Goal: Transaction & Acquisition: Purchase product/service

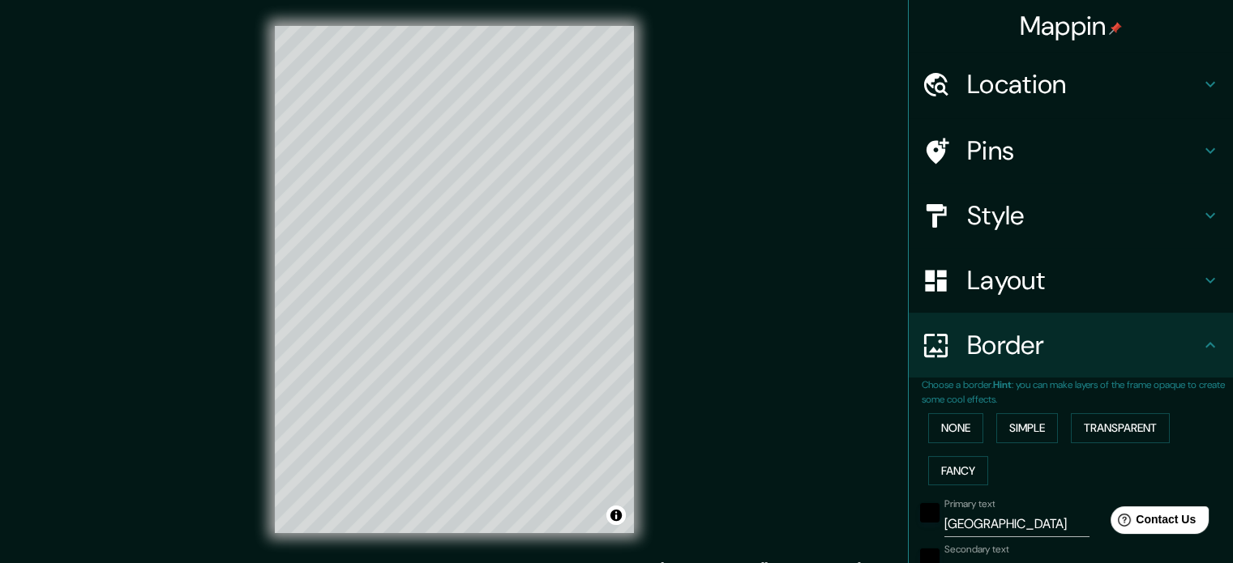
scroll to position [357, 0]
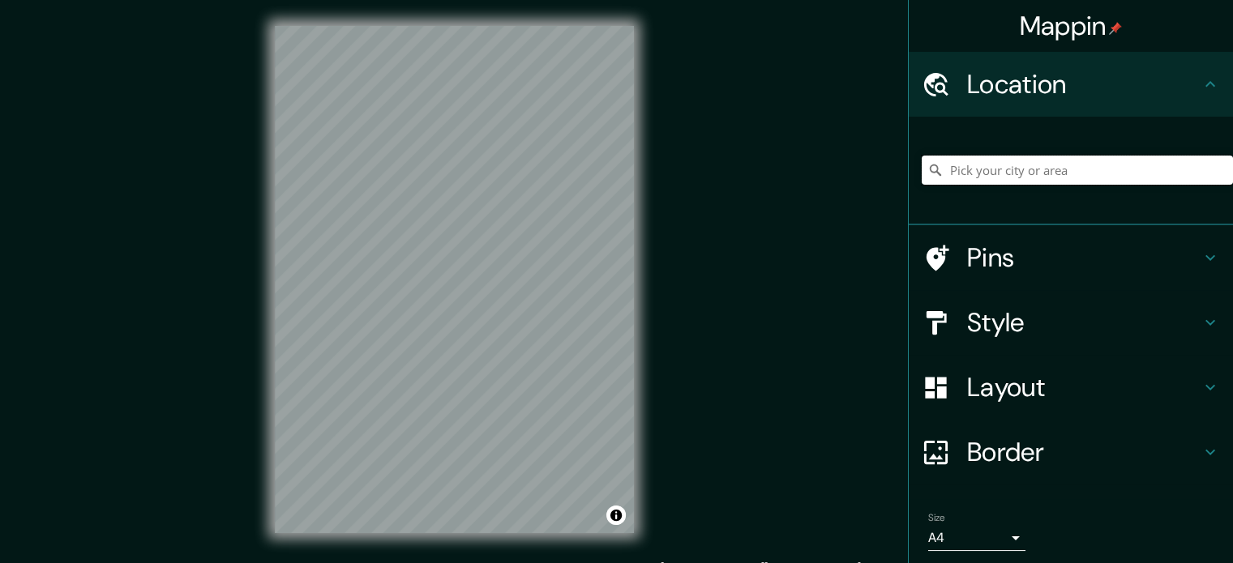
click at [987, 179] on input "Pick your city or area" at bounding box center [1077, 170] width 311 height 29
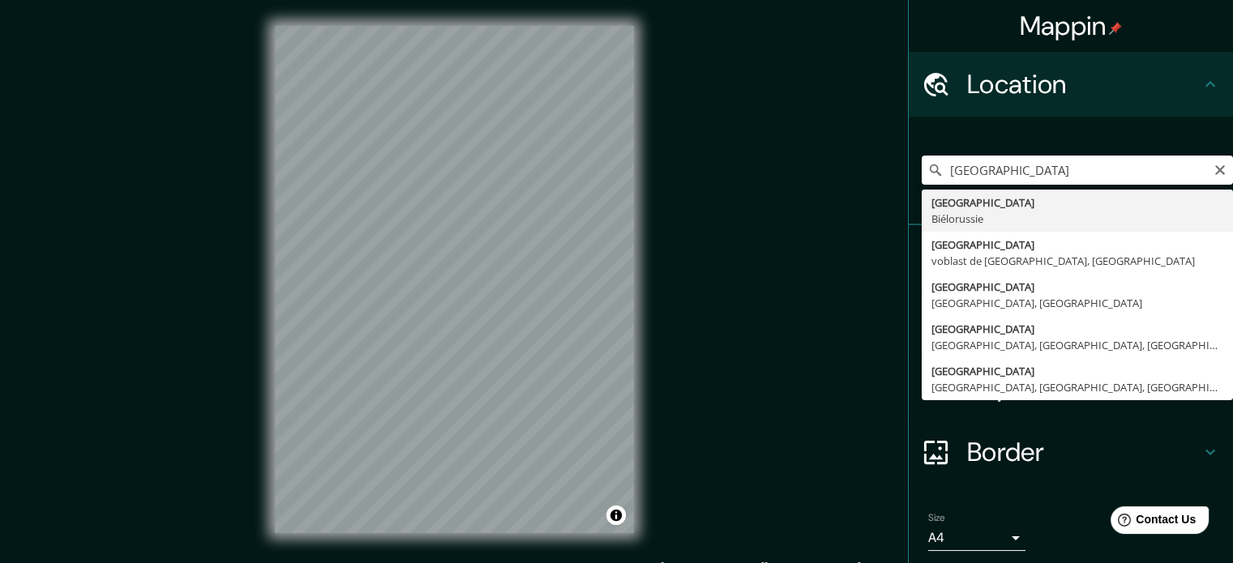
type input "[GEOGRAPHIC_DATA], [GEOGRAPHIC_DATA]"
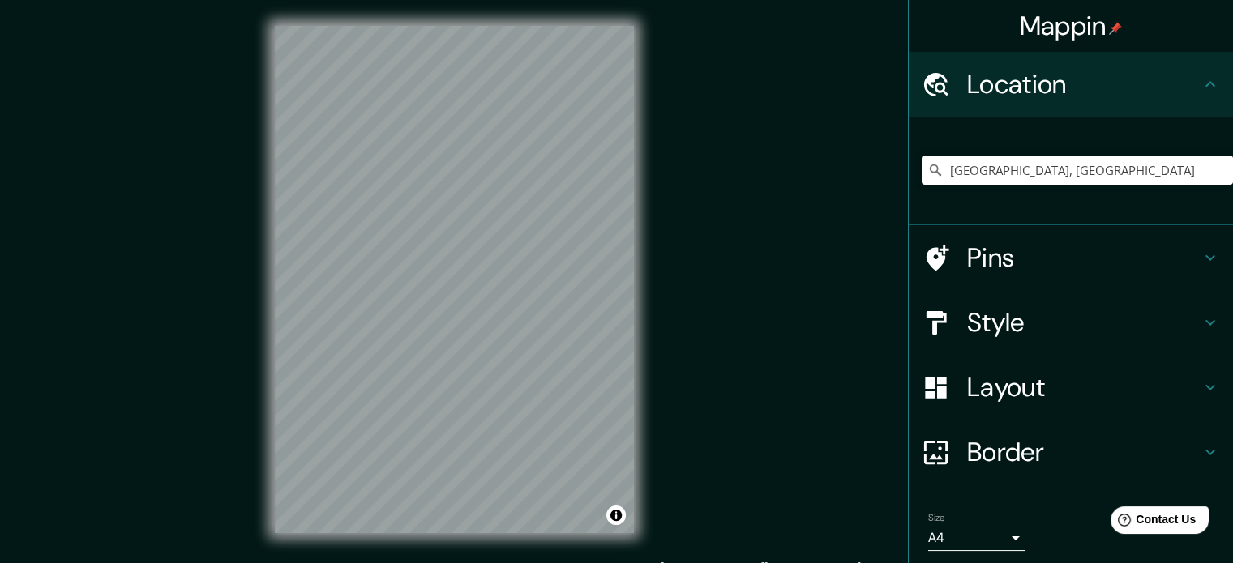
click at [992, 455] on h4 "Border" at bounding box center [1083, 452] width 233 height 32
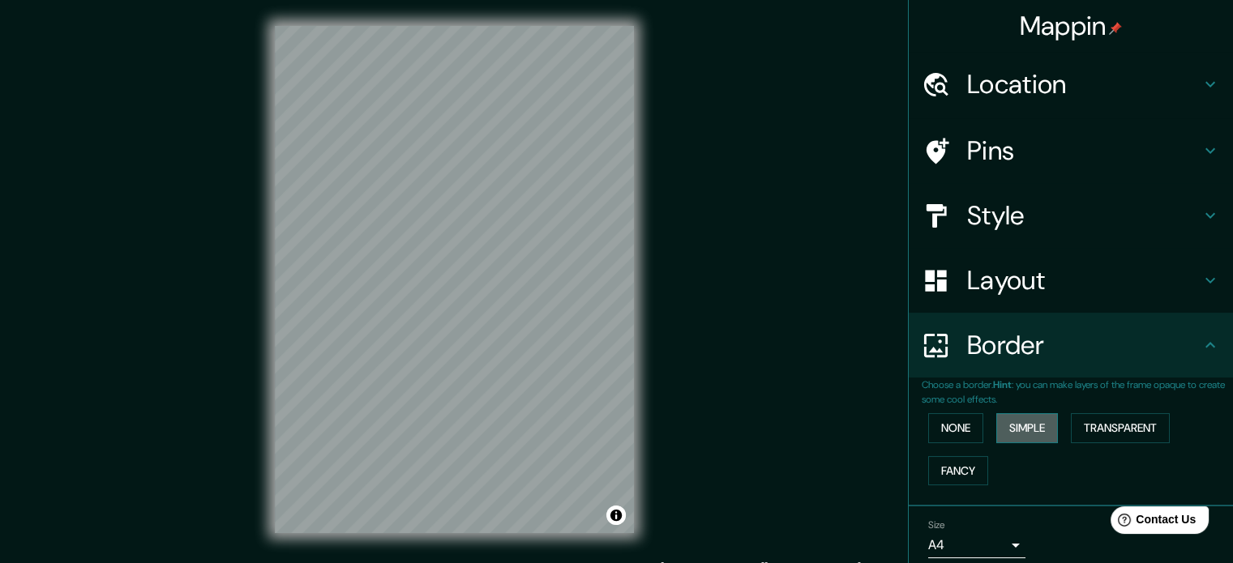
click at [1022, 425] on button "Simple" at bounding box center [1027, 428] width 62 height 30
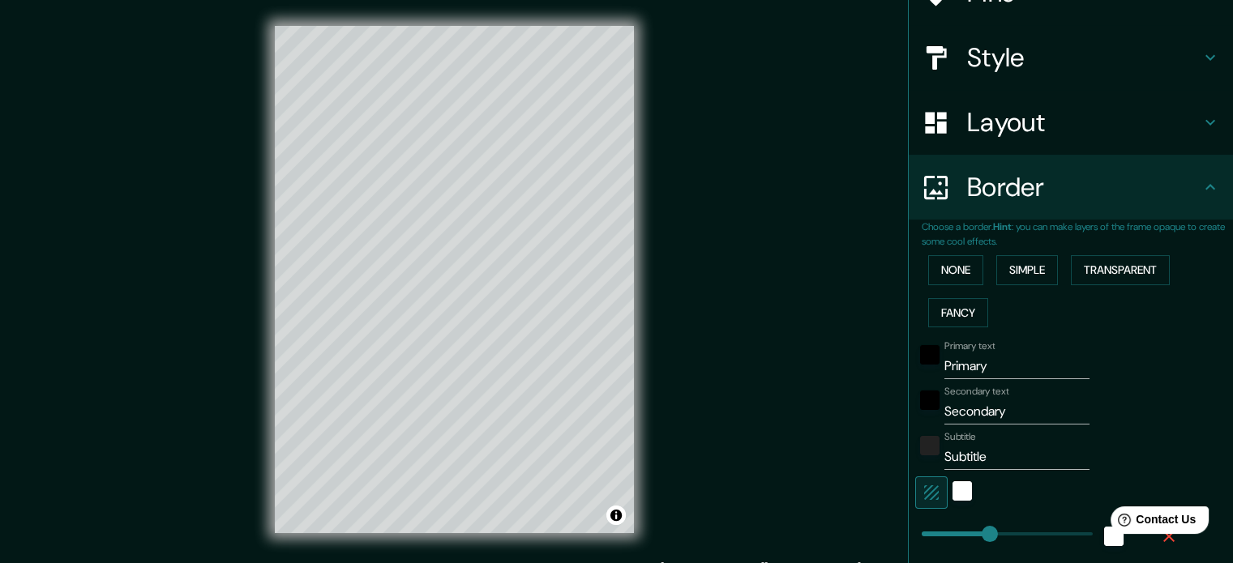
scroll to position [162, 0]
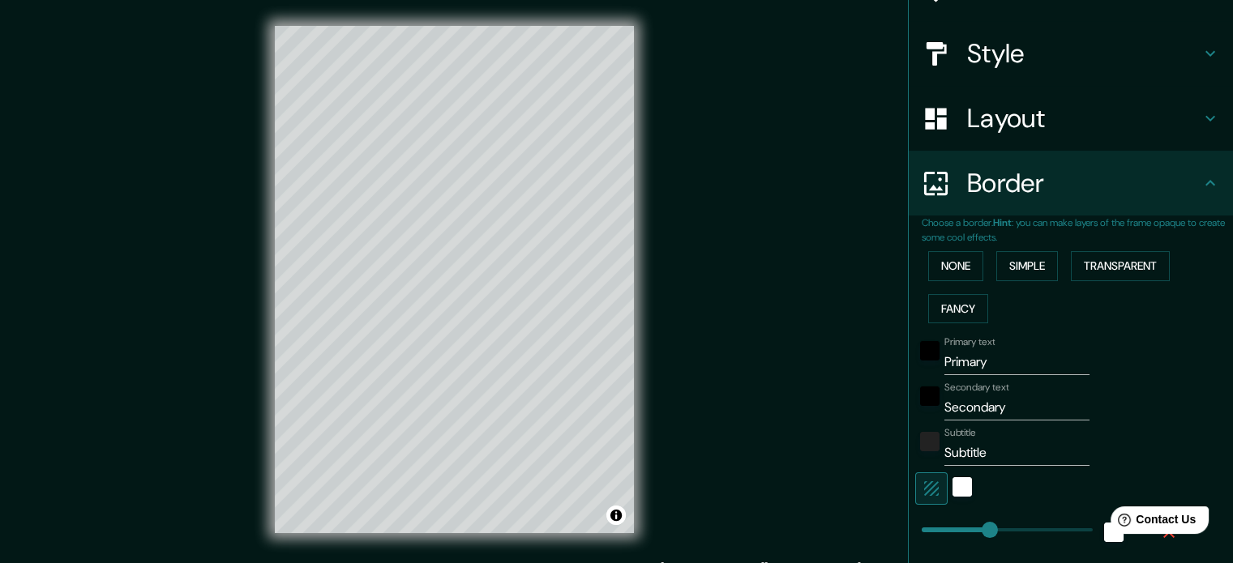
drag, startPoint x: 867, startPoint y: 366, endPoint x: 838, endPoint y: 360, distance: 28.9
click at [842, 361] on div "Mappin Location Minsk, Biélorussie Pins Style Layout Border Choose a border. Hi…" at bounding box center [616, 292] width 1233 height 585
type input "m"
type input "177"
type input "35"
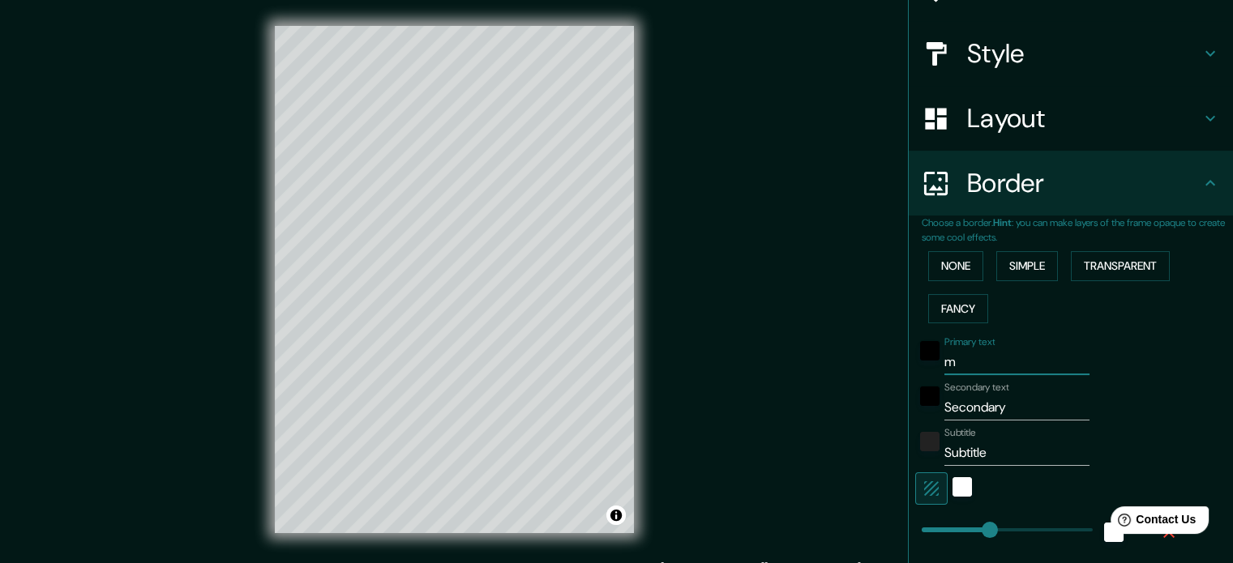
type input "mi"
type input "177"
type input "35"
type input "min"
type input "177"
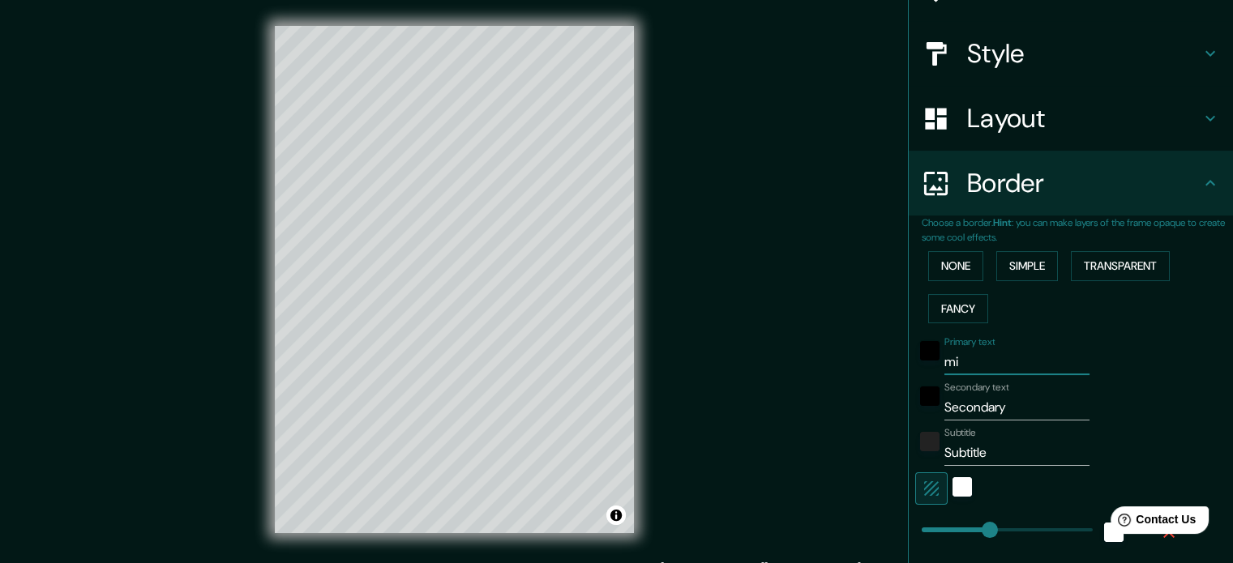
type input "35"
type input "mins"
type input "177"
type input "35"
type input "[GEOGRAPHIC_DATA]"
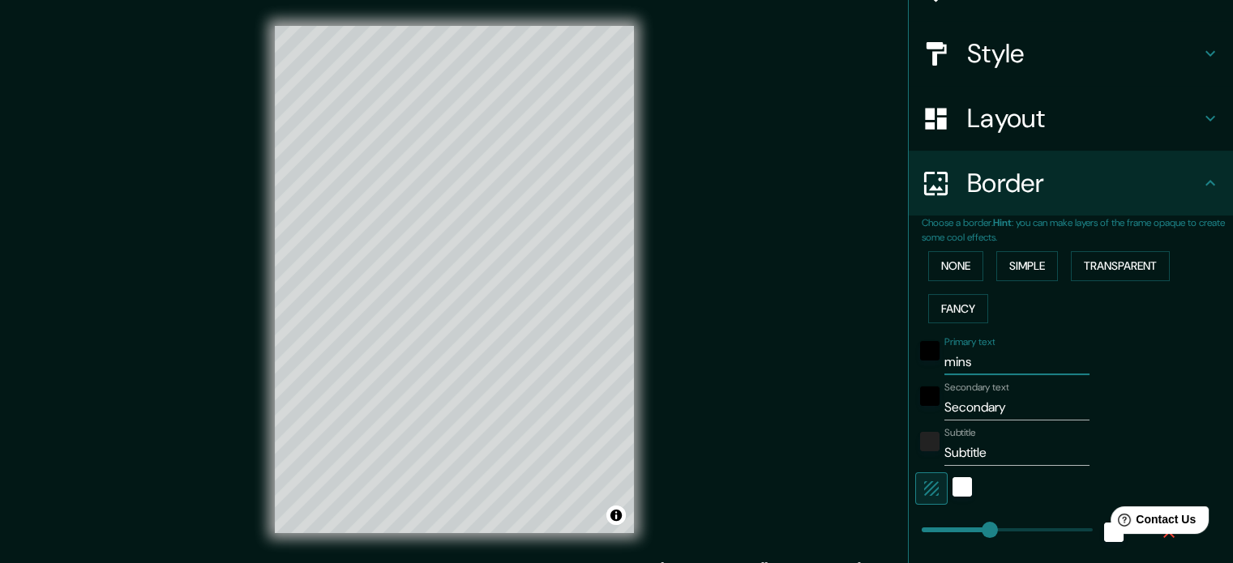
type input "177"
type input "35"
type input "[GEOGRAPHIC_DATA]"
drag, startPoint x: 1050, startPoint y: 407, endPoint x: 864, endPoint y: 404, distance: 185.7
click at [864, 405] on div "Mappin Location Minsk, Biélorussie Pins Style Layout Border Choose a border. Hi…" at bounding box center [616, 292] width 1233 height 585
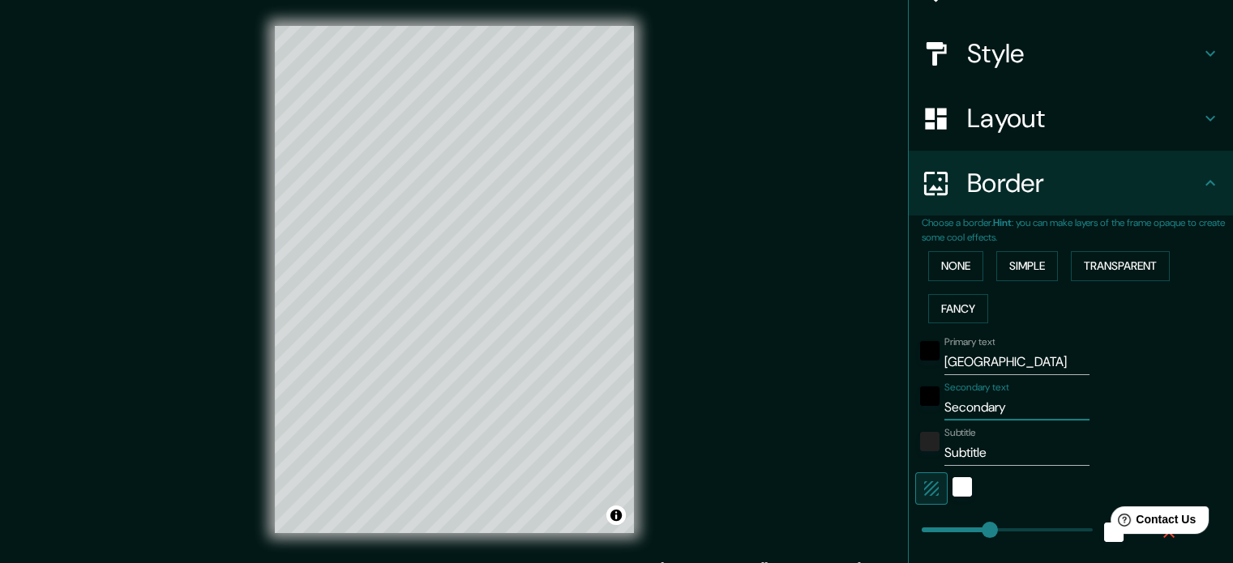
type input "b"
type input "177"
type input "35"
type input "biu"
type input "177"
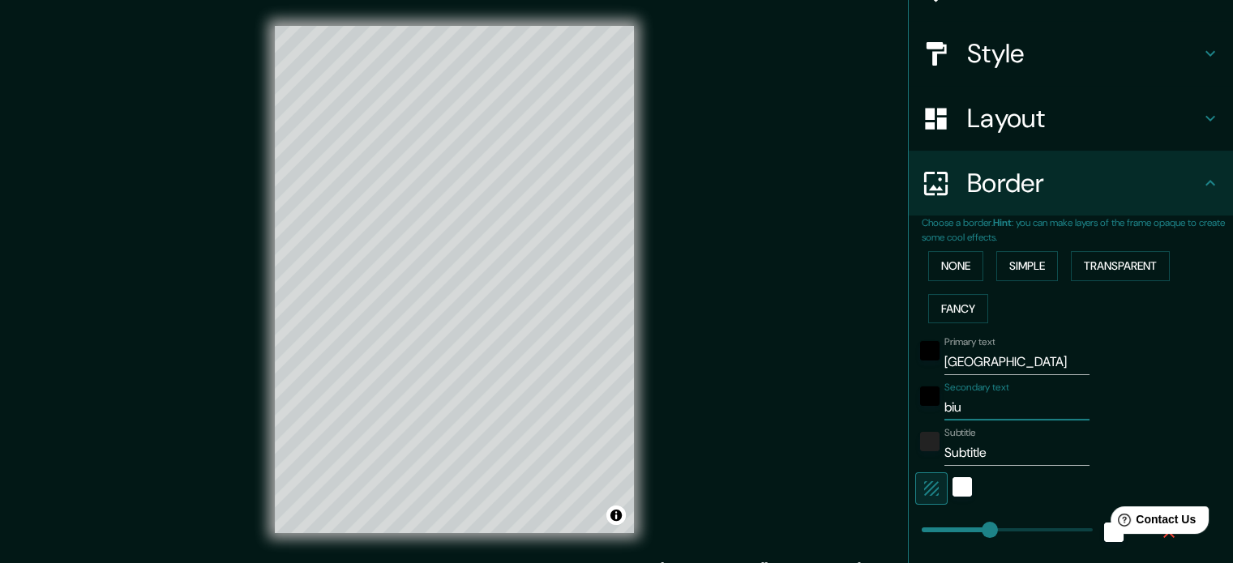
type input "35"
type input "biul"
type input "177"
type input "35"
type input "biulé"
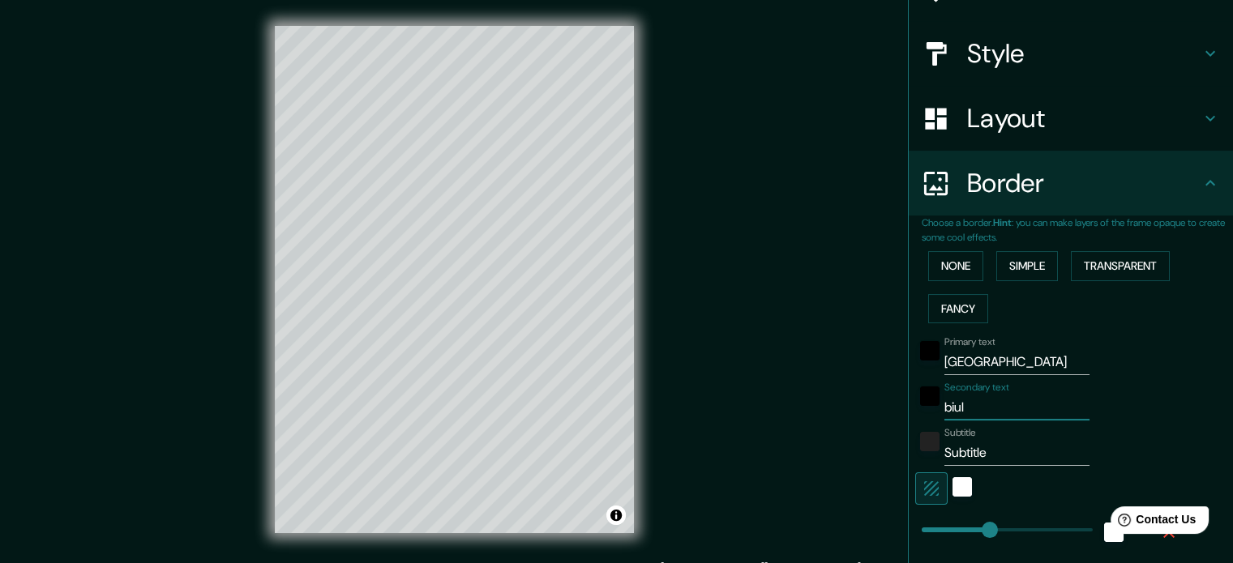
type input "177"
type input "35"
type input "biul"
type input "177"
type input "35"
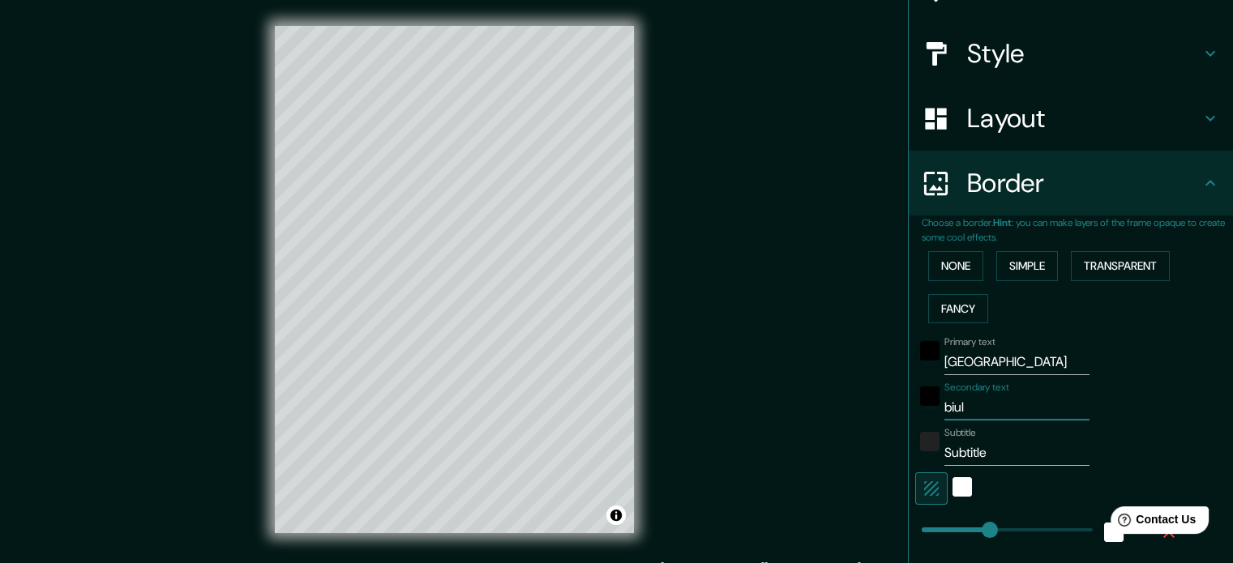
type input "biu"
type input "177"
type input "35"
type input "bi"
type input "177"
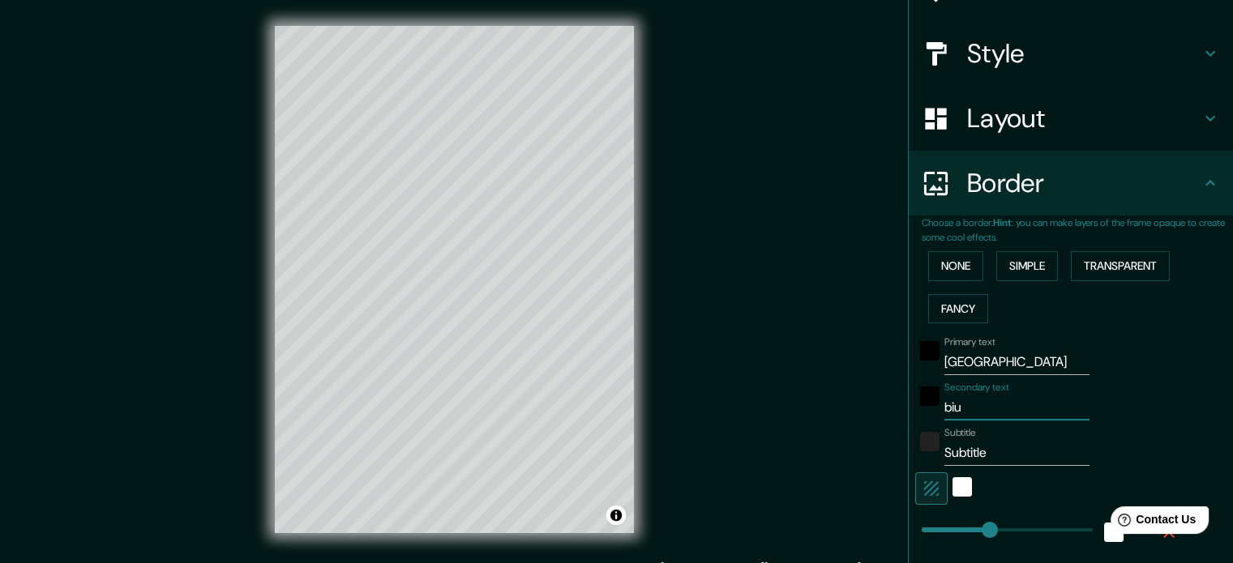
type input "35"
type input "bié"
type input "177"
type input "35"
type input "biél"
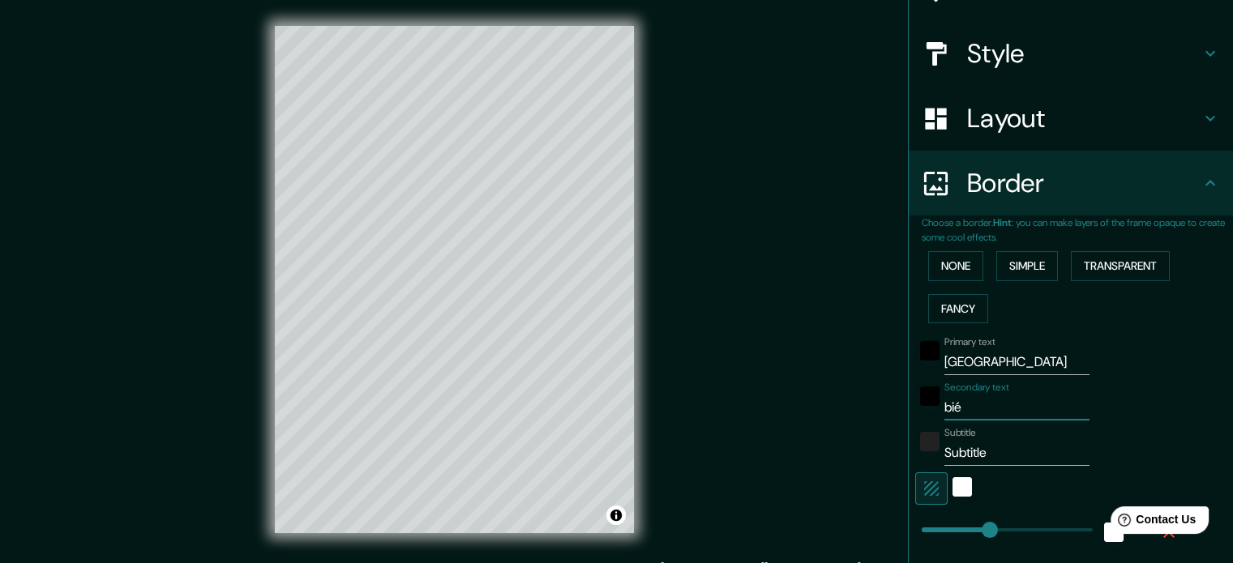
type input "177"
type input "35"
type input "biélo"
type input "177"
type input "35"
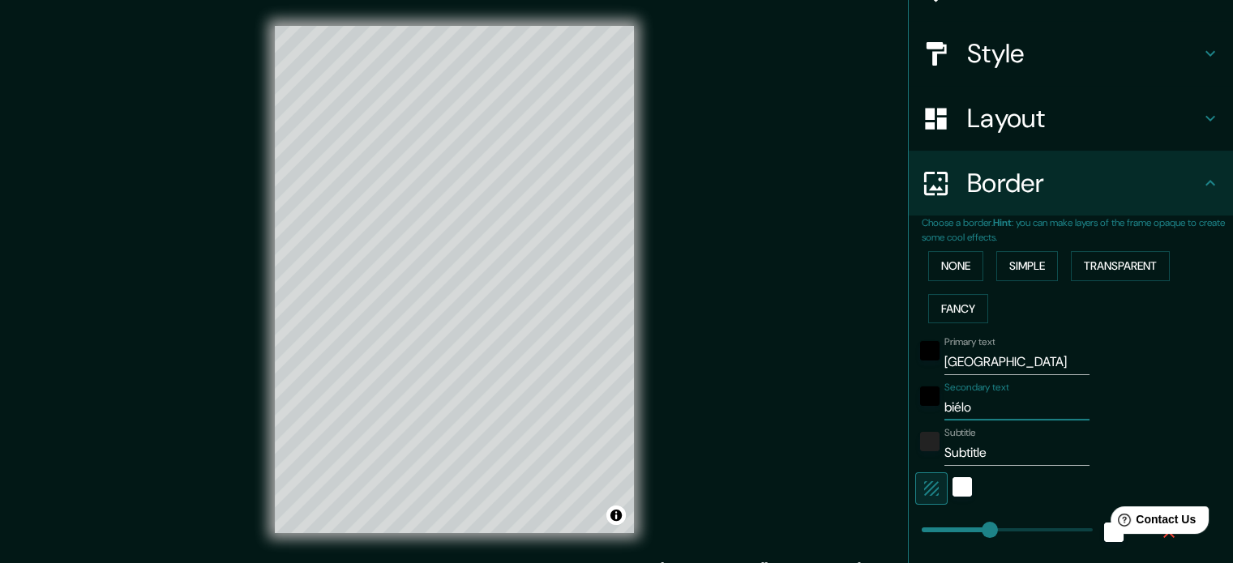
type input "biélor"
type input "177"
type input "35"
type input "biéloru"
type input "177"
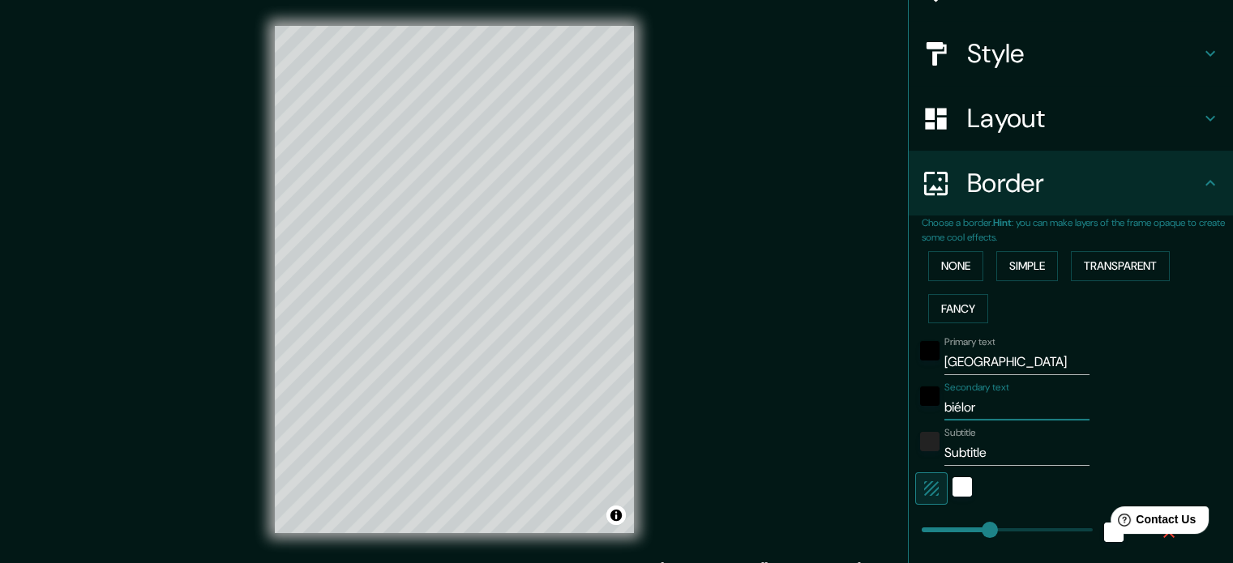
type input "35"
type input "biélorus"
type input "177"
type input "35"
type input "biéloruss"
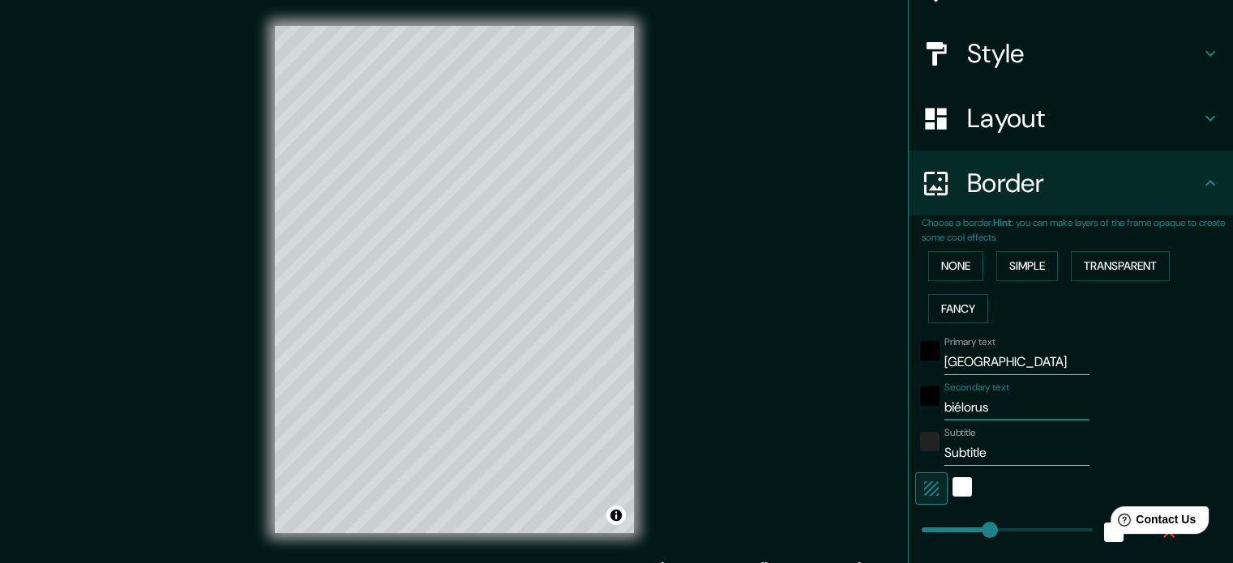
type input "177"
type input "35"
type input "biélorussi"
type input "177"
type input "35"
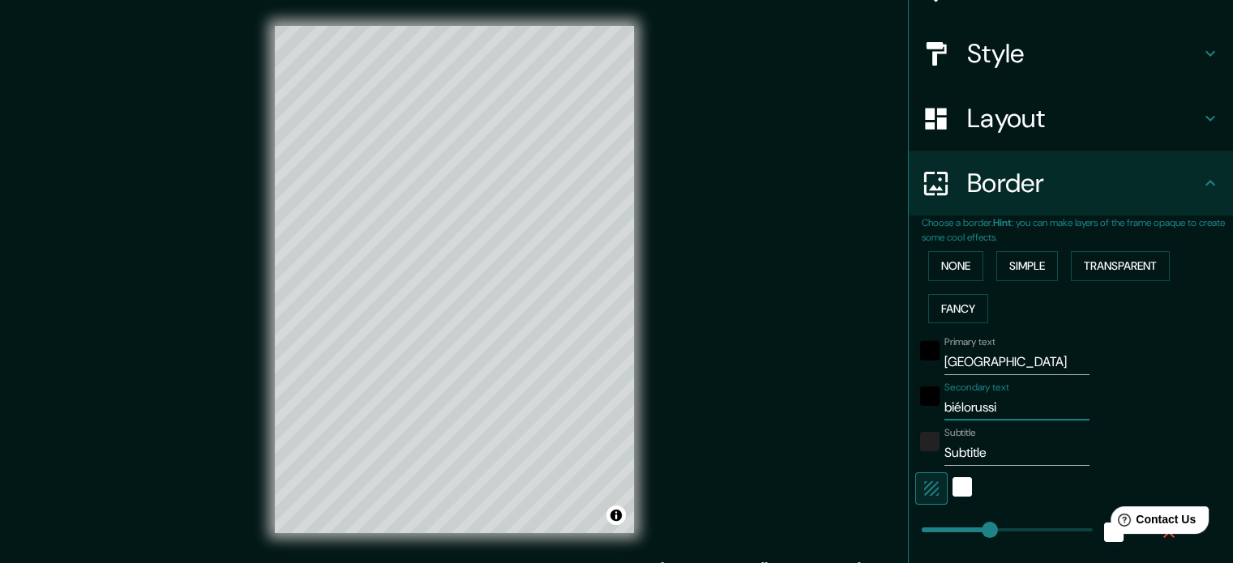
type input "biélorussie"
type input "177"
type input "35"
type input "177"
type input "biélorussie"
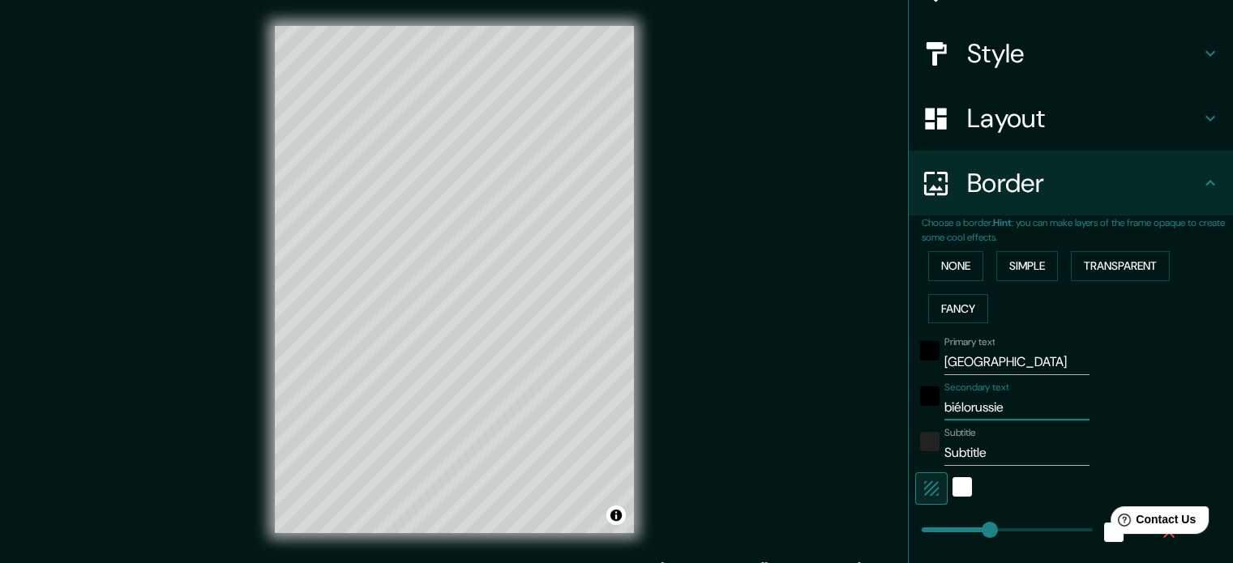
drag, startPoint x: 936, startPoint y: 460, endPoint x: 918, endPoint y: 453, distance: 19.7
click at [916, 460] on div "Subtitle Subtitle" at bounding box center [1048, 446] width 266 height 39
type input "177"
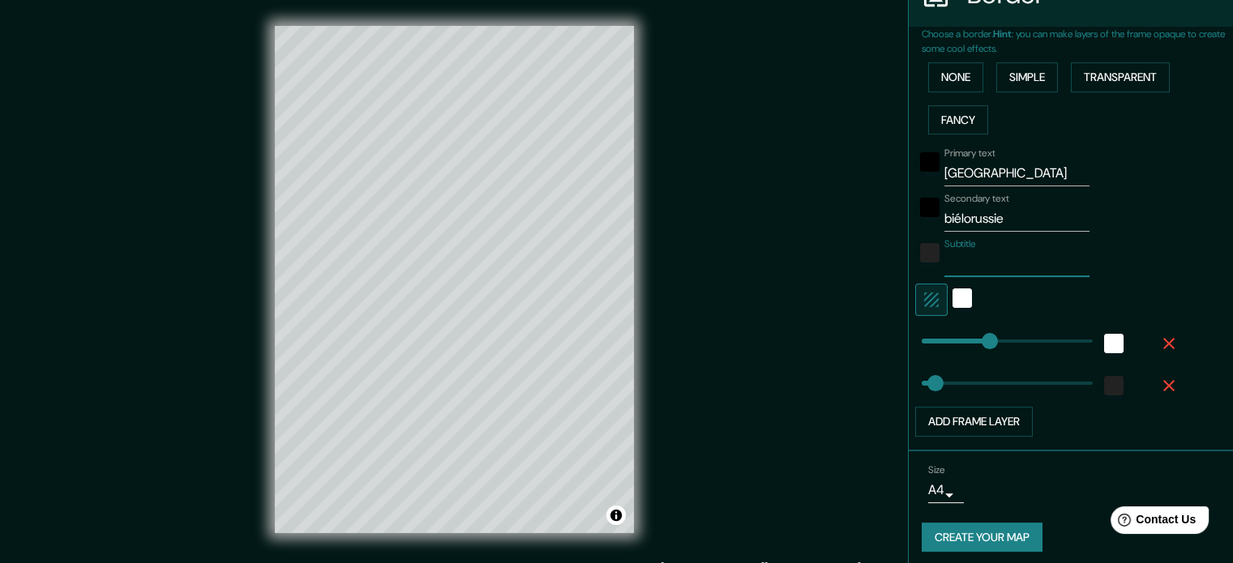
scroll to position [357, 0]
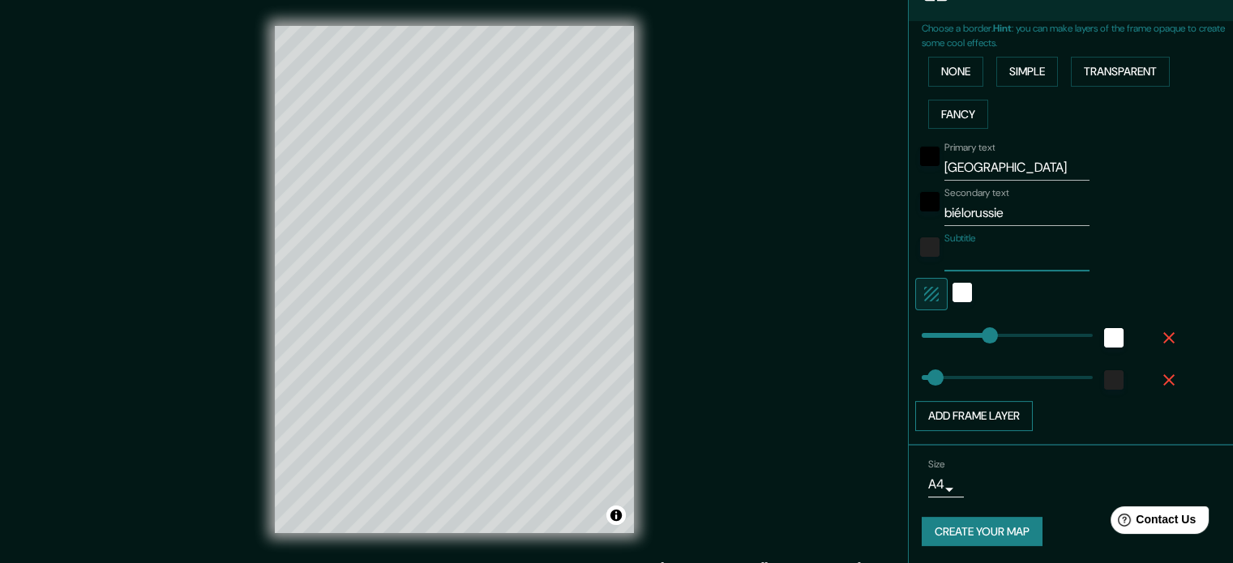
type input "35"
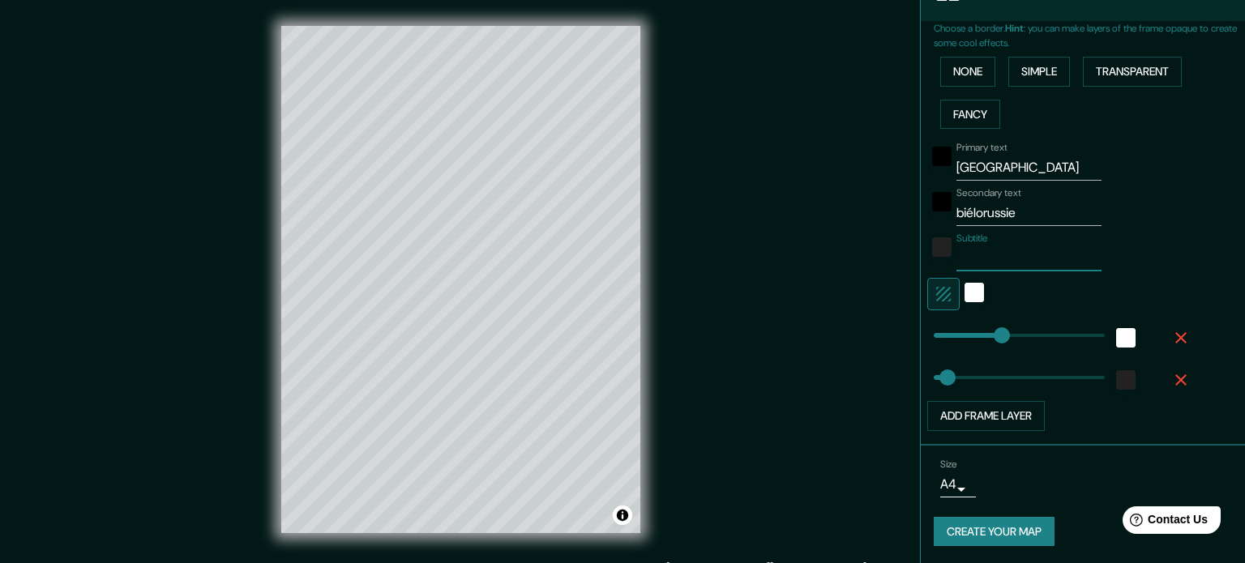
click at [926, 486] on body "Mappin Location Minsk, Biélorussie Pins Style Layout Border Choose a border. Hi…" at bounding box center [622, 281] width 1245 height 563
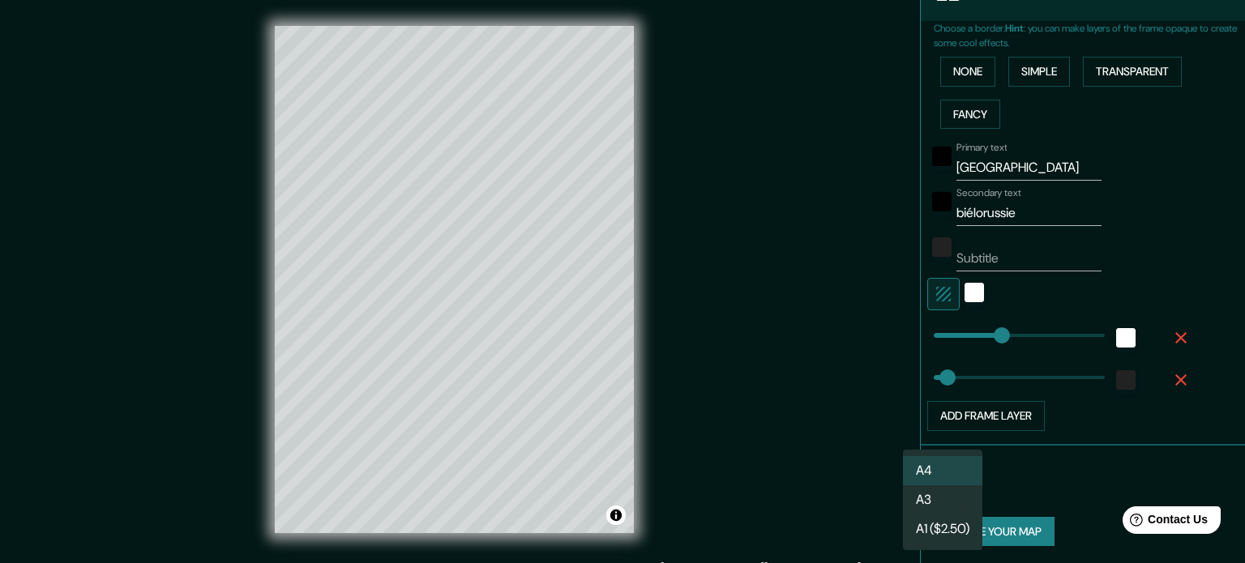
click at [931, 495] on li "A3" at bounding box center [942, 500] width 79 height 29
type input "a4"
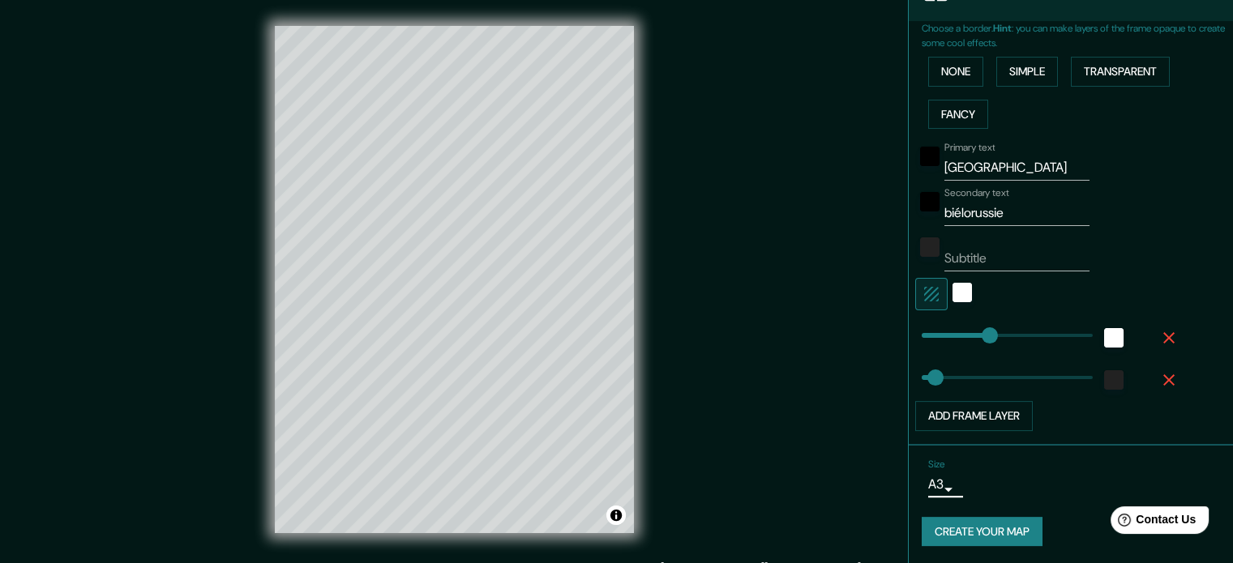
click at [979, 537] on button "Create your map" at bounding box center [982, 532] width 121 height 30
type input "177"
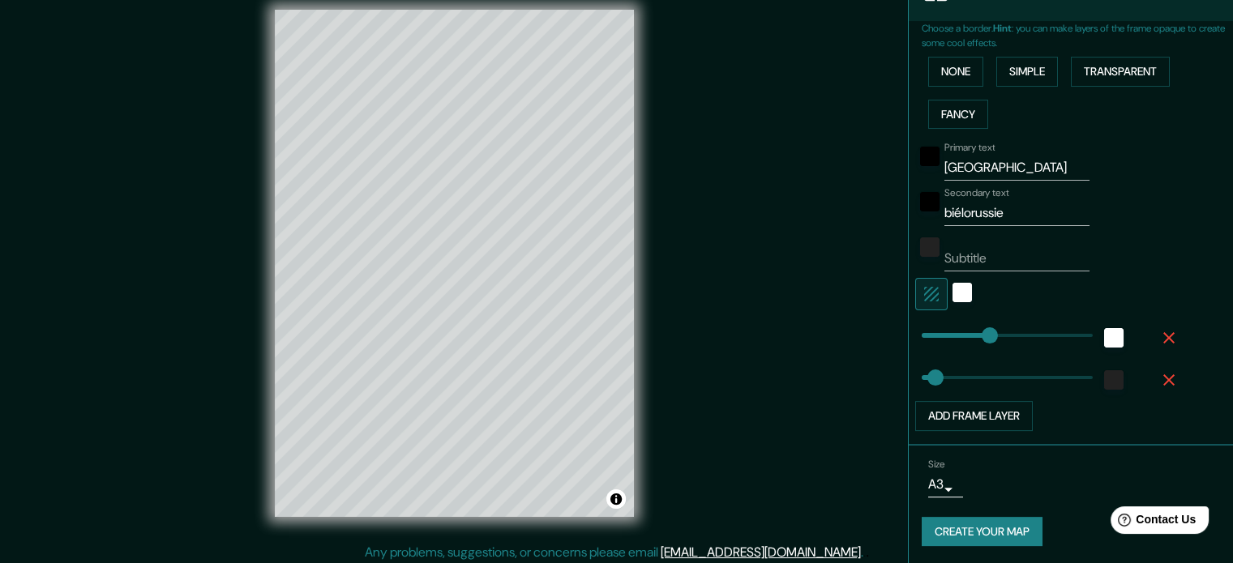
scroll to position [21, 0]
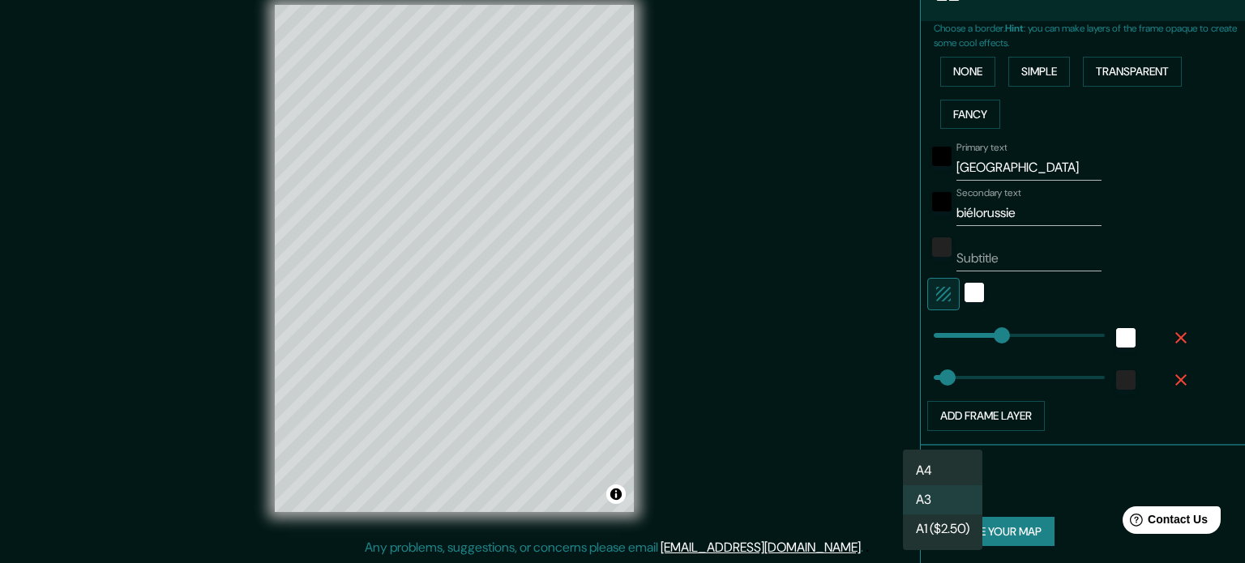
click at [936, 482] on body "Mappin Location Minsk, Biélorussie Pins Style Layout Border Choose a border. Hi…" at bounding box center [622, 260] width 1245 height 563
click at [939, 466] on li "A4" at bounding box center [942, 470] width 79 height 29
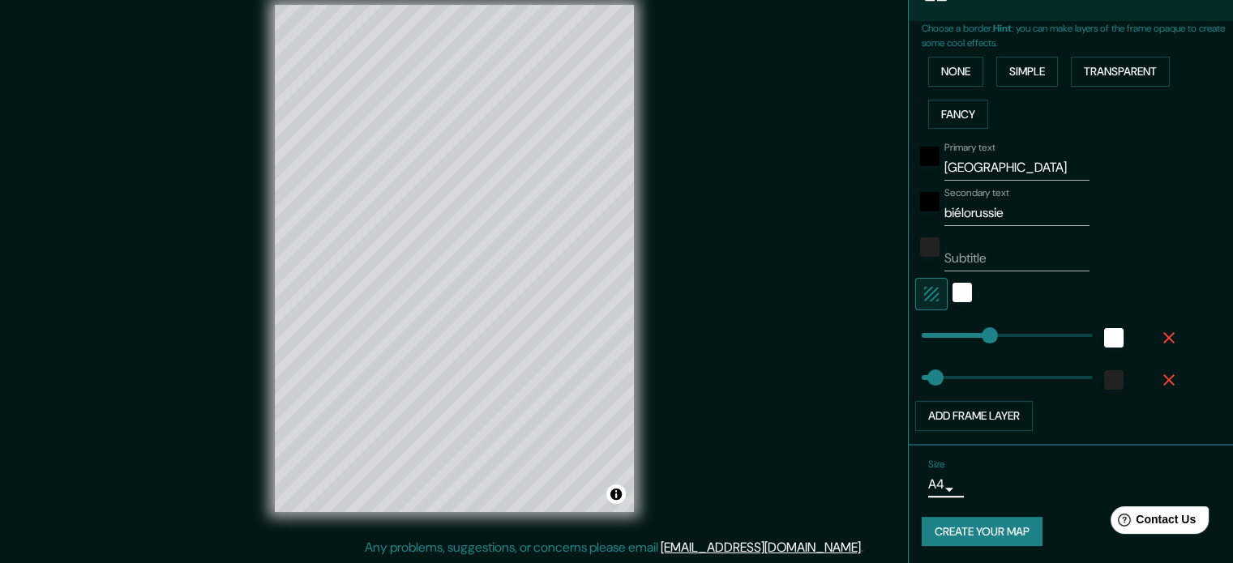
click at [1003, 529] on button "Create your map" at bounding box center [982, 532] width 121 height 30
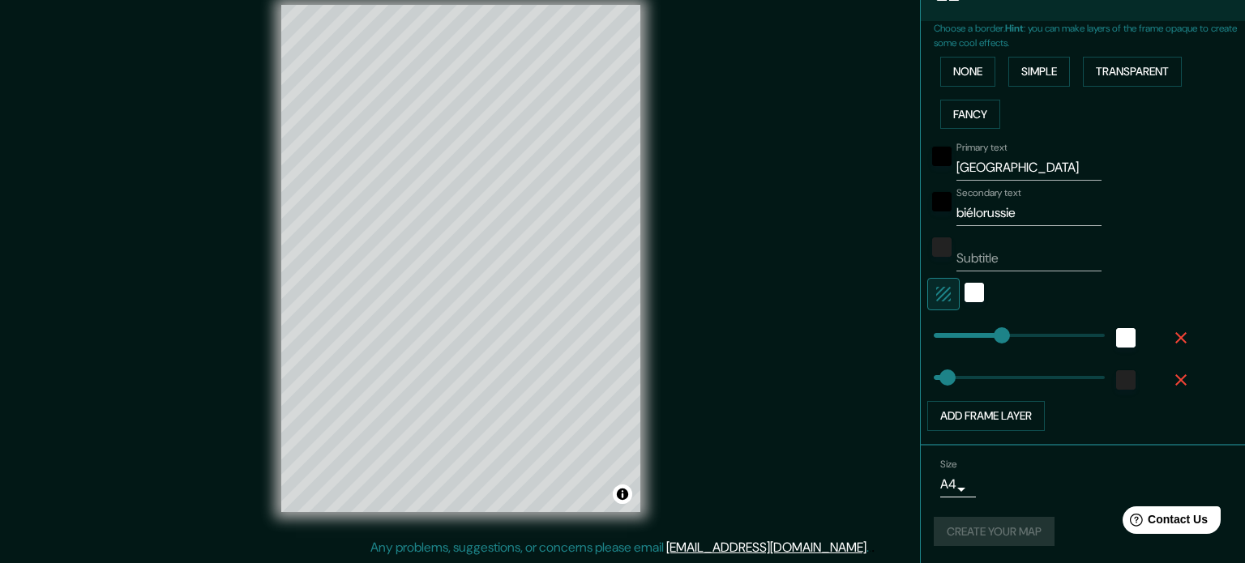
click at [931, 488] on body "Mappin Location Minsk, Biélorussie Pins Style Layout Border Choose a border. Hi…" at bounding box center [622, 260] width 1245 height 563
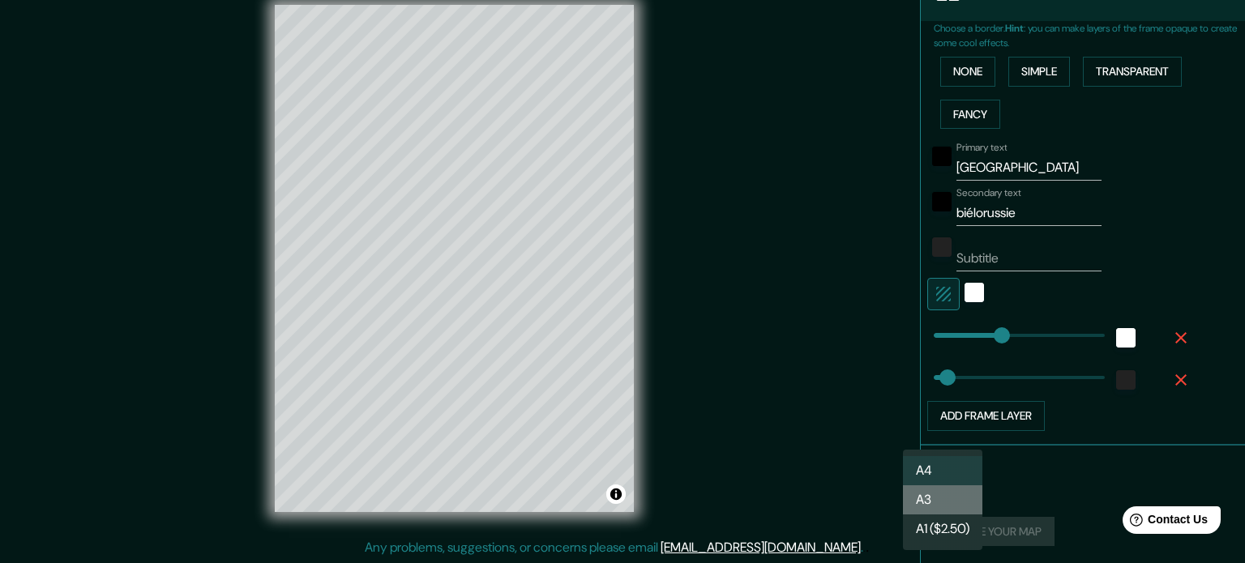
click at [923, 502] on li "A3" at bounding box center [942, 500] width 79 height 29
type input "a4"
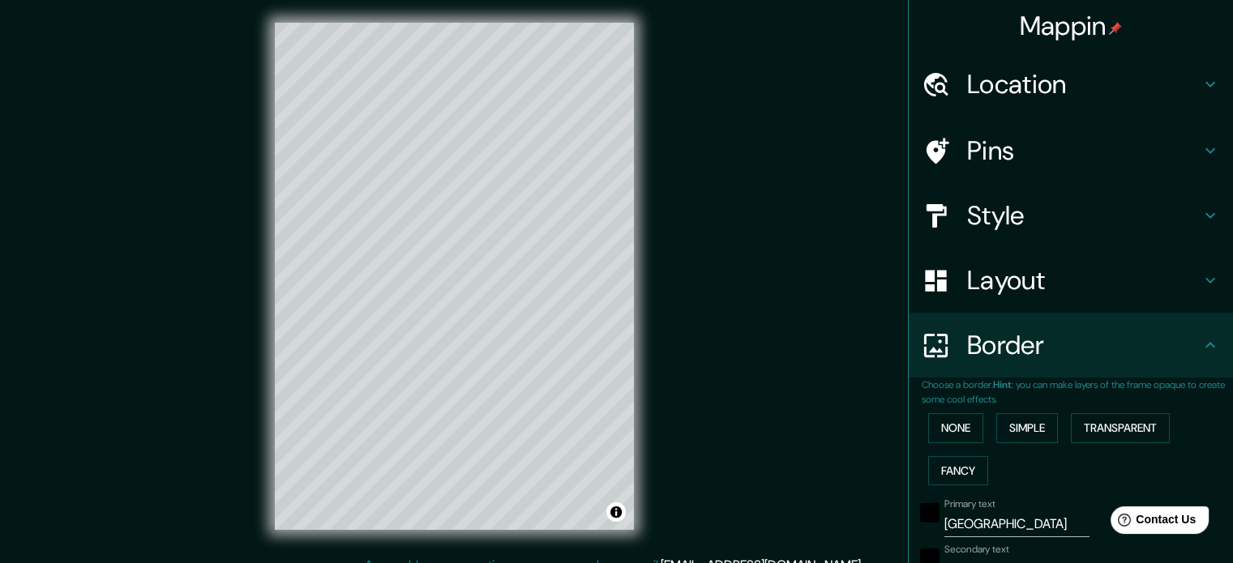
scroll to position [0, 0]
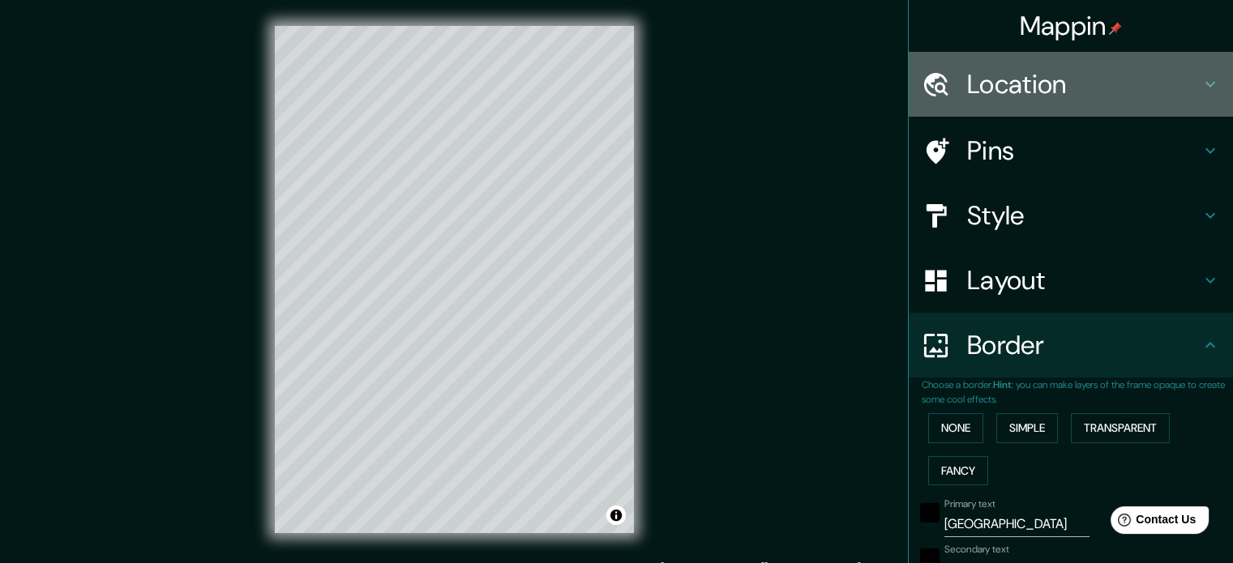
click at [1007, 88] on h4 "Location" at bounding box center [1083, 84] width 233 height 32
type input "177"
type input "35"
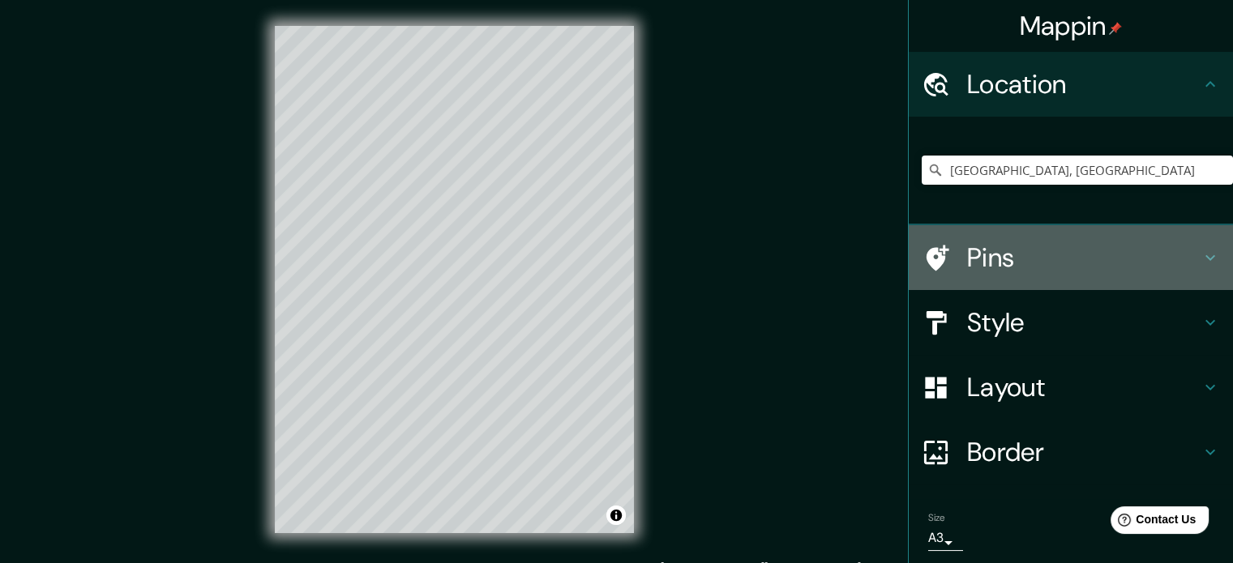
click at [1008, 254] on h4 "Pins" at bounding box center [1083, 258] width 233 height 32
type input "177"
type input "35"
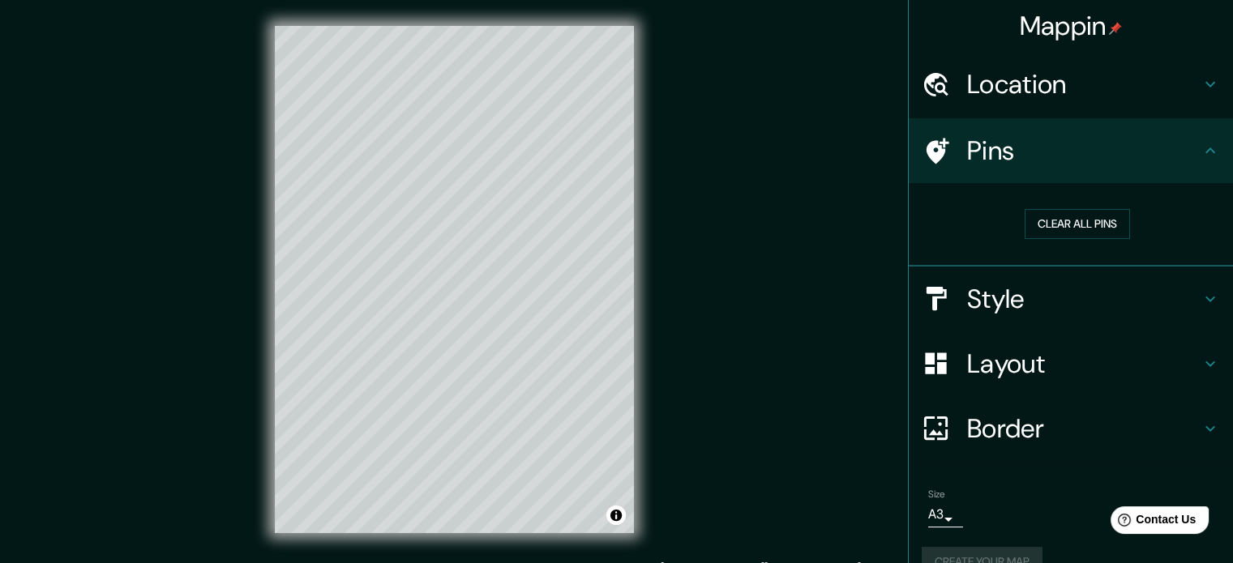
scroll to position [31, 0]
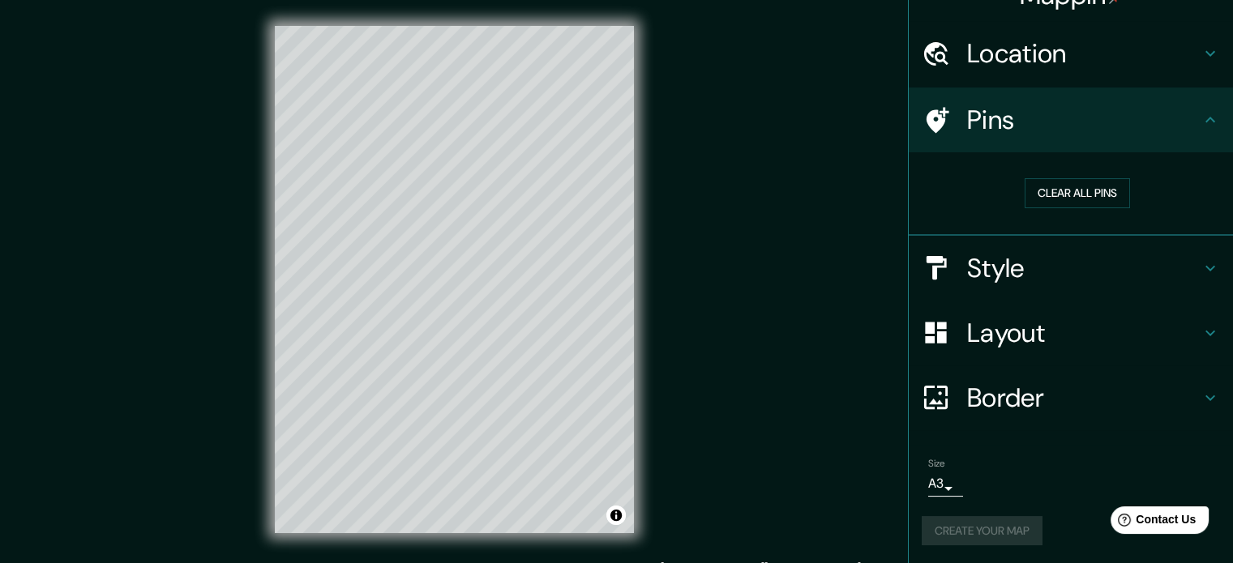
click at [1015, 270] on h4 "Style" at bounding box center [1083, 268] width 233 height 32
type input "177"
type input "35"
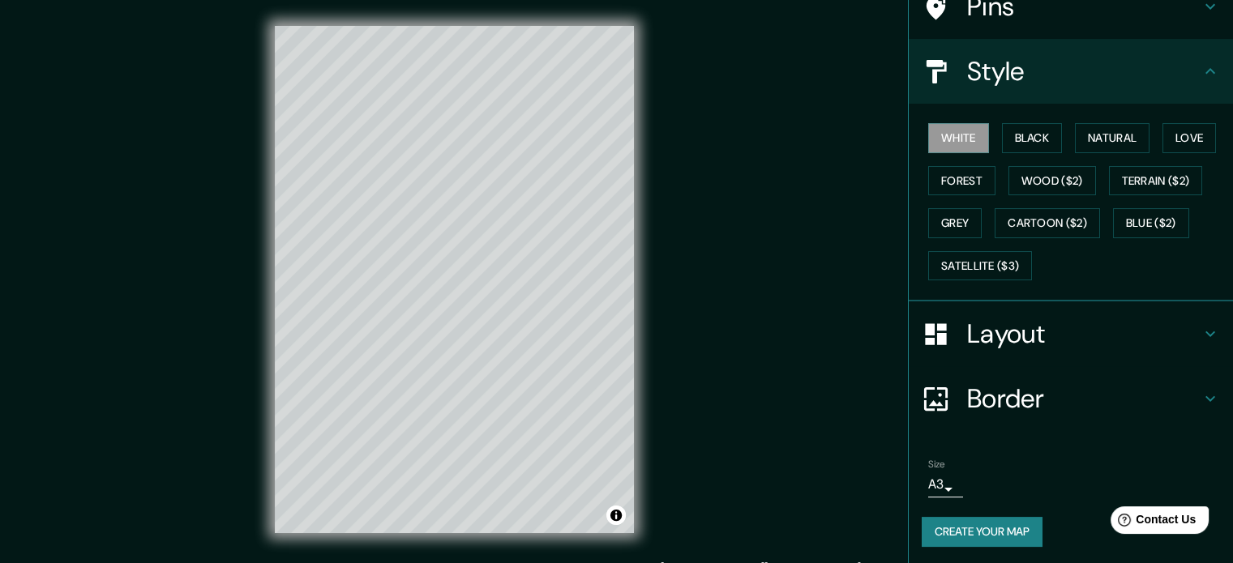
click at [1031, 336] on h4 "Layout" at bounding box center [1083, 334] width 233 height 32
type input "177"
type input "35"
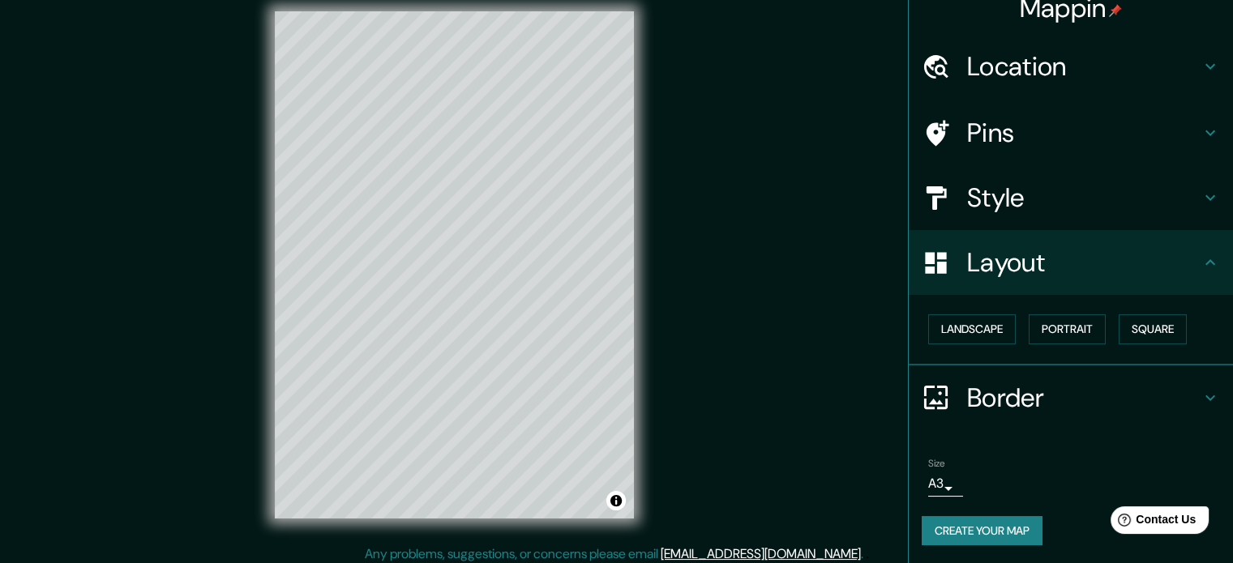
scroll to position [21, 0]
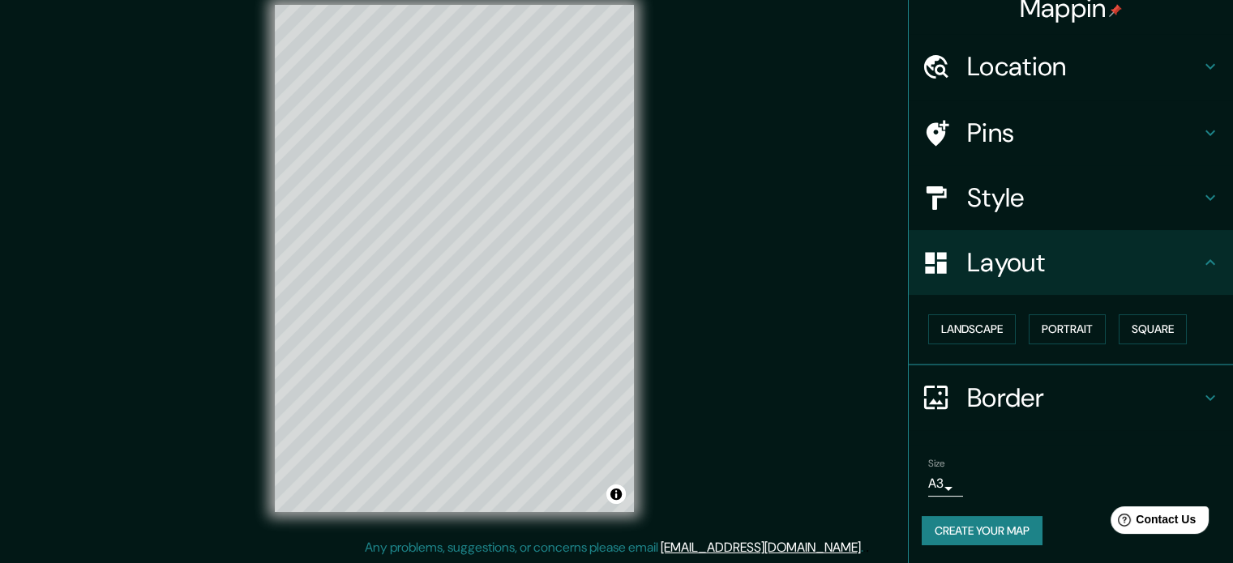
click at [970, 536] on button "Create your map" at bounding box center [982, 531] width 121 height 30
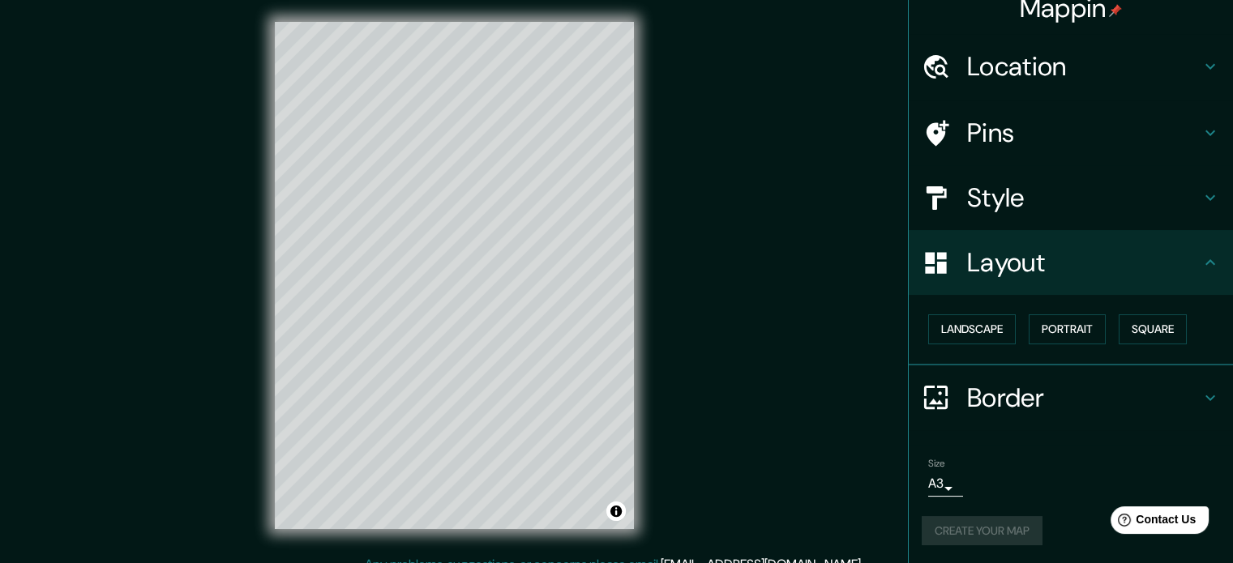
scroll to position [0, 0]
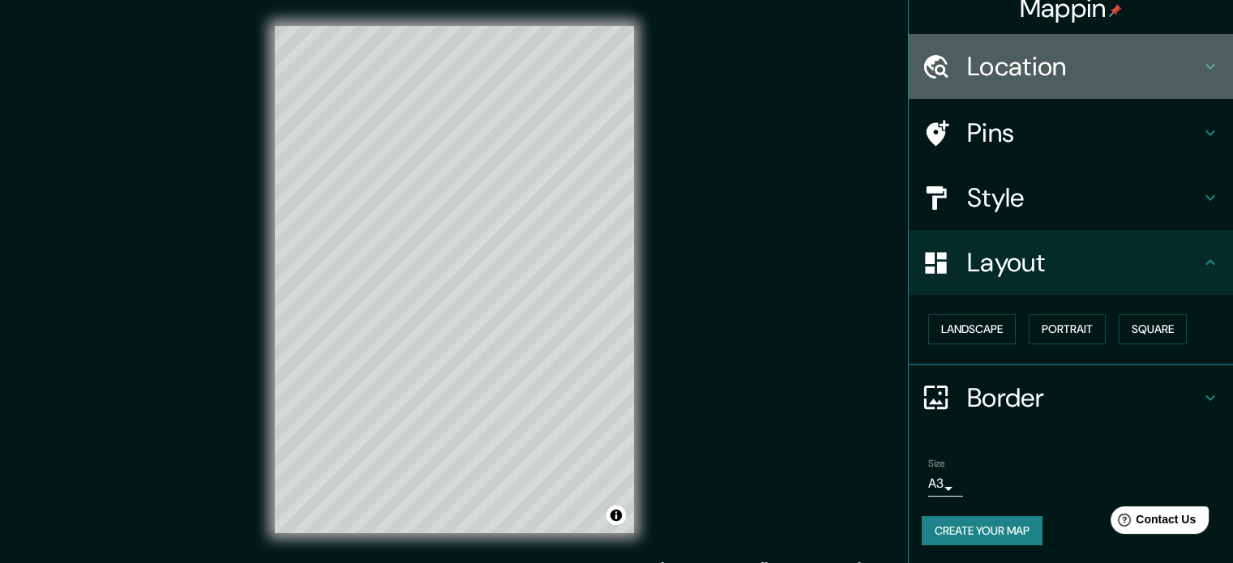
click at [994, 68] on h4 "Location" at bounding box center [1083, 66] width 233 height 32
type input "177"
type input "35"
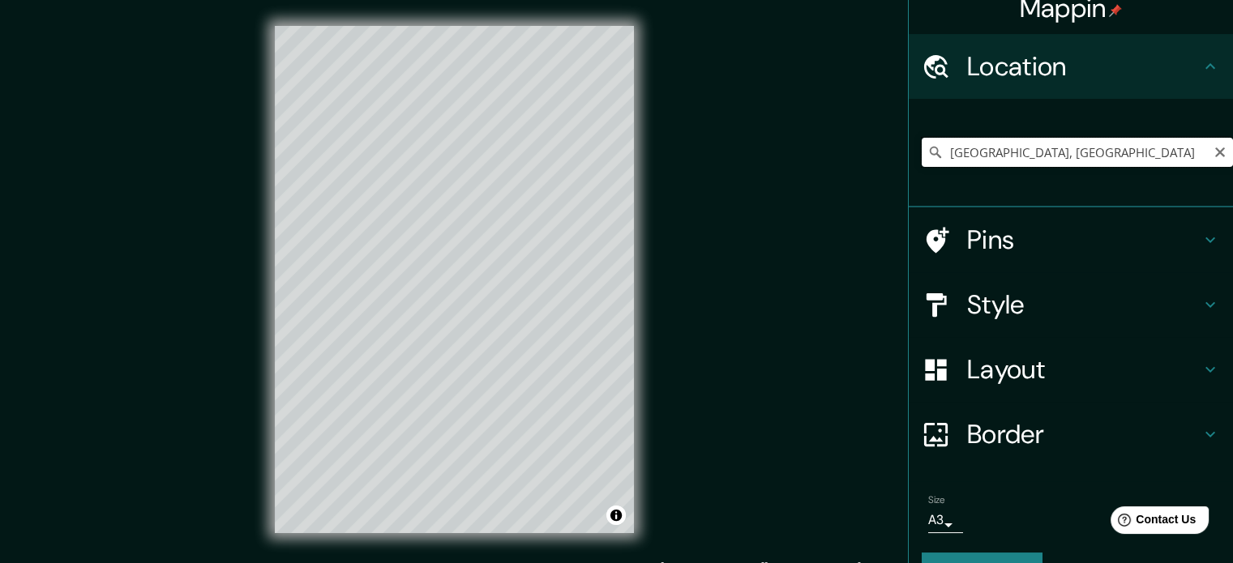
click at [848, 144] on div "Mappin Location Minsk, Biélorussie Pins Style Layout Border Choose a border. Hi…" at bounding box center [616, 292] width 1233 height 585
click at [221, 0] on html "Mappin Location Brest, Biélorussie Pins Style Layout Border Choose a border. Hi…" at bounding box center [616, 281] width 1233 height 563
drag, startPoint x: 1060, startPoint y: 155, endPoint x: 710, endPoint y: 146, distance: 350.3
click at [710, 146] on div "Mappin Location Brest, Biélorussie Pins Style Layout Border Choose a border. Hi…" at bounding box center [616, 292] width 1233 height 585
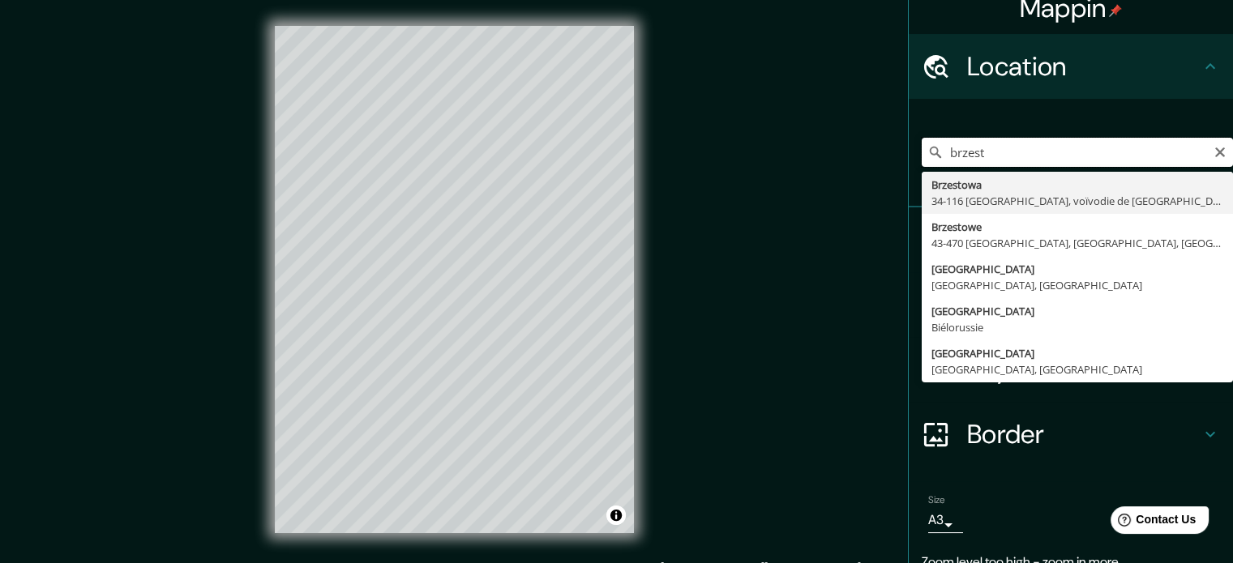
click at [958, 144] on input "brzest" at bounding box center [1077, 152] width 311 height 29
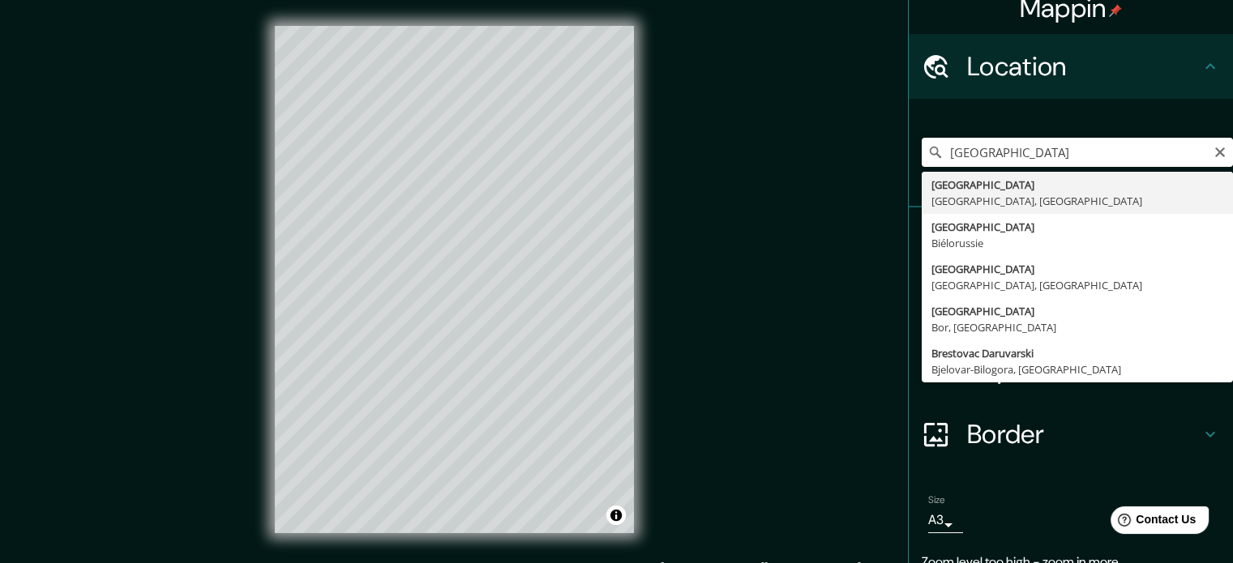
type input "Brest, Brest, Biélorussie"
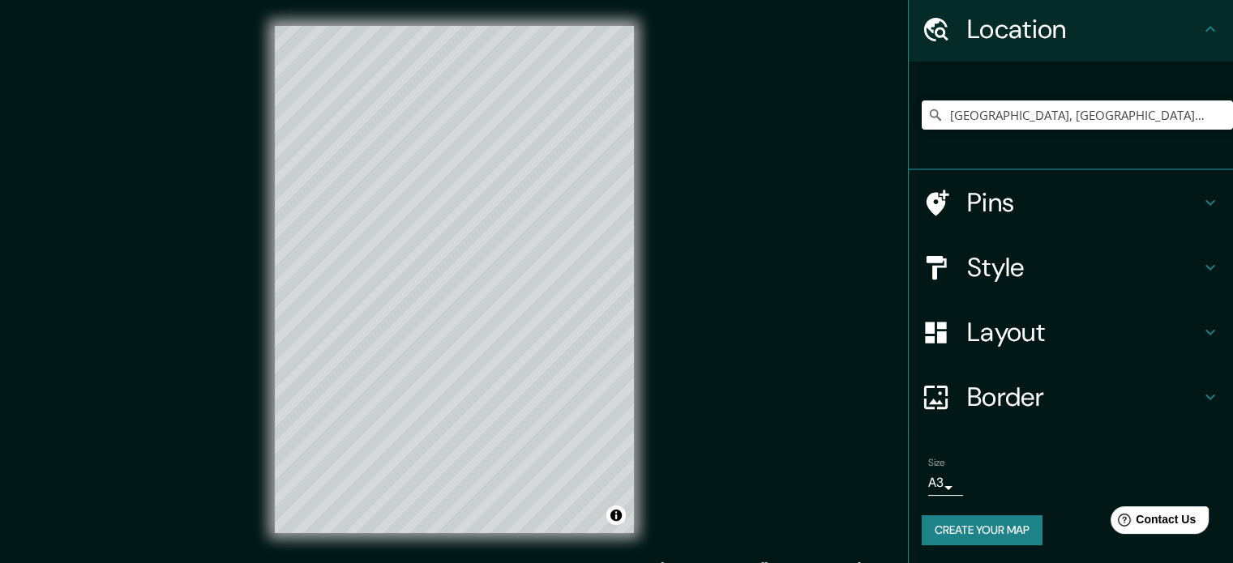
click at [1002, 404] on h4 "Border" at bounding box center [1083, 397] width 233 height 32
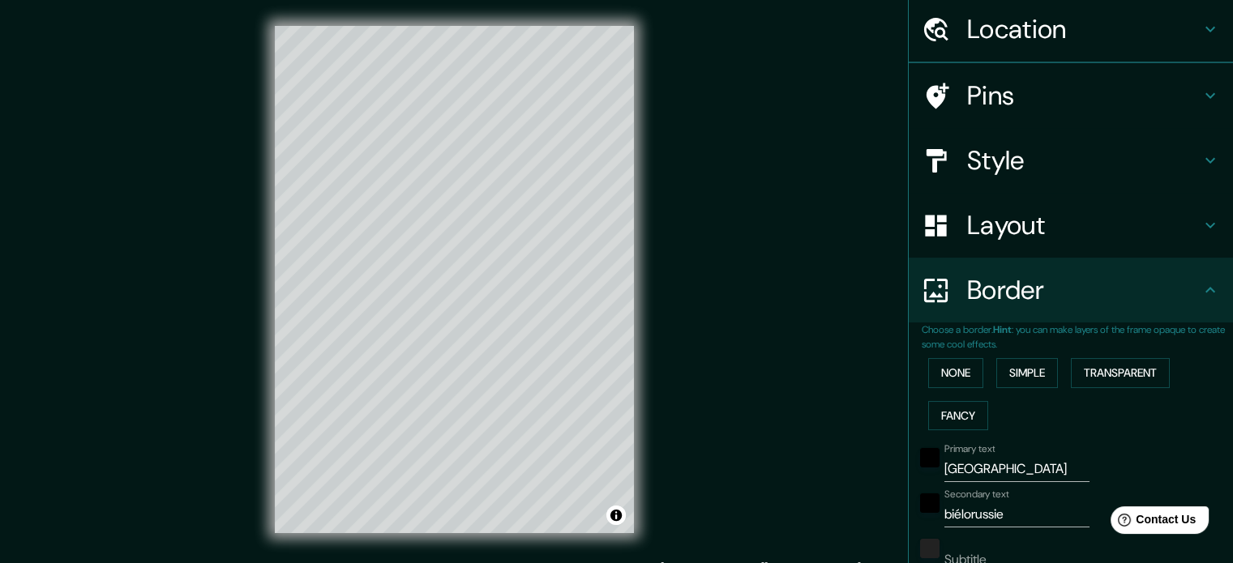
type input "177"
type input "35"
drag, startPoint x: 966, startPoint y: 463, endPoint x: 895, endPoint y: 464, distance: 71.3
click at [894, 465] on div "Mappin Location Brest, Brest, Biélorussie Pins Style Layout Border Choose a bor…" at bounding box center [616, 292] width 1233 height 585
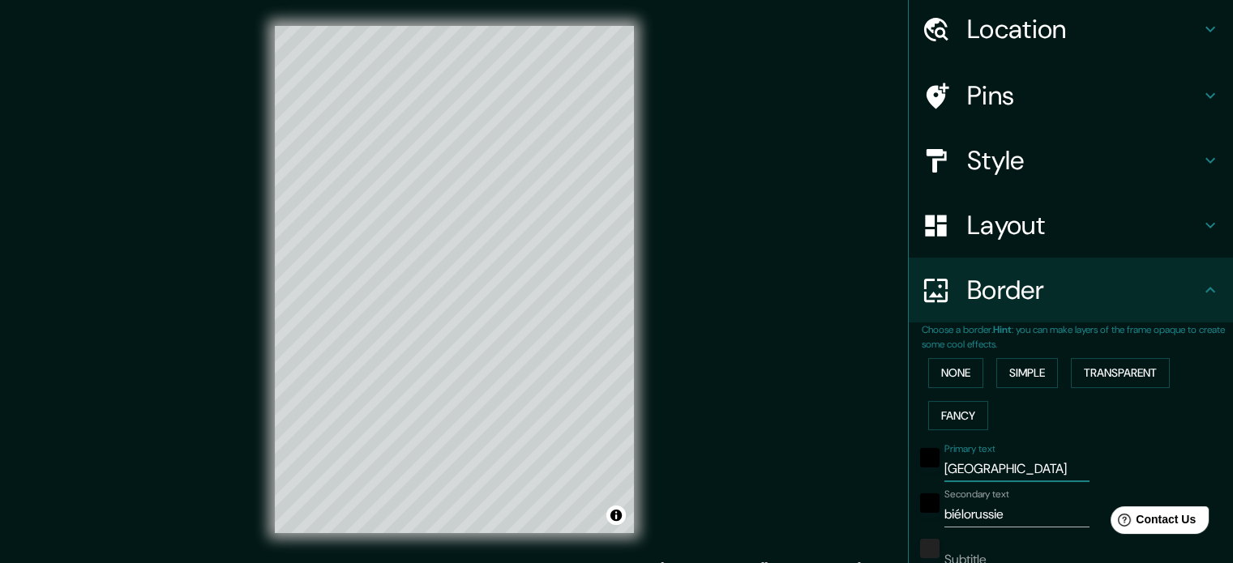
type input "b"
type input "177"
type input "35"
type input "br"
type input "177"
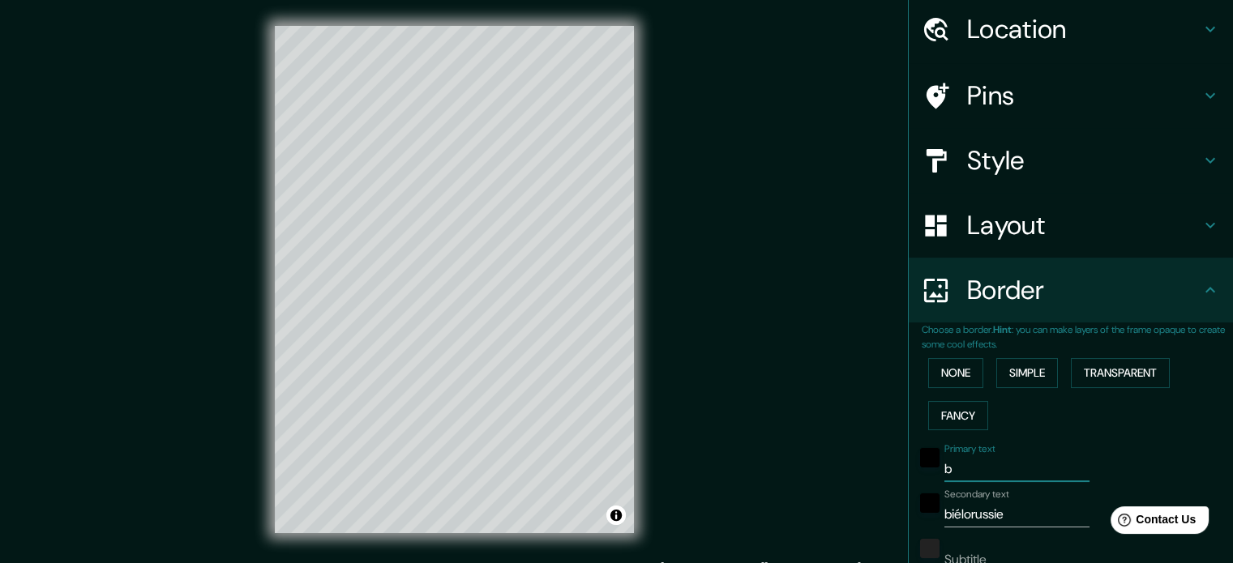
type input "35"
type input "bre"
type input "177"
type input "35"
type input "bres"
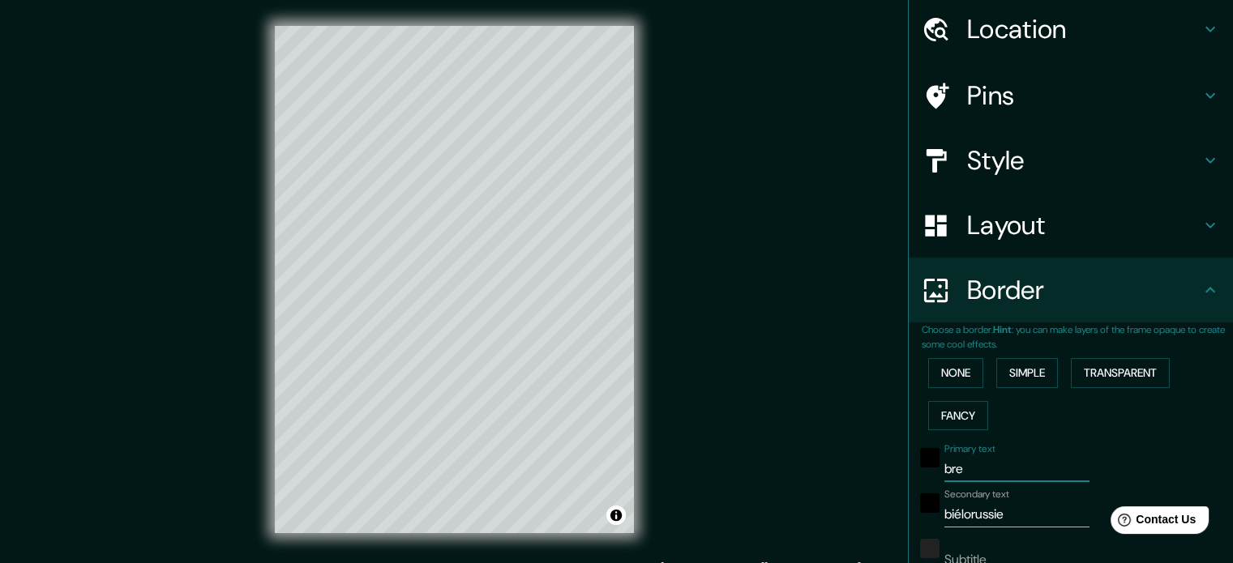
type input "177"
type input "35"
type input "brest"
type input "177"
type input "35"
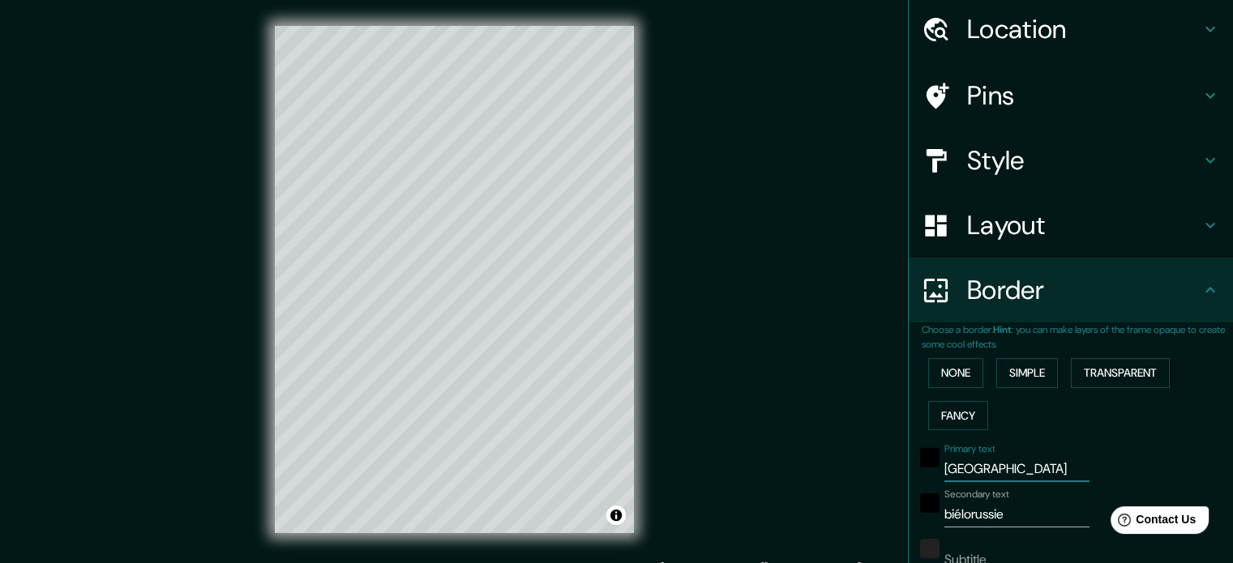
type input "brest"
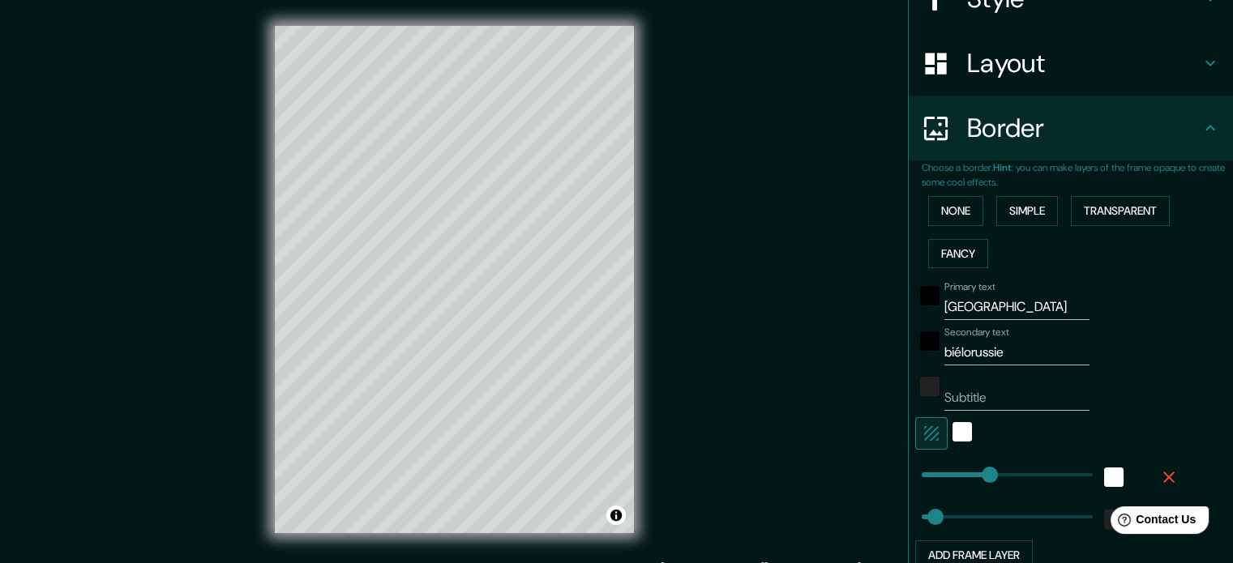
scroll to position [357, 0]
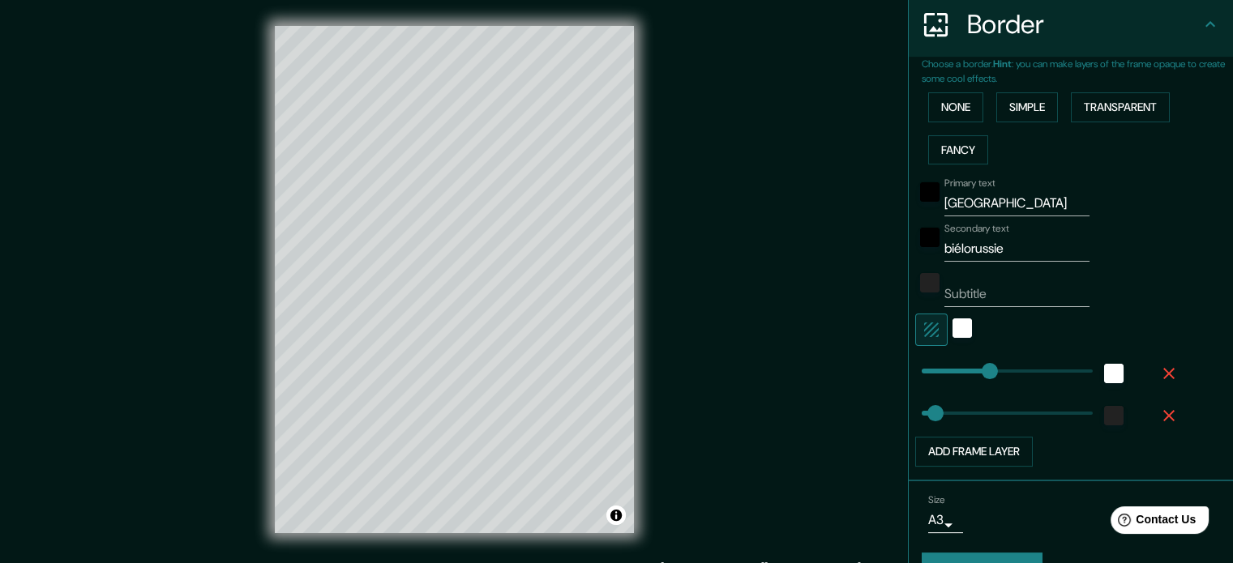
type input "177"
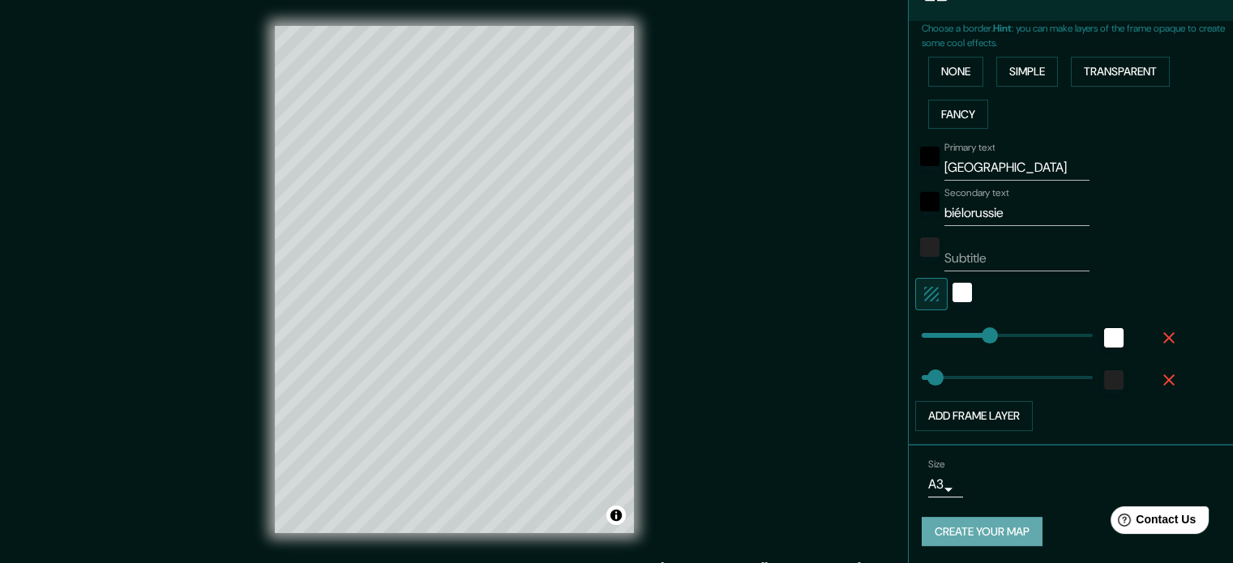
click at [958, 532] on button "Create your map" at bounding box center [982, 532] width 121 height 30
click at [973, 537] on button "Create your map" at bounding box center [982, 532] width 121 height 30
click at [509, 304] on div at bounding box center [507, 302] width 13 height 13
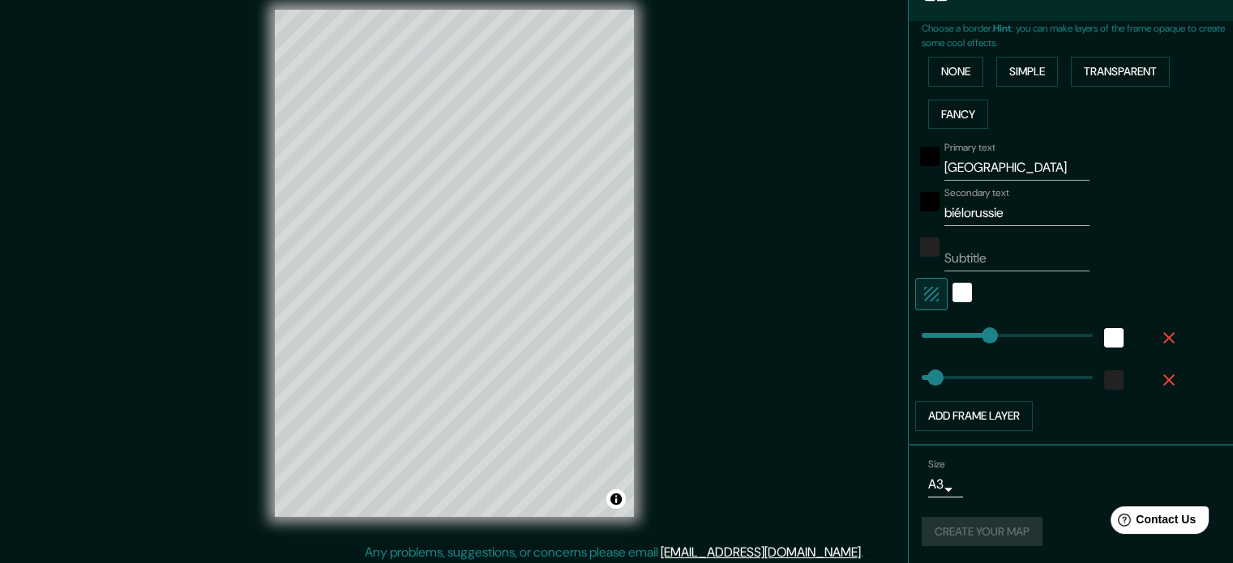
scroll to position [21, 0]
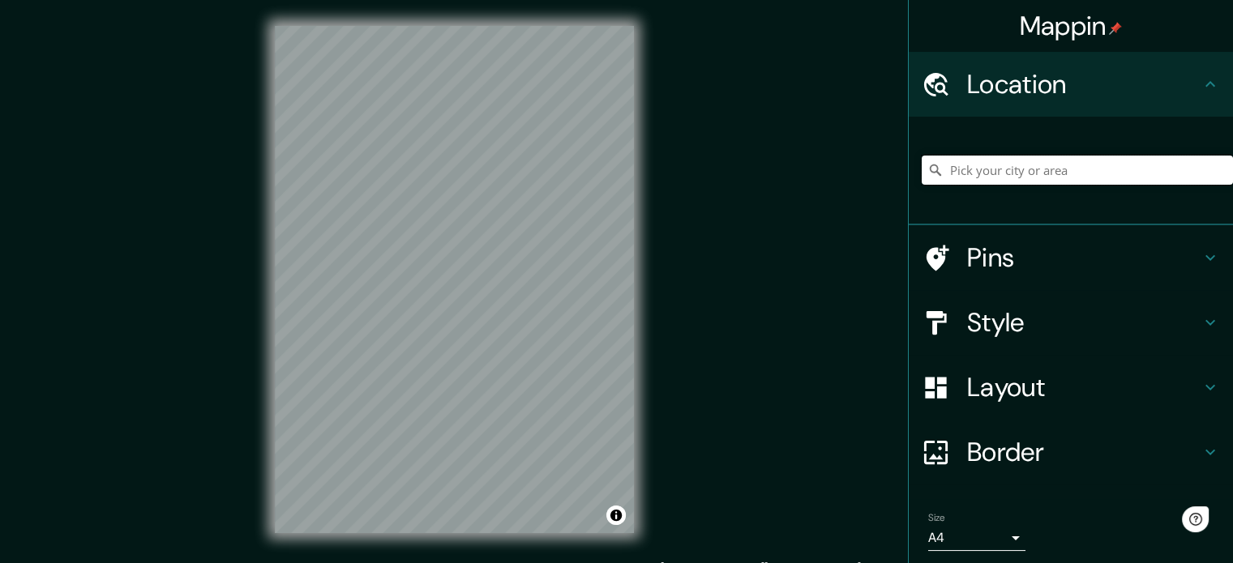
click at [968, 177] on input "Pick your city or area" at bounding box center [1077, 170] width 311 height 29
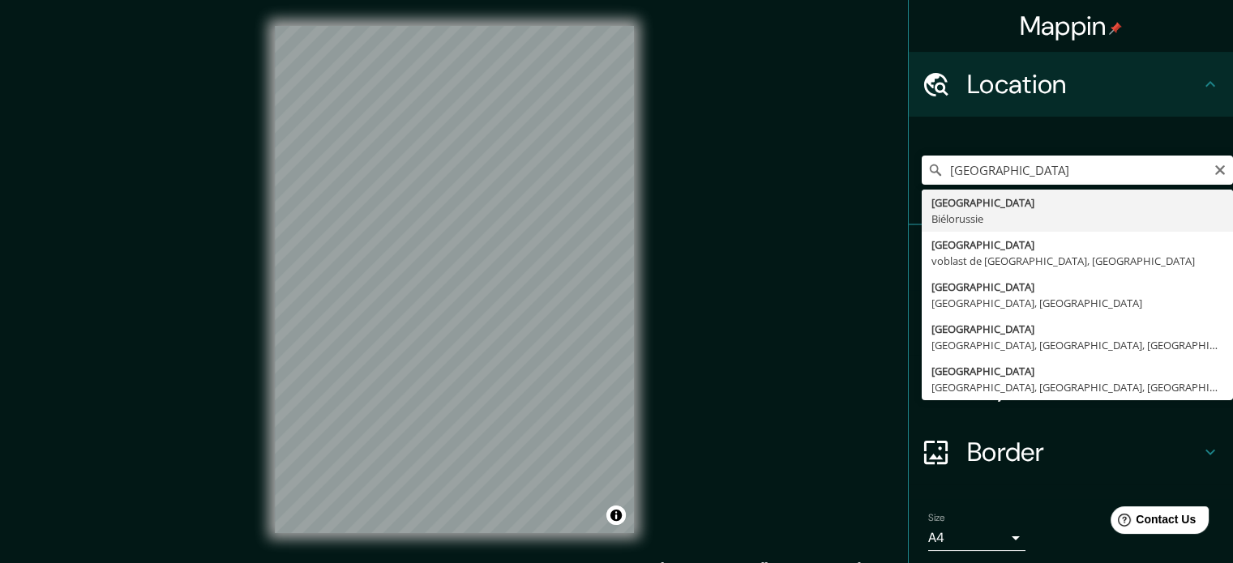
type input "[GEOGRAPHIC_DATA], [GEOGRAPHIC_DATA]"
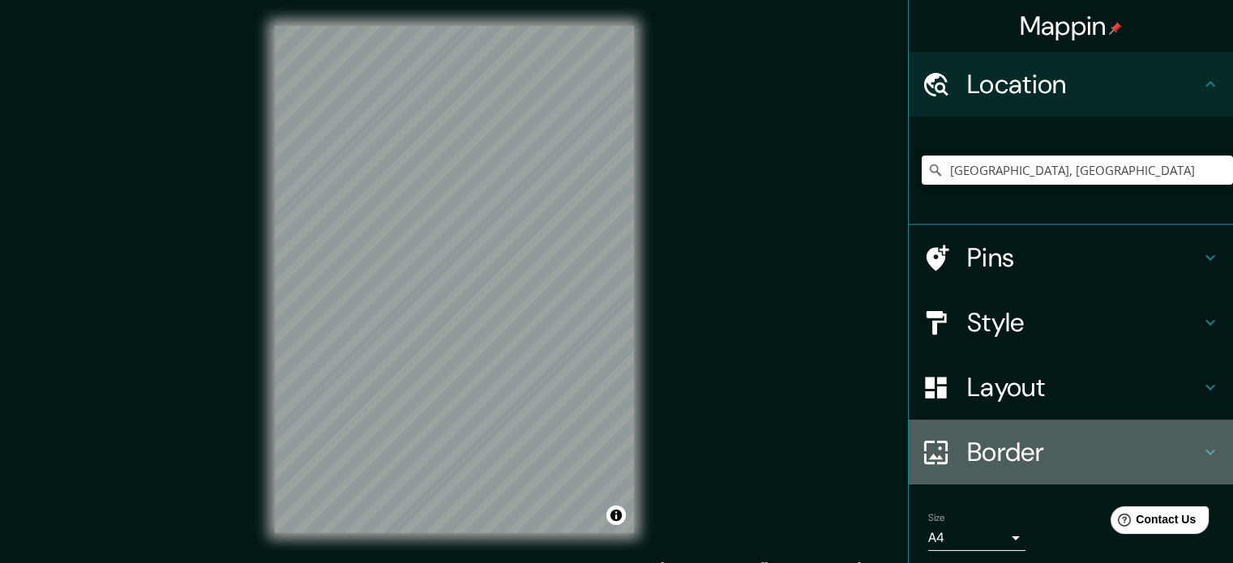
click at [1021, 462] on h4 "Border" at bounding box center [1083, 452] width 233 height 32
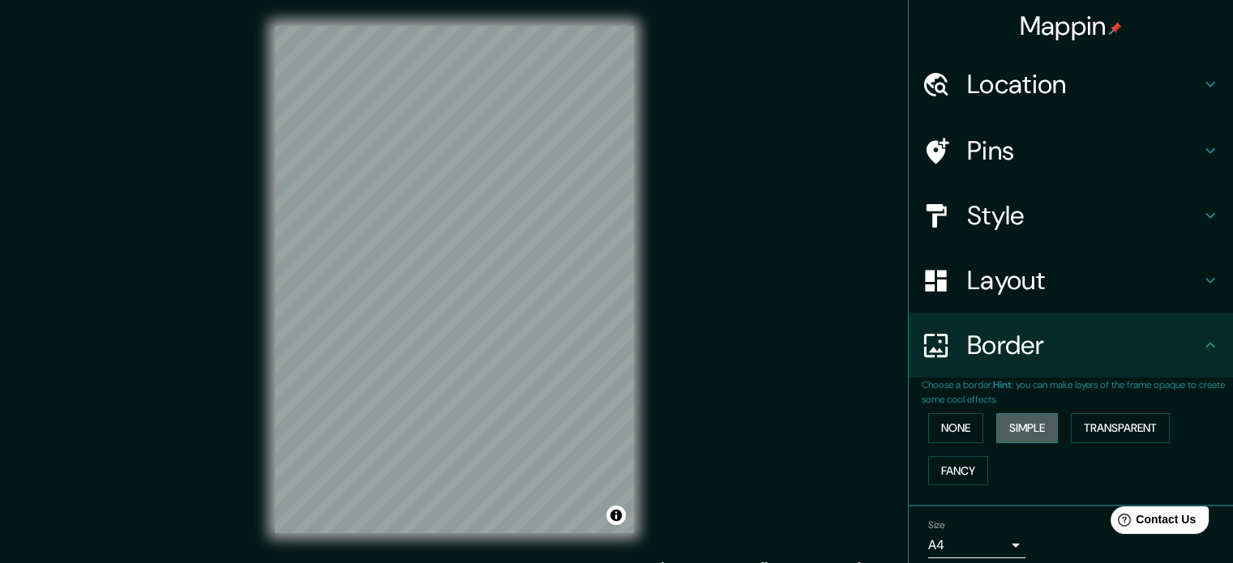
click at [1015, 429] on button "Simple" at bounding box center [1027, 428] width 62 height 30
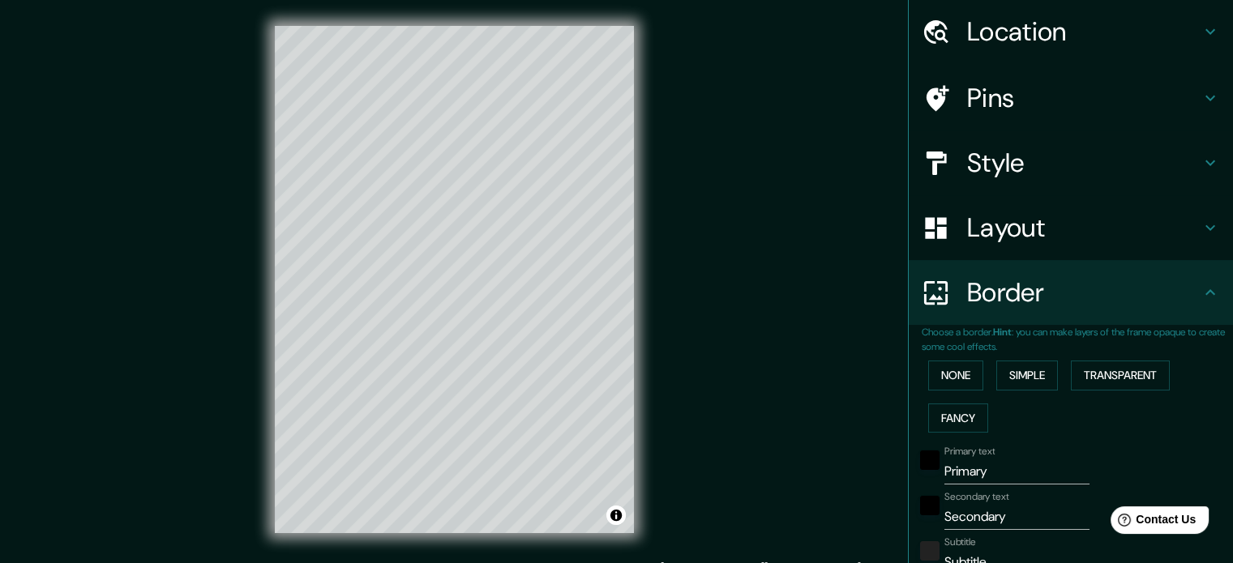
scroll to position [81, 0]
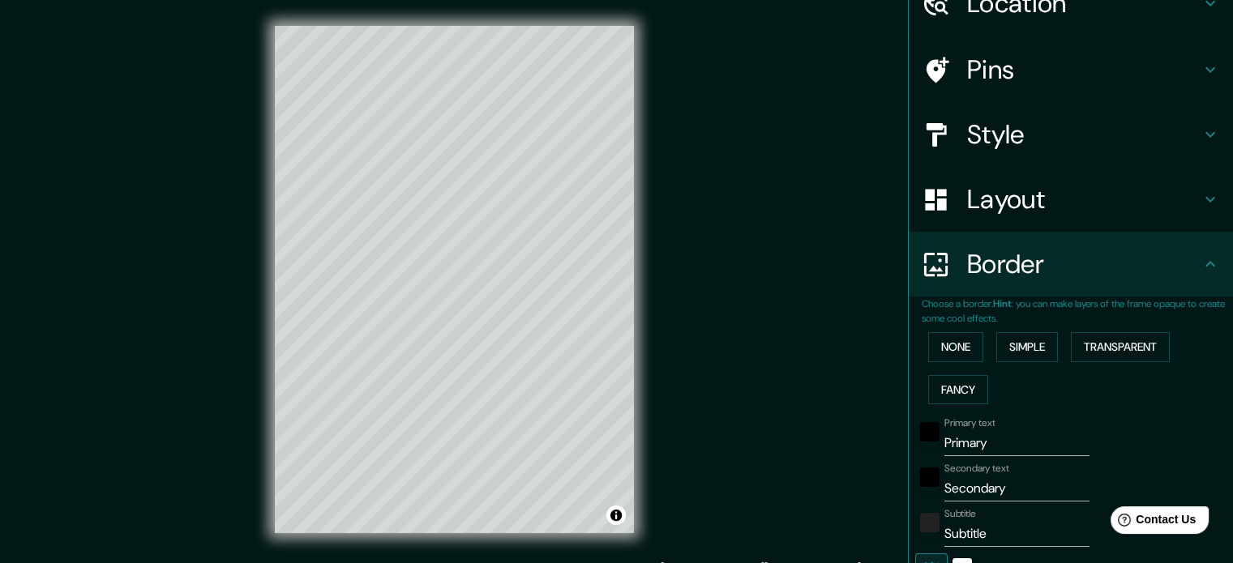
drag, startPoint x: 961, startPoint y: 438, endPoint x: 842, endPoint y: 434, distance: 119.2
click at [844, 434] on div "Mappin Location Minsk, Biélorussie Pins Style Layout Border Choose a border. Hi…" at bounding box center [616, 292] width 1233 height 585
type input "m"
type input "177"
type input "35"
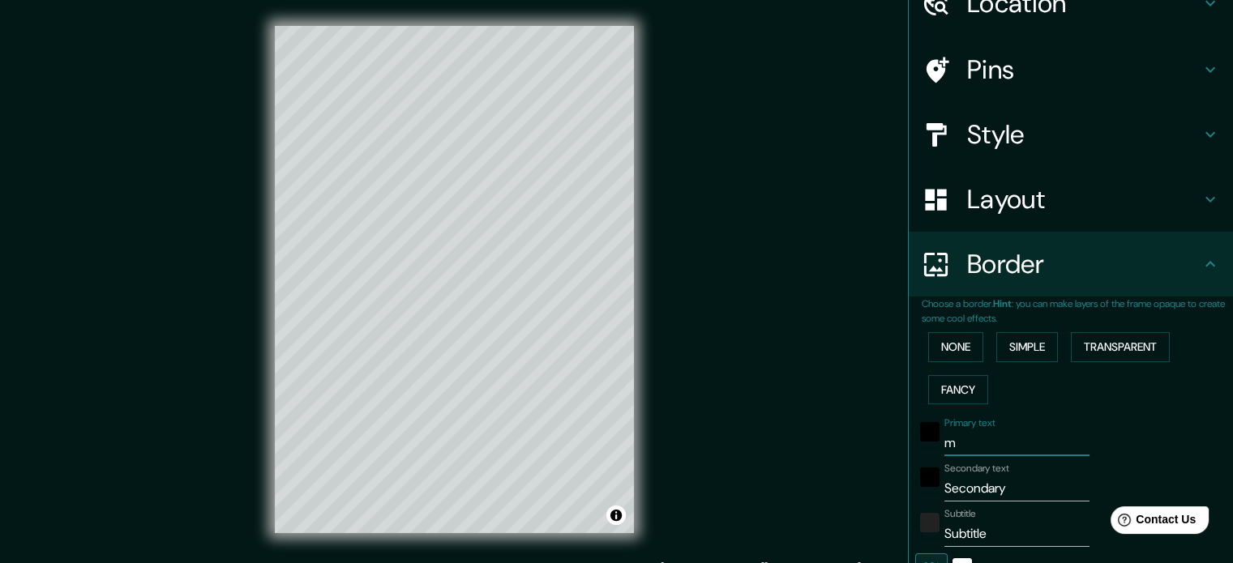
type input "mi"
type input "177"
type input "35"
type input "mins"
type input "177"
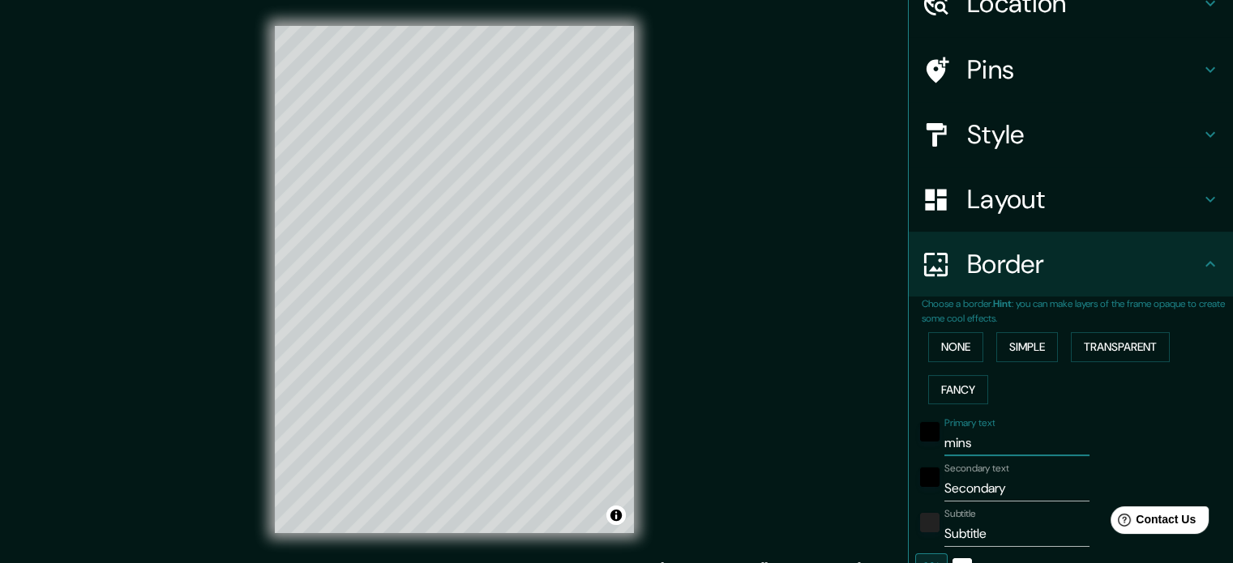
type input "35"
type input "[GEOGRAPHIC_DATA]"
type input "177"
type input "35"
type input "[GEOGRAPHIC_DATA]"
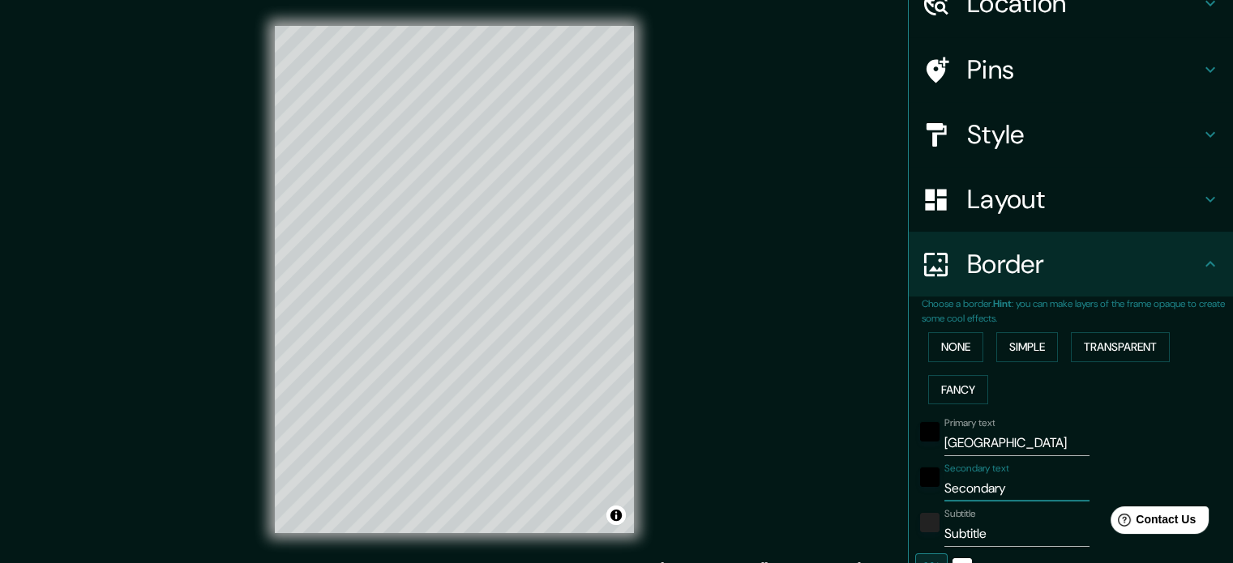
drag, startPoint x: 1013, startPoint y: 487, endPoint x: 812, endPoint y: 479, distance: 200.4
click at [812, 479] on div "Mappin Location Minsk, Biélorussie Pins Style Layout Border Choose a border. Hi…" at bounding box center [616, 292] width 1233 height 585
type input "b"
type input "177"
type input "35"
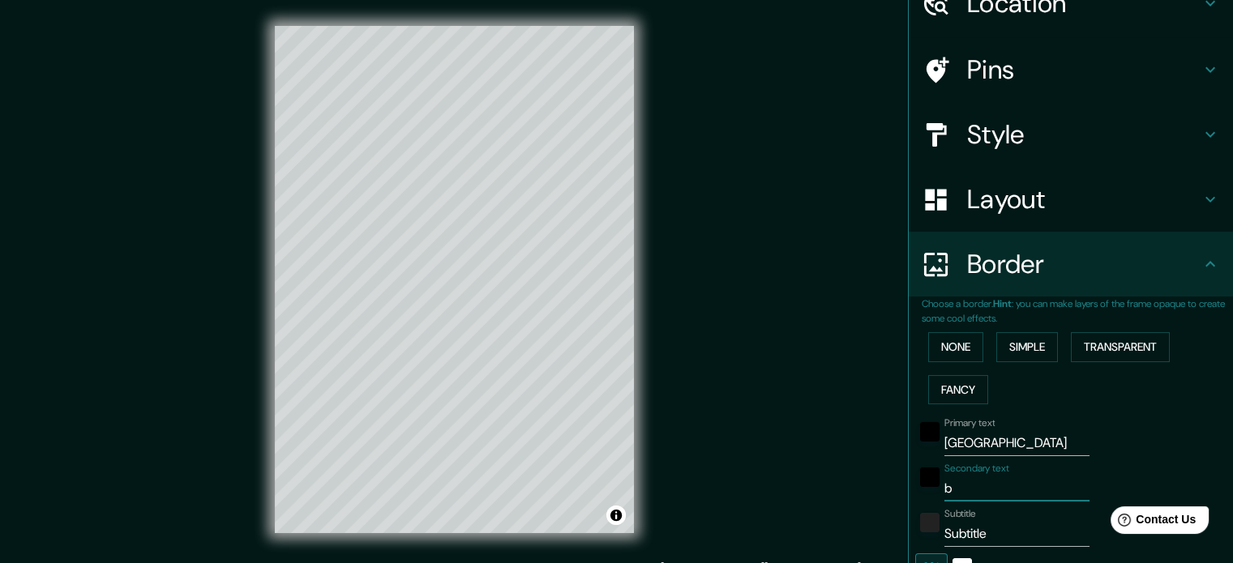
type input "bi"
type input "177"
type input "35"
type input "bie"
type input "177"
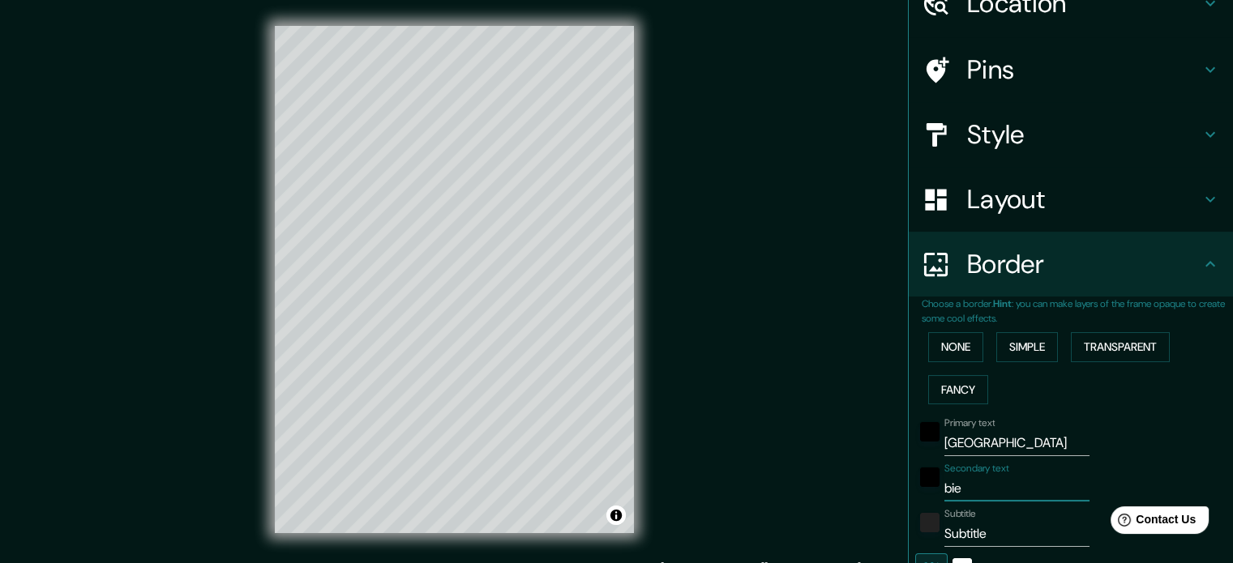
type input "35"
type input "biel"
type input "177"
type input "35"
type input "bielor"
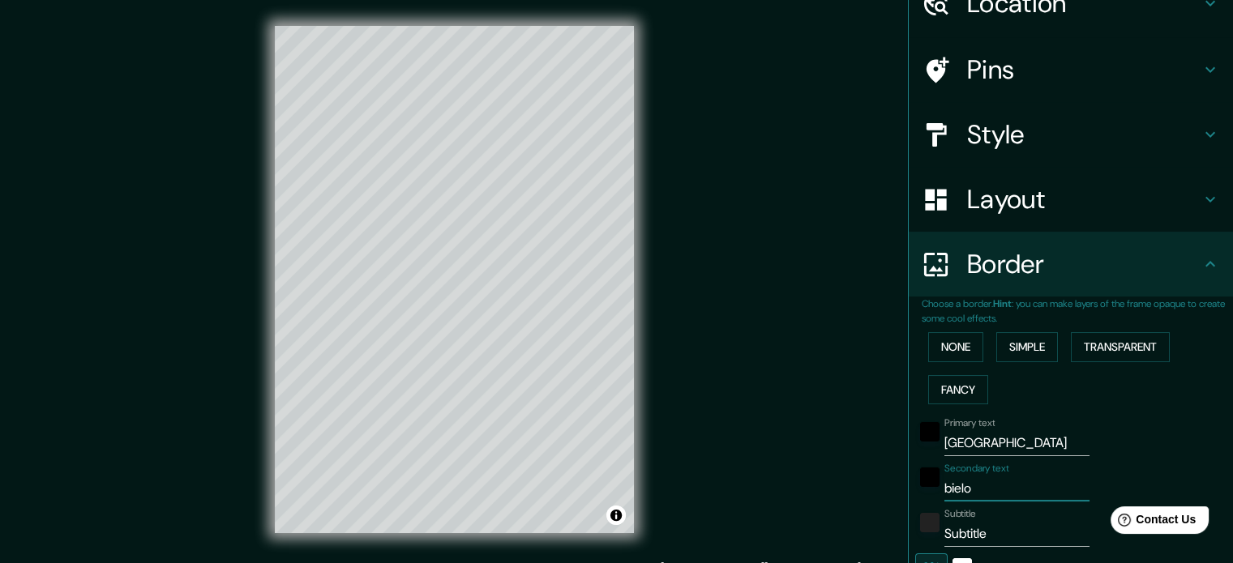
type input "177"
type input "35"
type input "bielori"
type input "177"
type input "35"
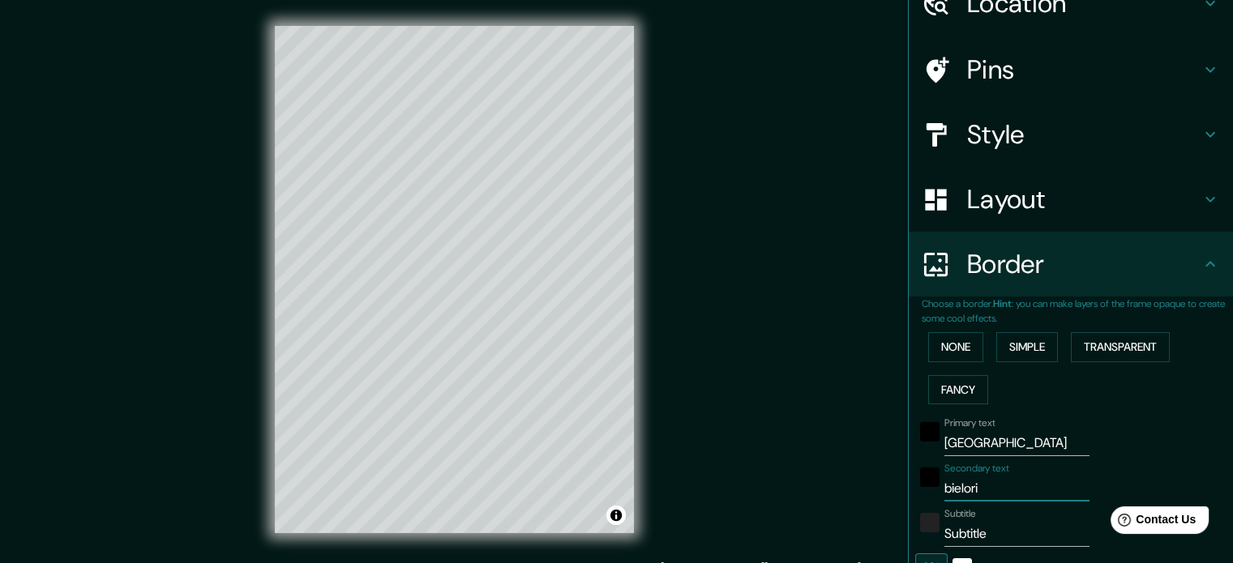
type input "bieloris"
type input "177"
type input "35"
type input "bieloriss"
type input "177"
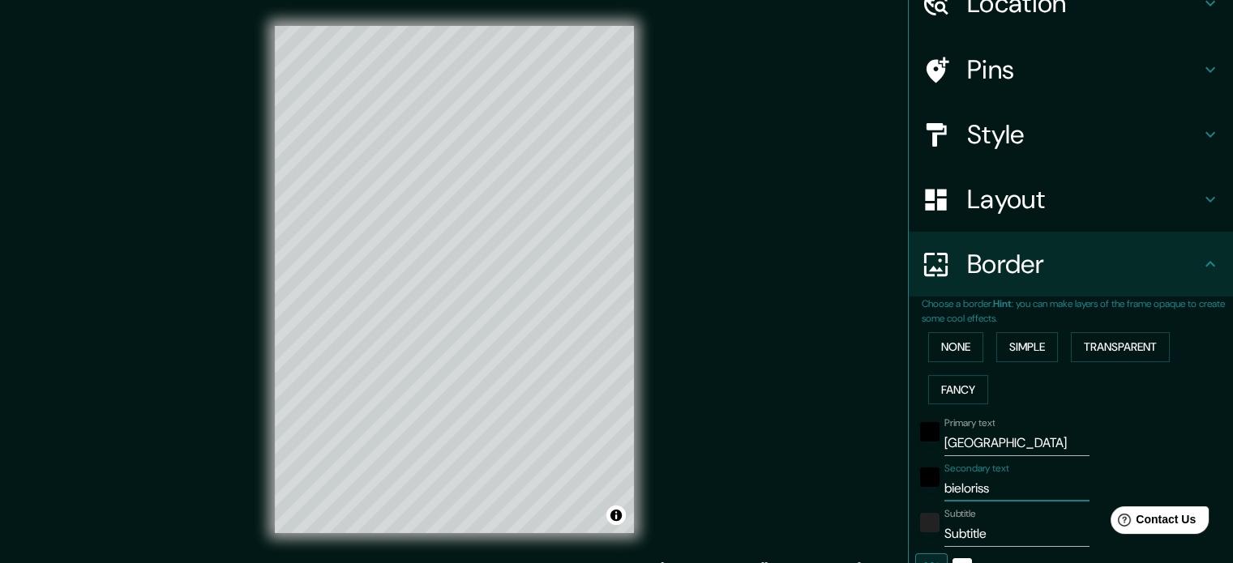
type input "35"
type input "bielorisse"
type input "177"
type input "35"
type input "bielorissei"
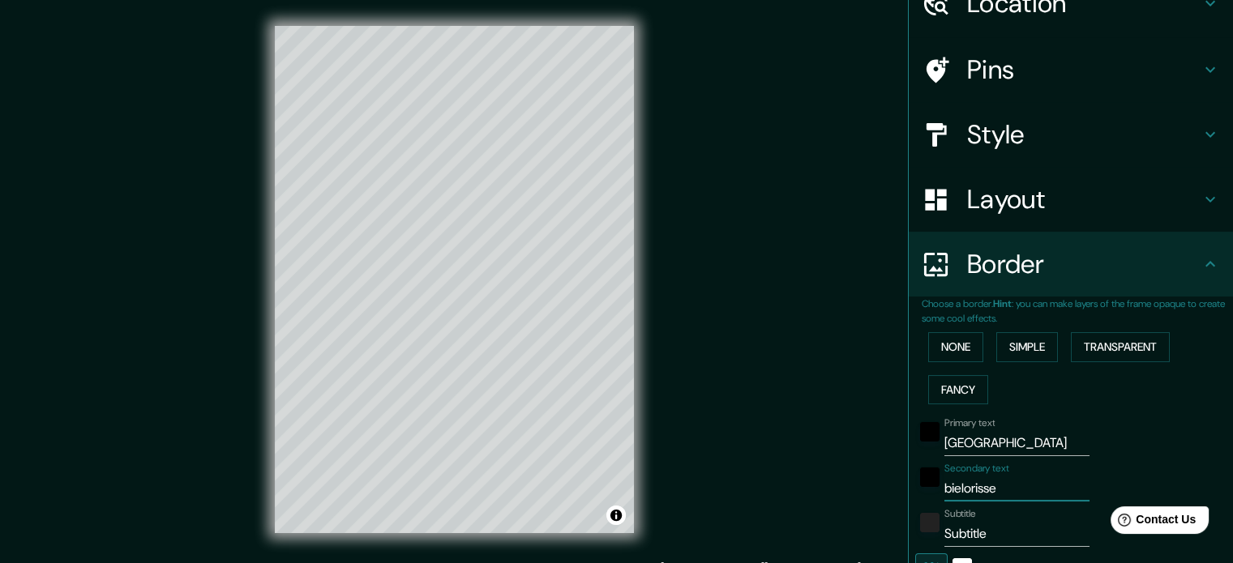
type input "177"
type input "35"
type input "bielorisseie"
type input "177"
type input "35"
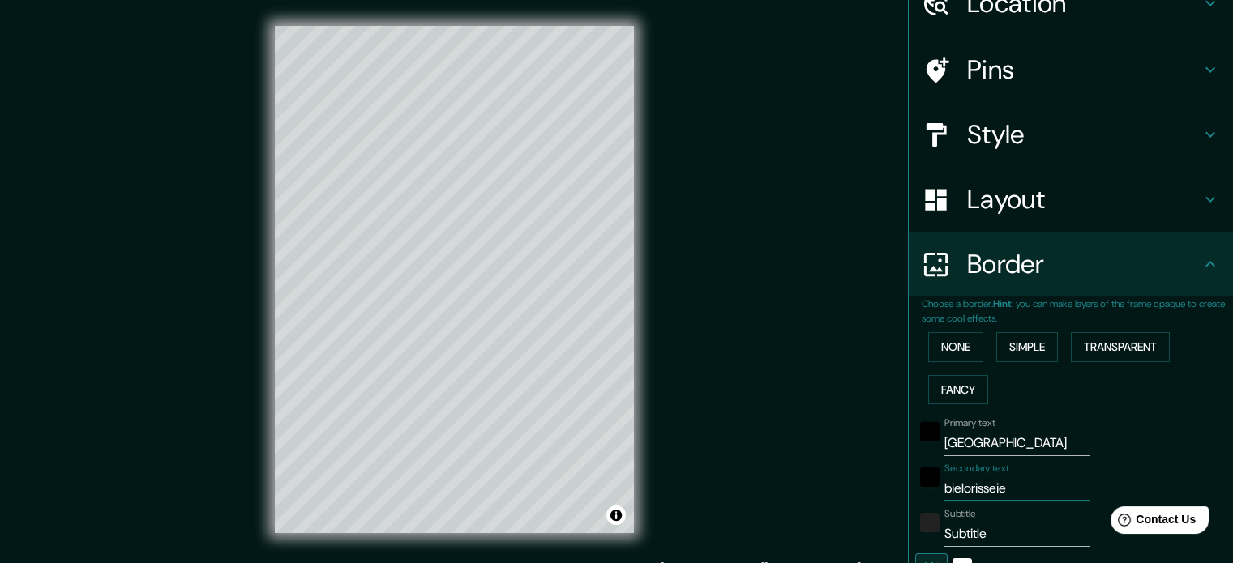
click at [988, 492] on input "bielorisseie" at bounding box center [1016, 489] width 145 height 26
type input "bielorissie"
type input "177"
type input "35"
click at [972, 489] on input "bielorissie" at bounding box center [1016, 489] width 145 height 26
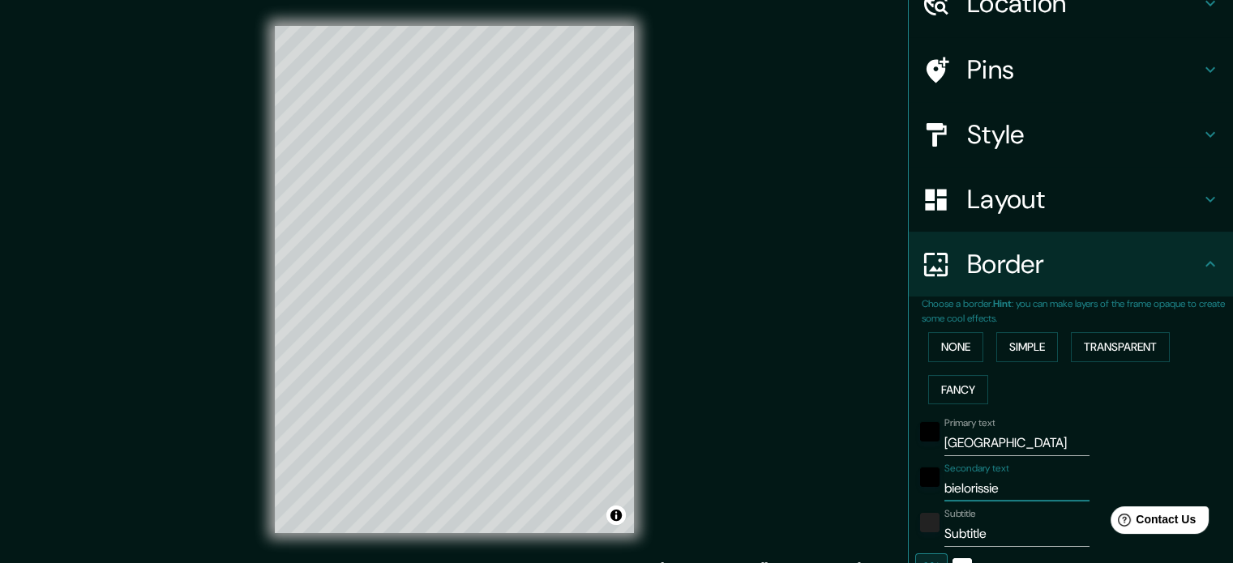
type input "bielorssie"
type input "177"
type input "35"
type input "bielorussie"
type input "177"
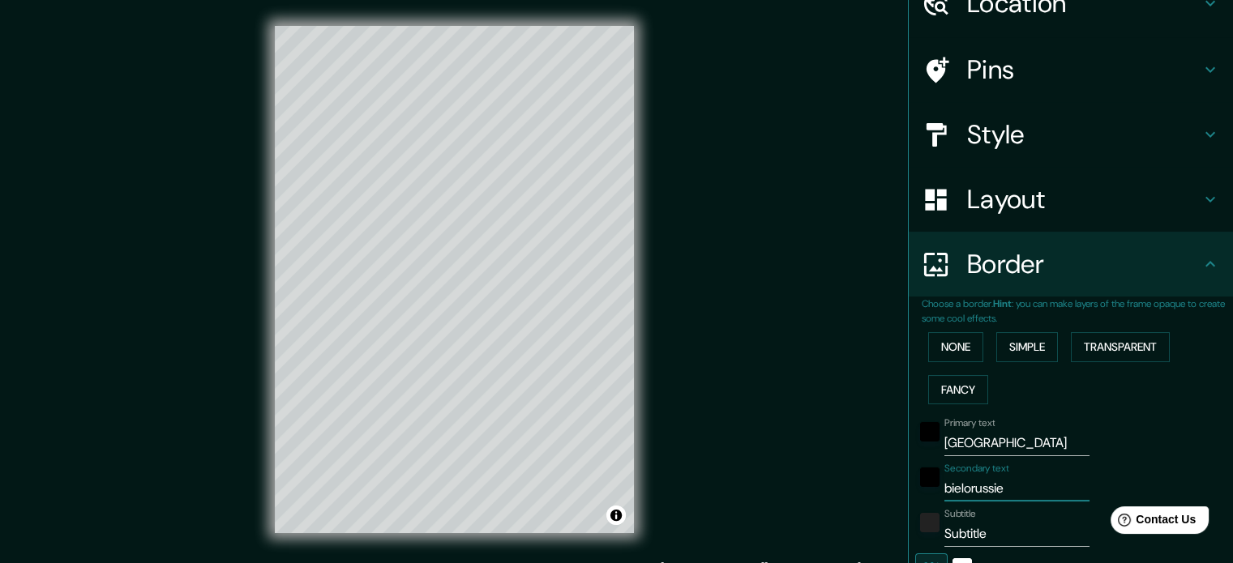
type input "35"
drag, startPoint x: 949, startPoint y: 486, endPoint x: 940, endPoint y: 486, distance: 8.9
click at [944, 486] on input "bielorussie" at bounding box center [1016, 489] width 145 height 26
type input "bélorussie"
type input "177"
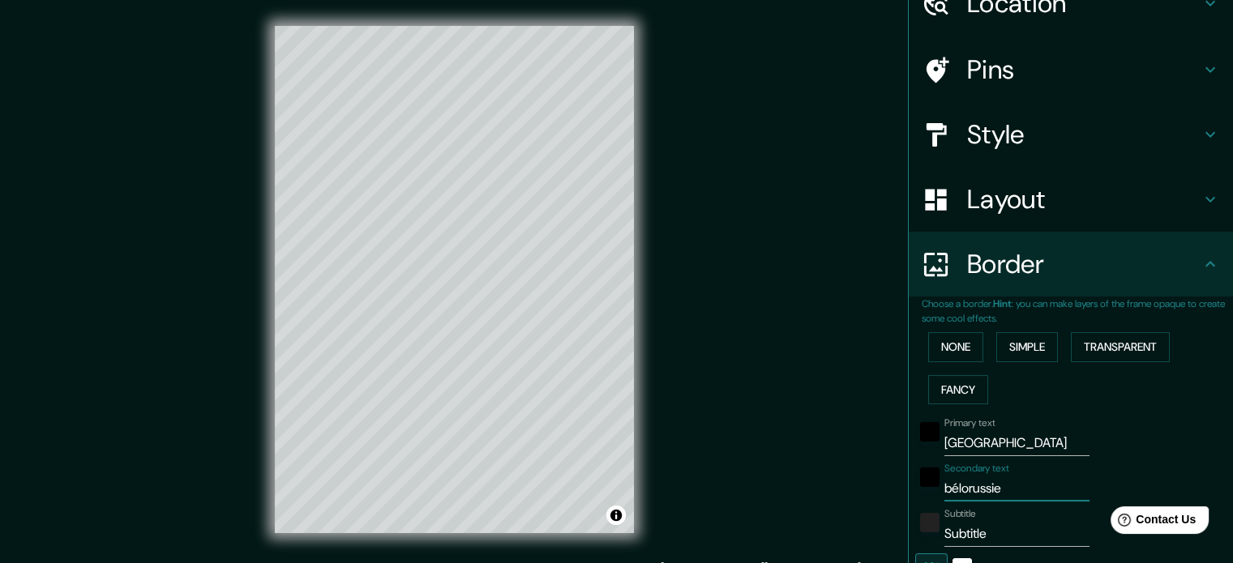
type input "35"
click at [944, 488] on input "bélorussie" at bounding box center [1016, 489] width 145 height 26
type input "biélorussie"
type input "177"
type input "35"
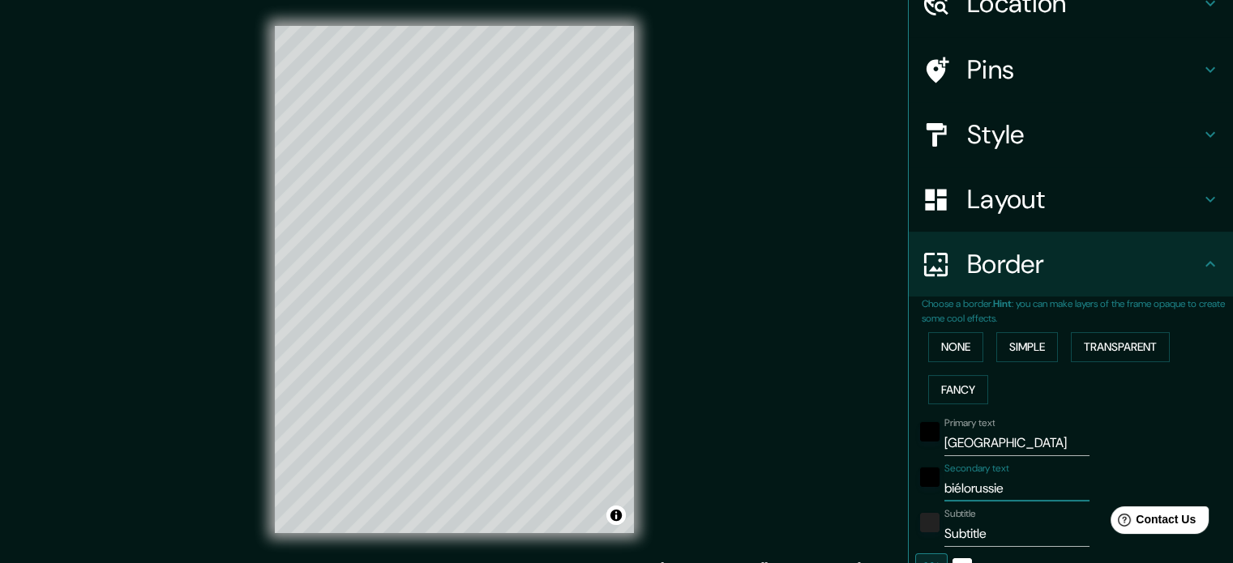
type input "biélorussie"
drag, startPoint x: 979, startPoint y: 532, endPoint x: 927, endPoint y: 531, distance: 51.9
click at [927, 531] on div "Subtitle Subtitle" at bounding box center [1048, 527] width 266 height 39
type input "177"
type input "35"
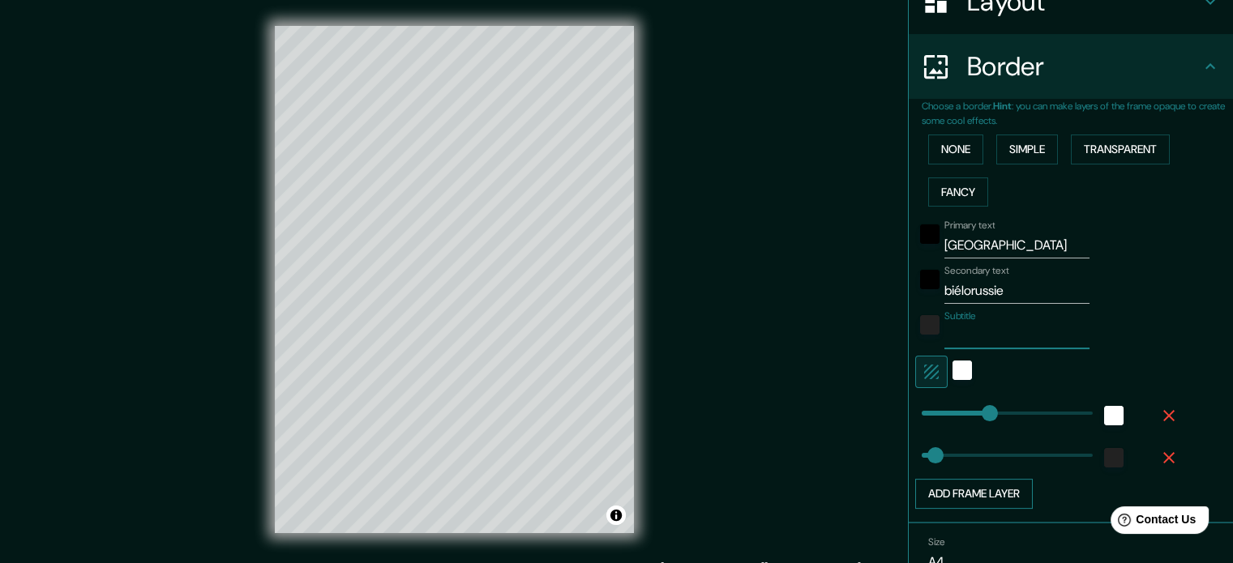
scroll to position [324, 0]
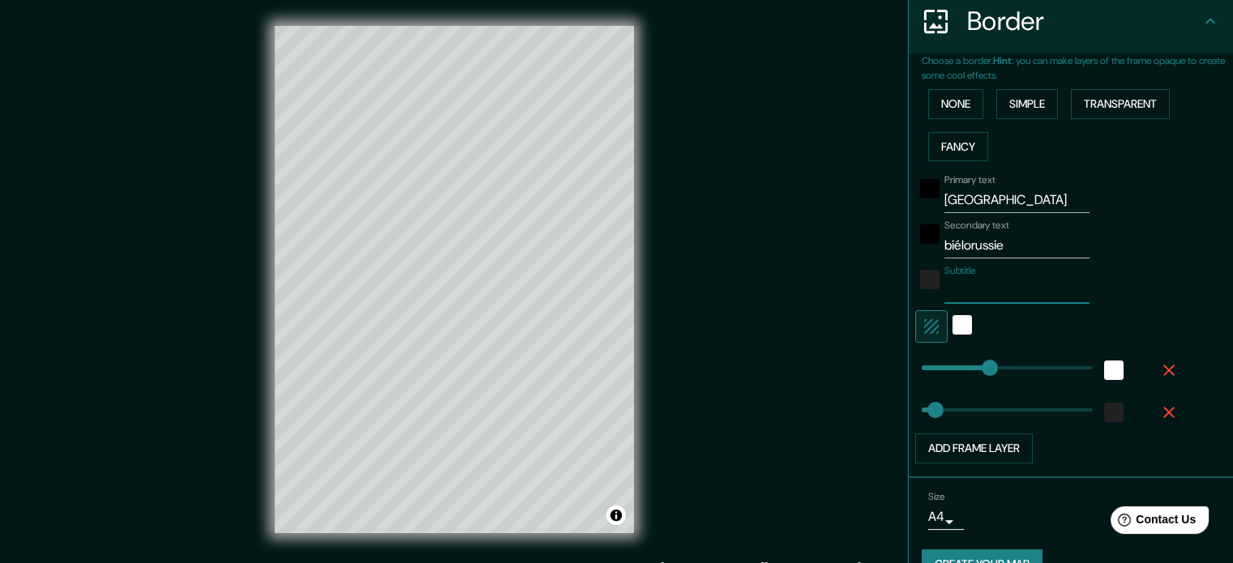
click at [942, 519] on body "Mappin Location Minsk, Biélorussie Pins Style Layout Border Choose a border. Hi…" at bounding box center [616, 281] width 1233 height 563
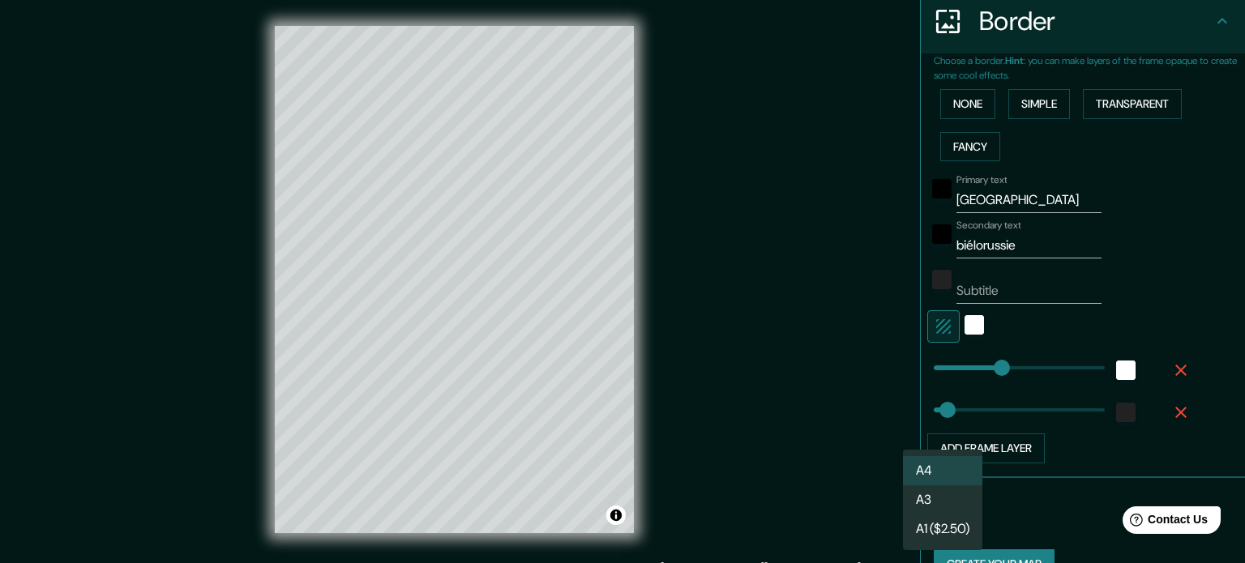
click at [933, 517] on li "A1 ($2.50)" at bounding box center [942, 529] width 79 height 29
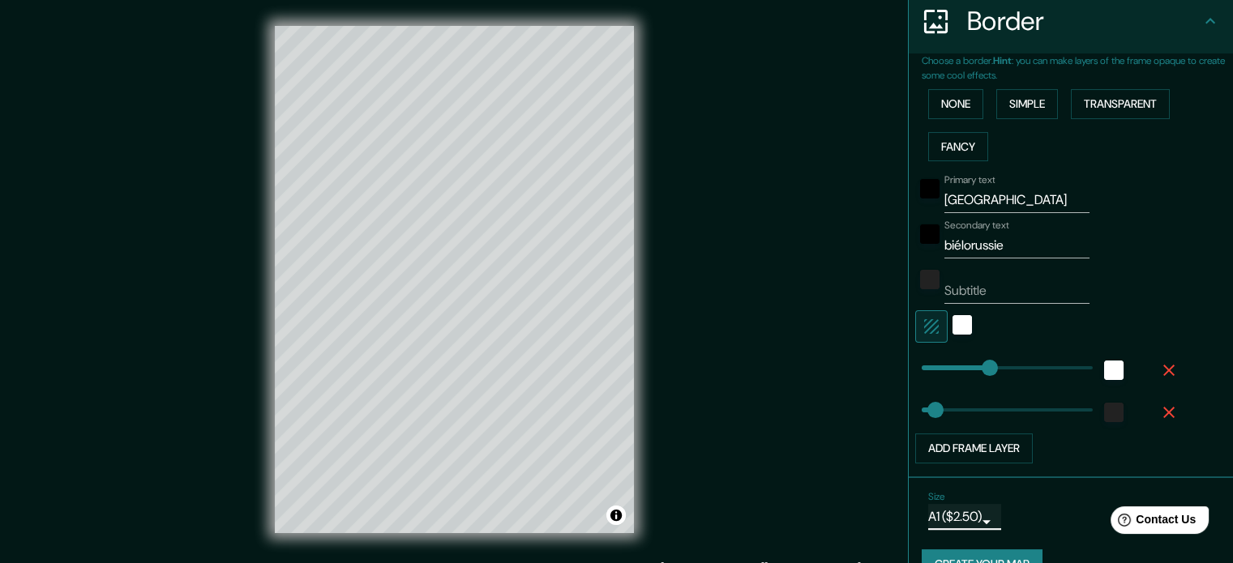
scroll to position [357, 0]
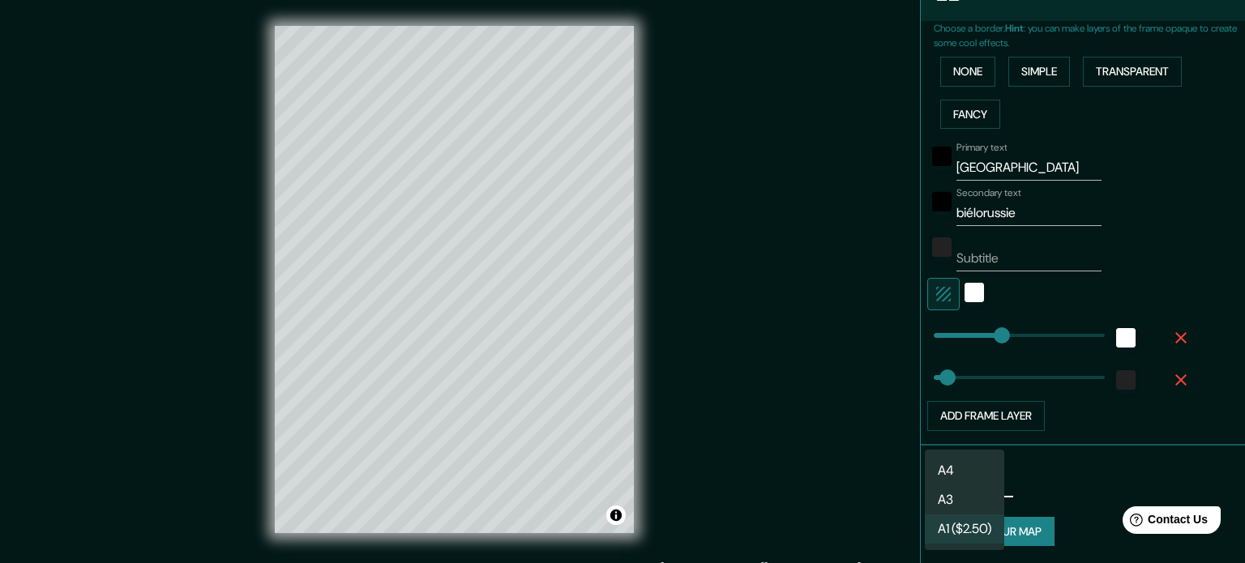
click at [979, 482] on body "Mappin Location Minsk, Biélorussie Pins Style Layout Border Choose a border. Hi…" at bounding box center [622, 281] width 1245 height 563
click at [944, 504] on li "A3" at bounding box center [964, 500] width 79 height 29
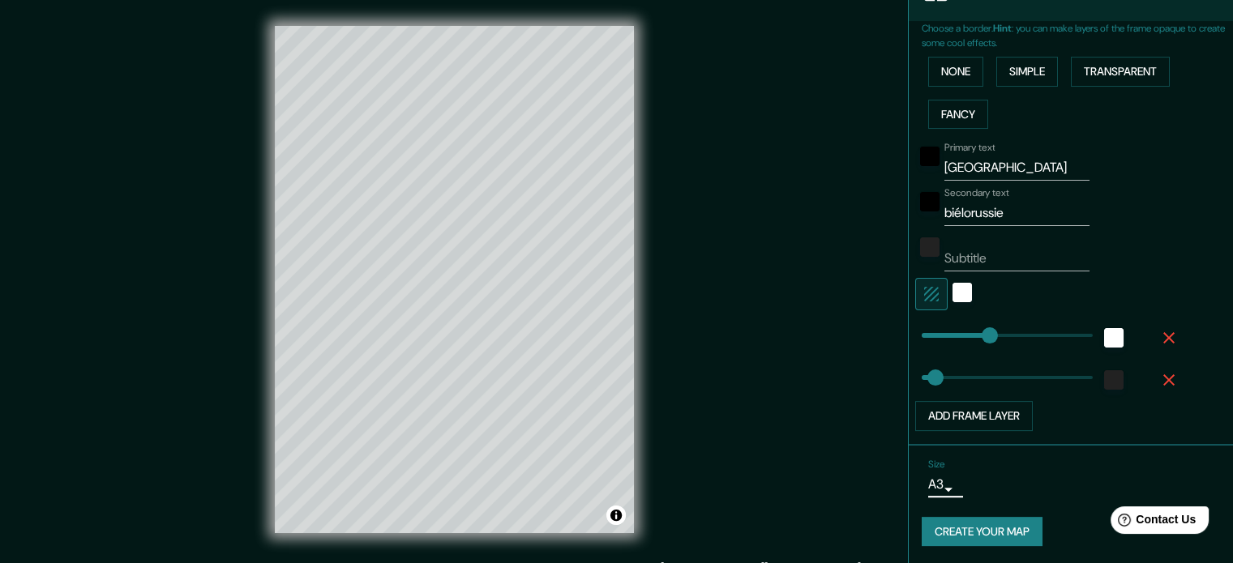
click at [970, 527] on button "Create your map" at bounding box center [982, 532] width 121 height 30
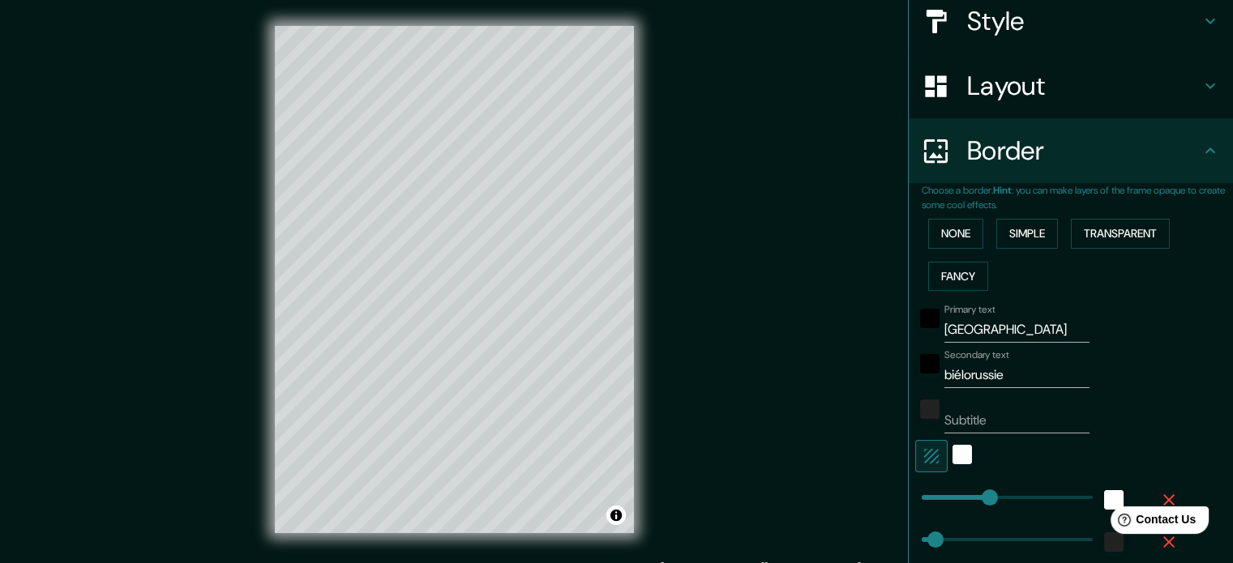
type input "177"
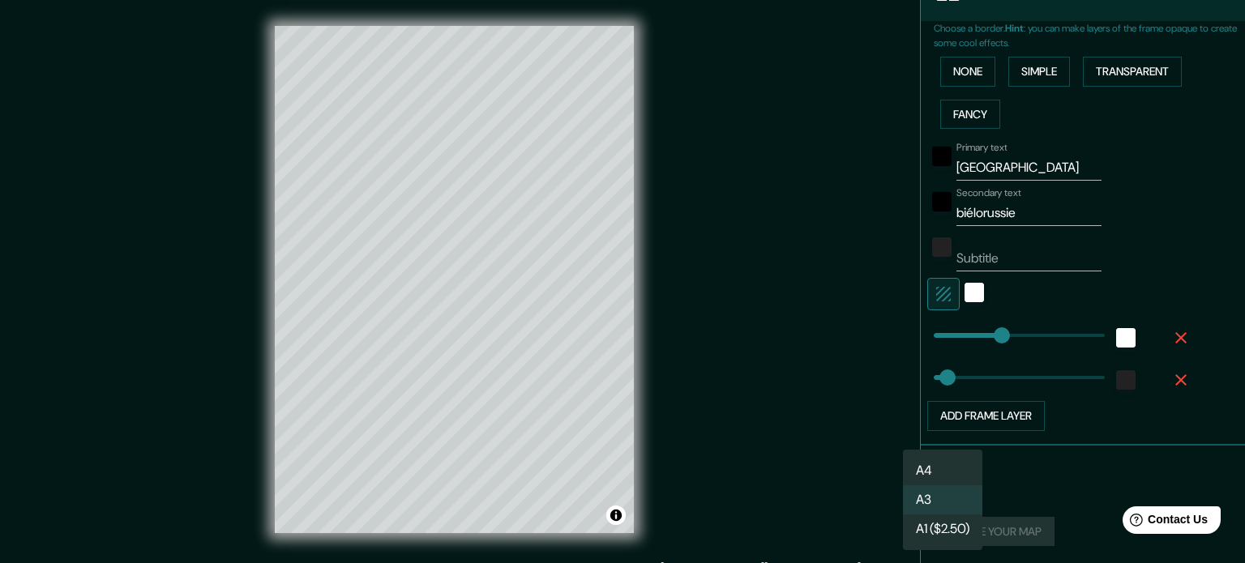
click at [932, 495] on body "Mappin Location Minsk, Biélorussie Pins Style Layout Border Choose a border. Hi…" at bounding box center [622, 281] width 1245 height 563
click at [937, 528] on li "A1 ($2.50)" at bounding box center [942, 529] width 79 height 29
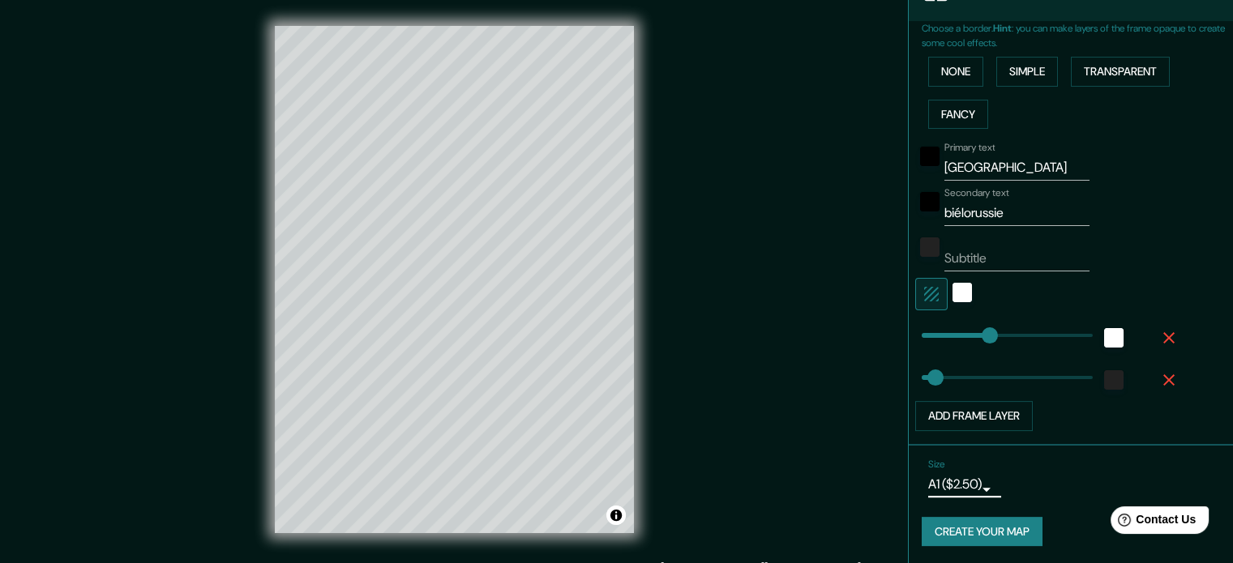
click at [971, 530] on button "Create your map" at bounding box center [982, 532] width 121 height 30
click at [974, 482] on body "Mappin Location Minsk, Biélorussie Pins Style Layout Border Choose a border. Hi…" at bounding box center [616, 281] width 1233 height 563
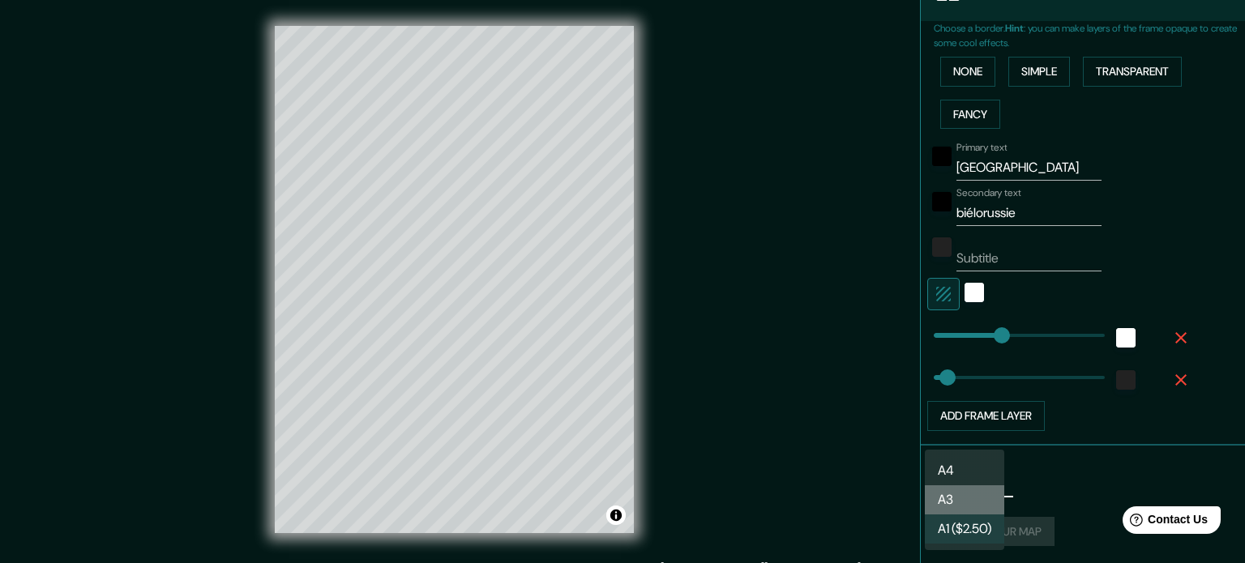
click at [952, 496] on li "A3" at bounding box center [964, 500] width 79 height 29
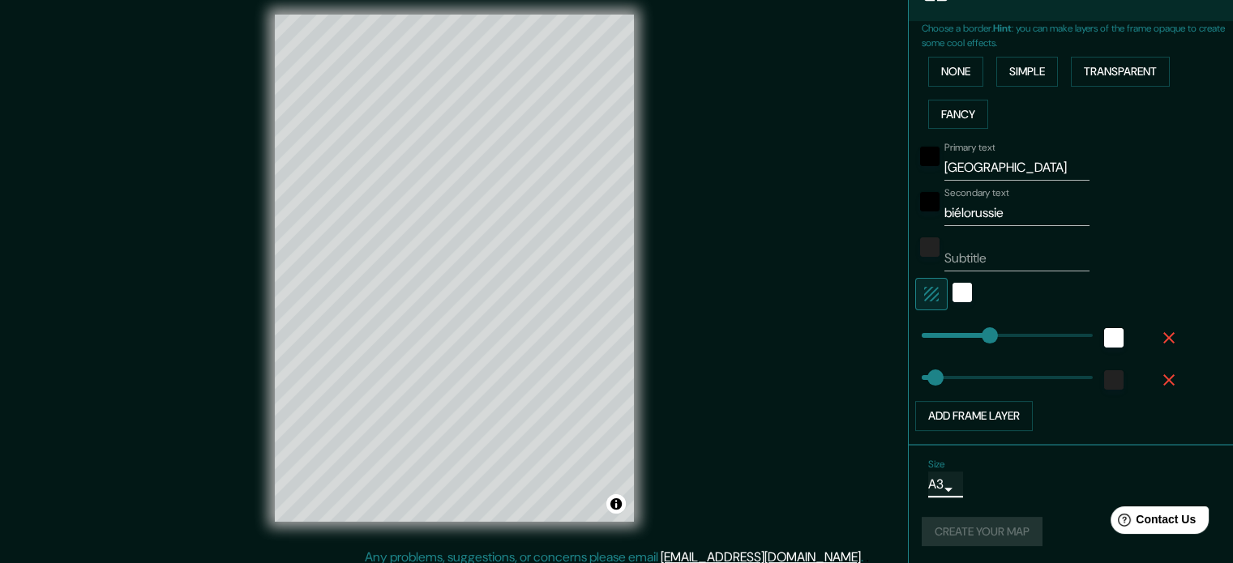
scroll to position [21, 0]
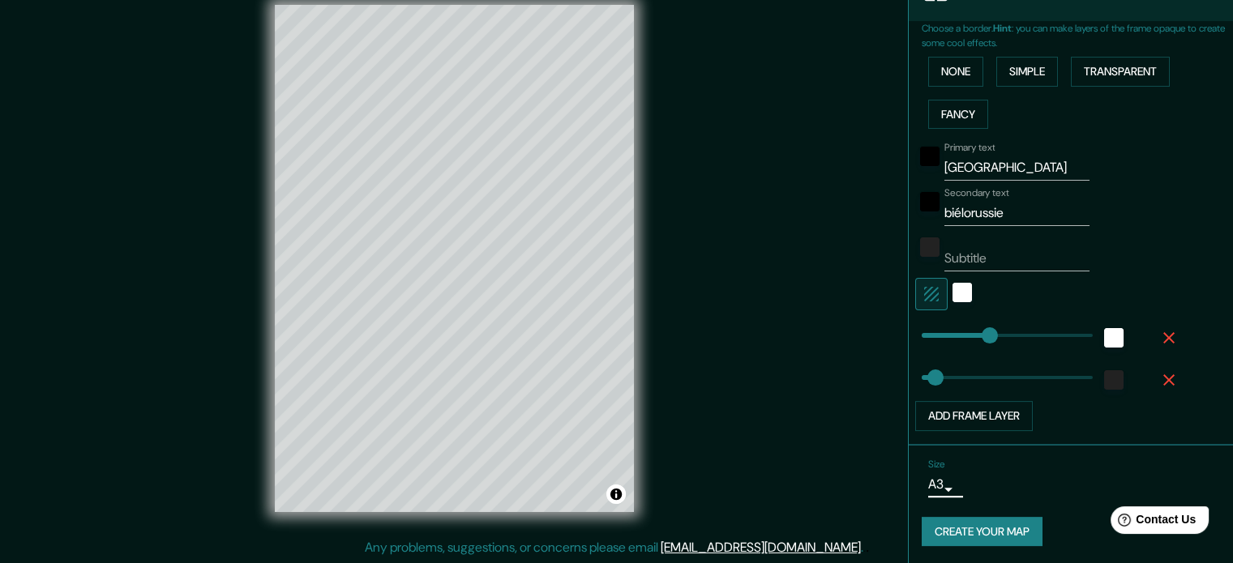
click at [961, 518] on button "Create your map" at bounding box center [982, 532] width 121 height 30
click at [1211, 35] on p "Choose a border. Hint : you can make layers of the frame opaque to create some …" at bounding box center [1077, 35] width 311 height 29
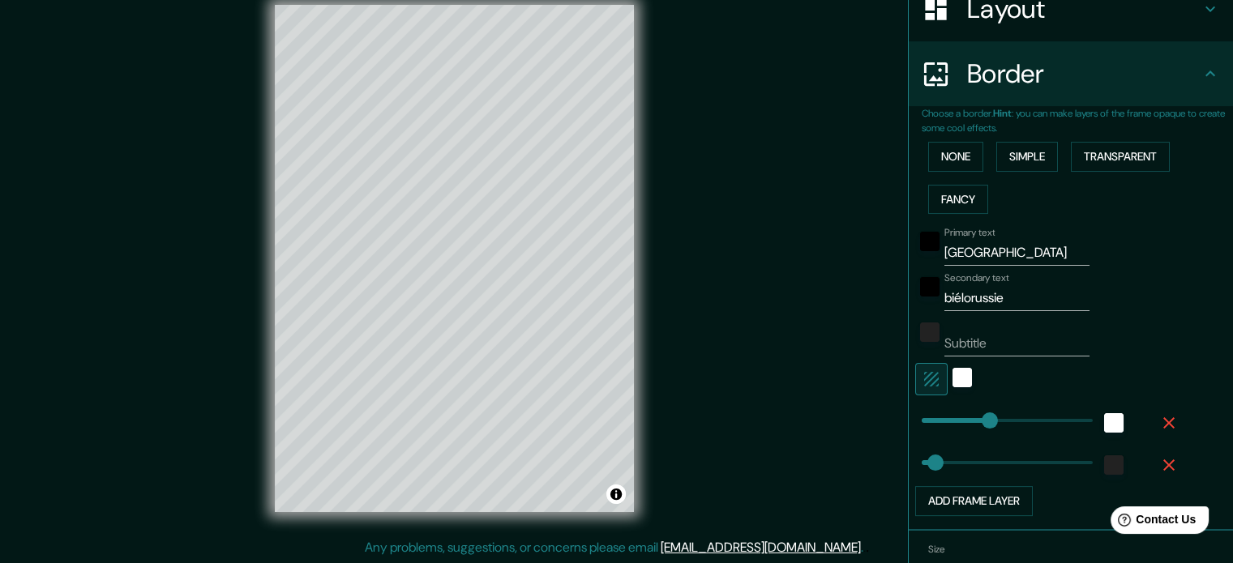
scroll to position [282, 0]
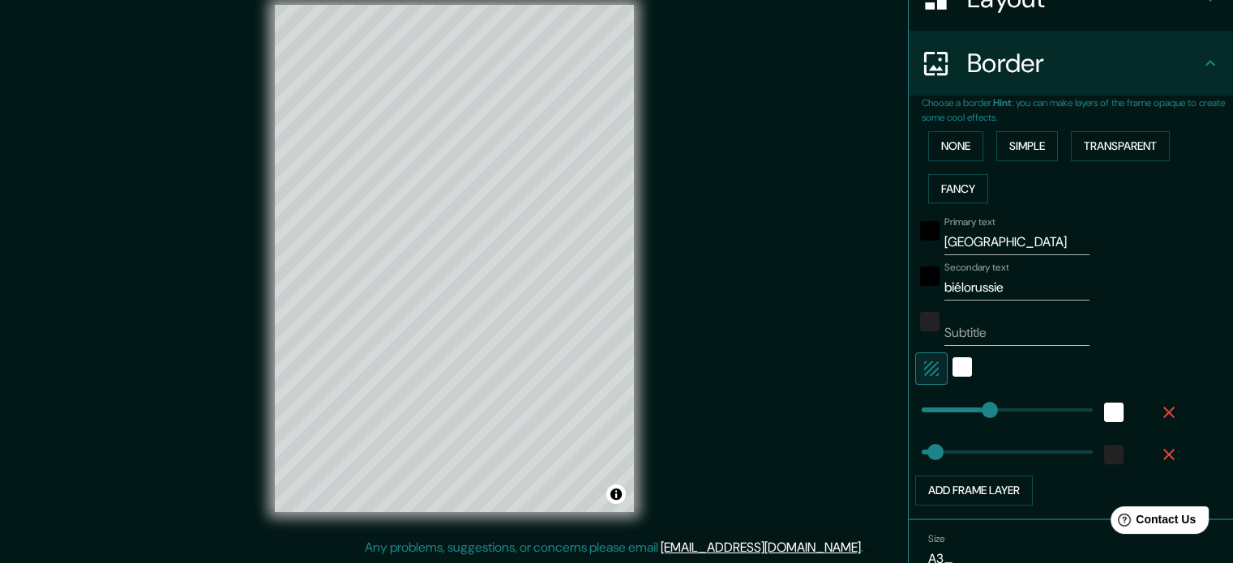
click at [1163, 412] on icon "button" at bounding box center [1168, 412] width 11 height 11
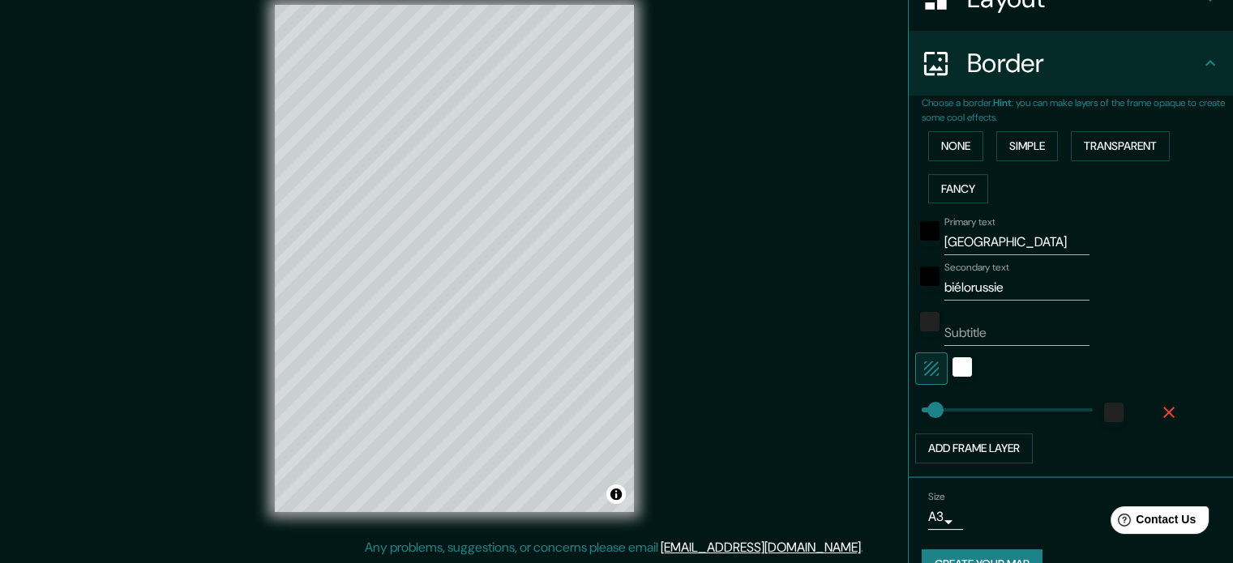
scroll to position [0, 0]
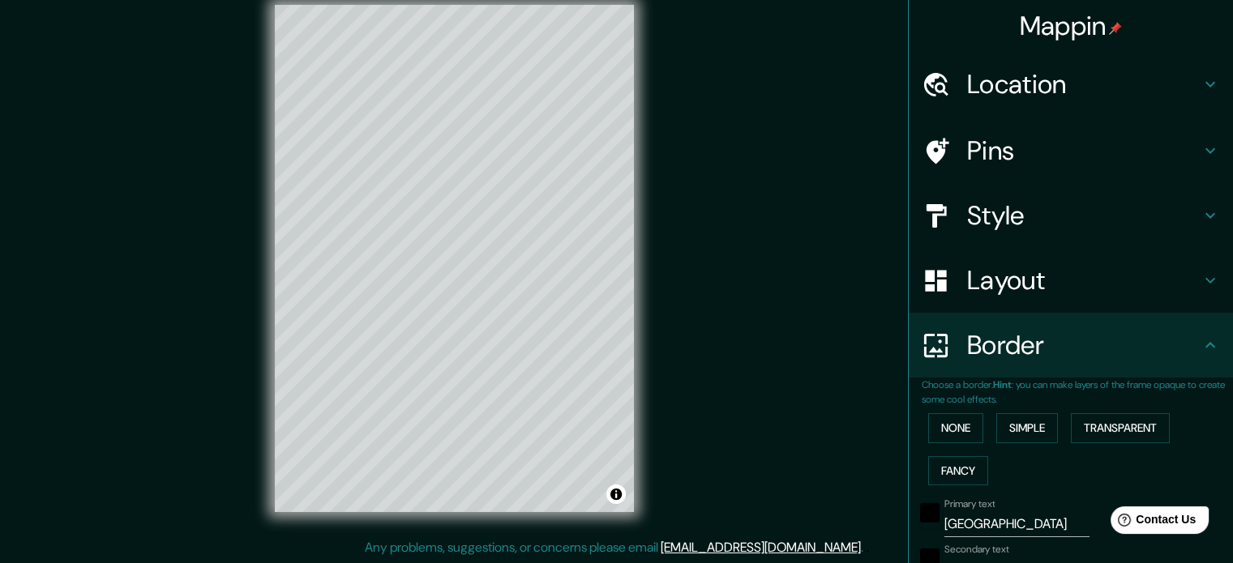
click at [1030, 207] on h4 "Style" at bounding box center [1083, 215] width 233 height 32
type input "35"
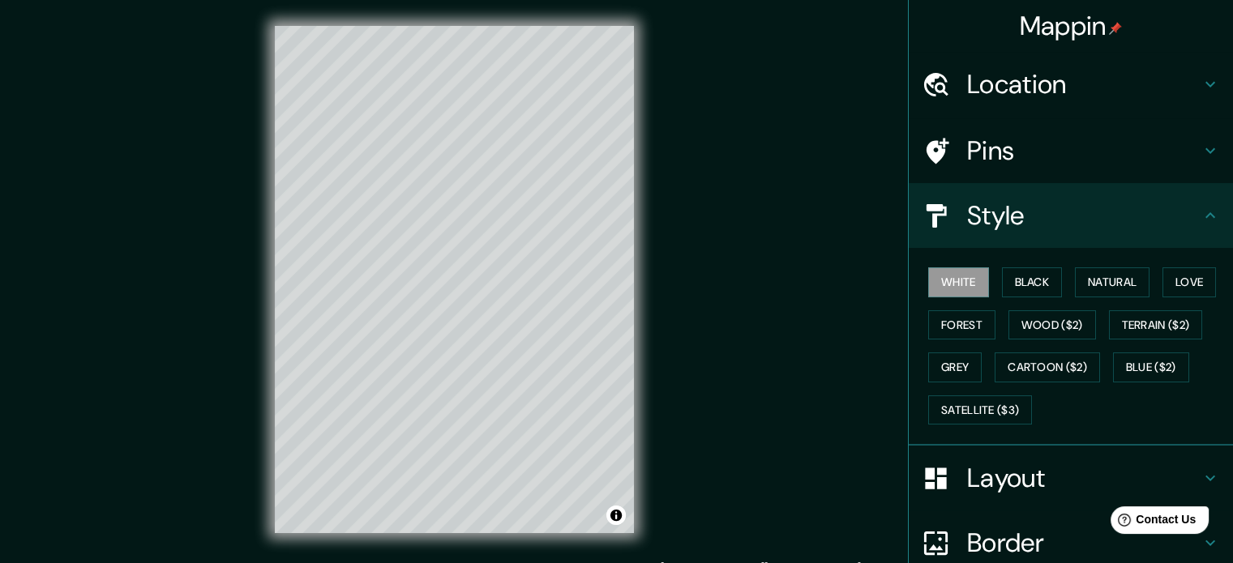
click at [1070, 36] on h4 "Mappin" at bounding box center [1071, 26] width 103 height 32
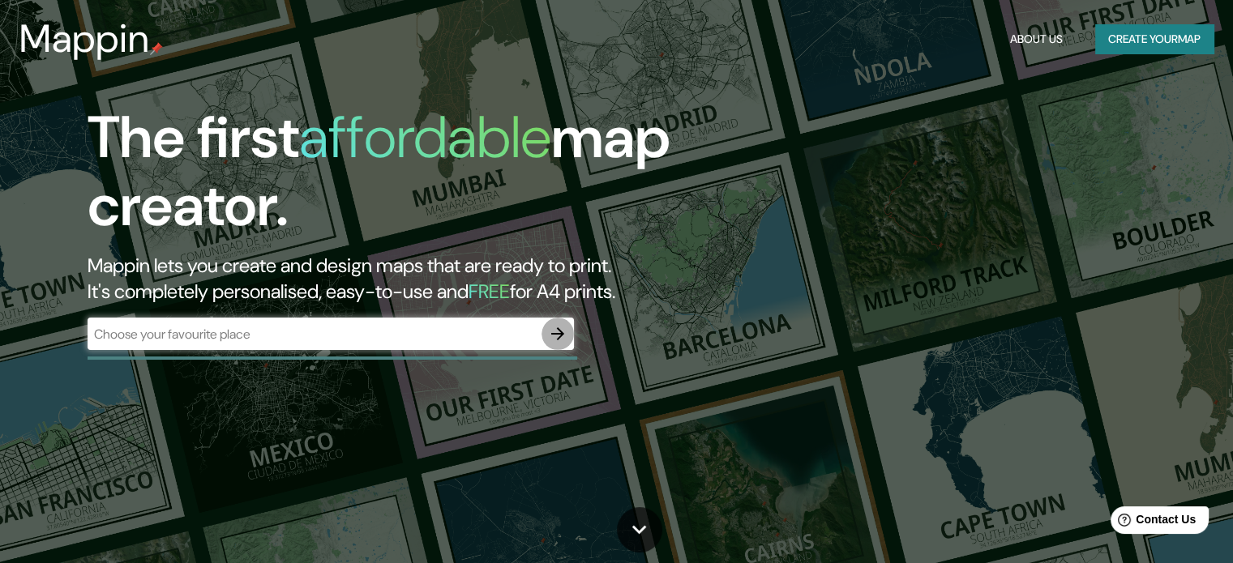
click at [562, 340] on icon "button" at bounding box center [557, 333] width 19 height 19
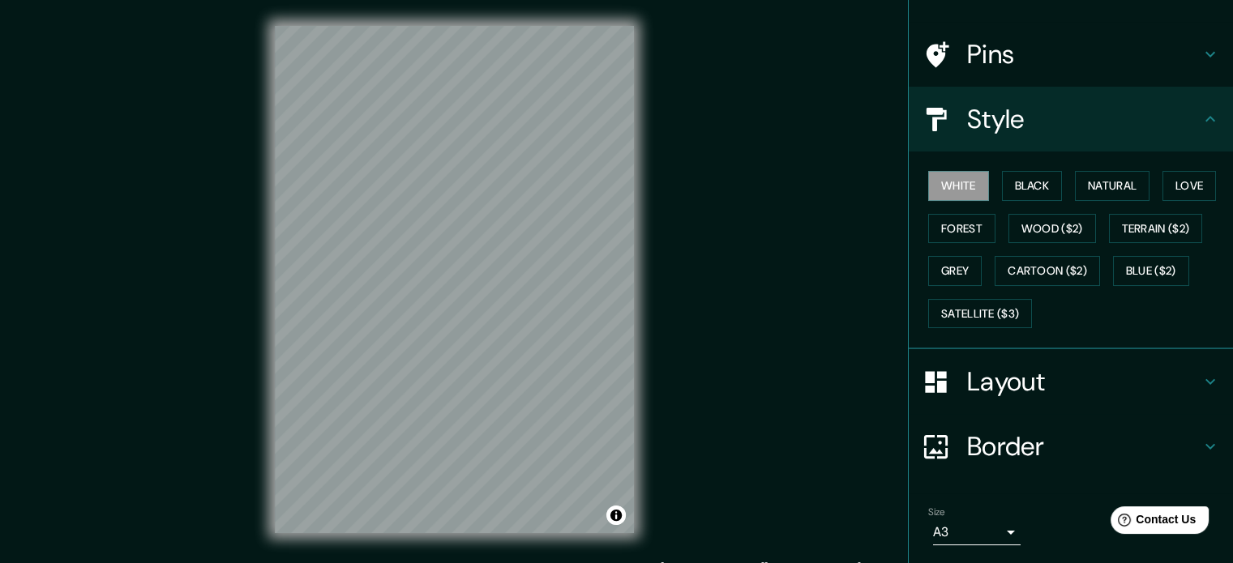
scroll to position [149, 0]
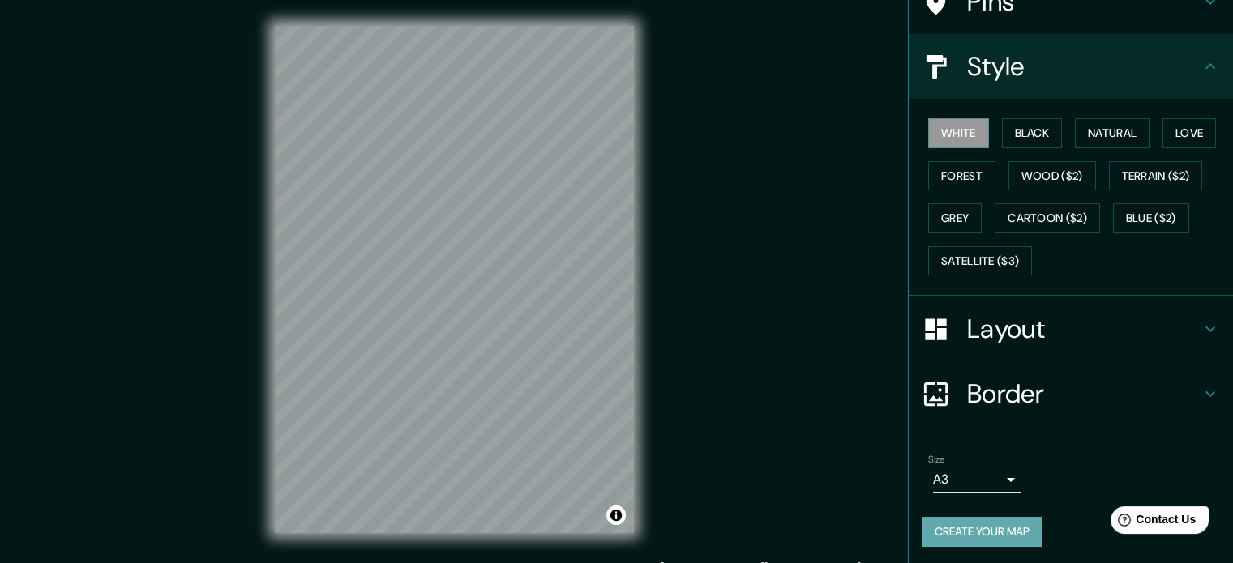
click at [970, 520] on button "Create your map" at bounding box center [982, 532] width 121 height 30
click at [1168, 528] on div "Help Contact Us" at bounding box center [1160, 520] width 102 height 28
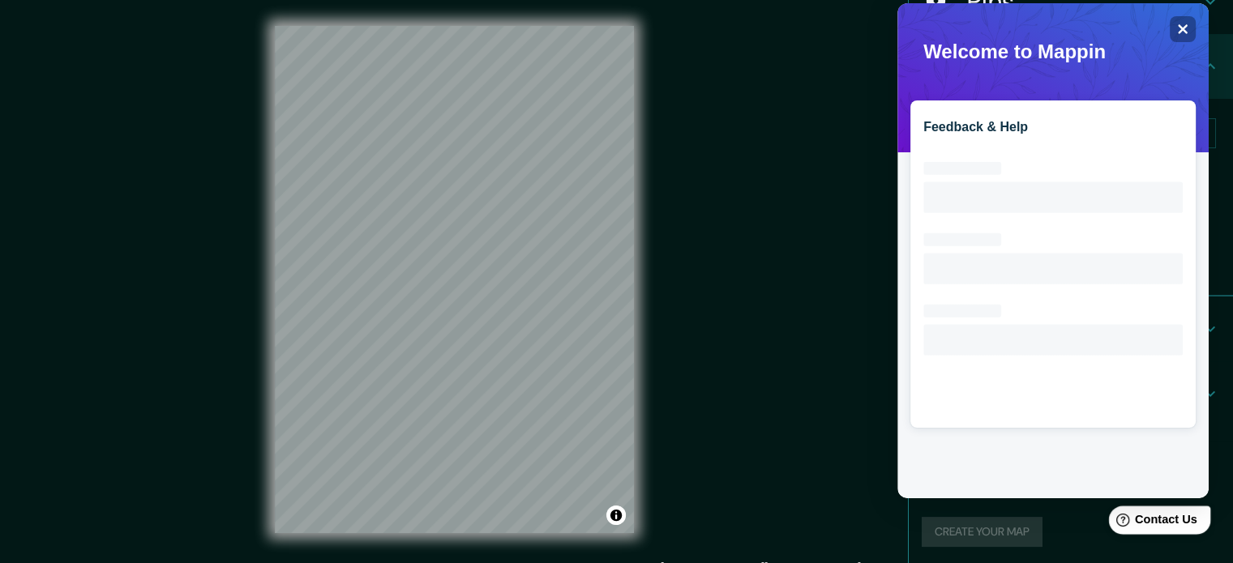
scroll to position [0, 0]
click at [1185, 25] on icon "Close" at bounding box center [1183, 29] width 11 height 11
